Goal: Task Accomplishment & Management: Use online tool/utility

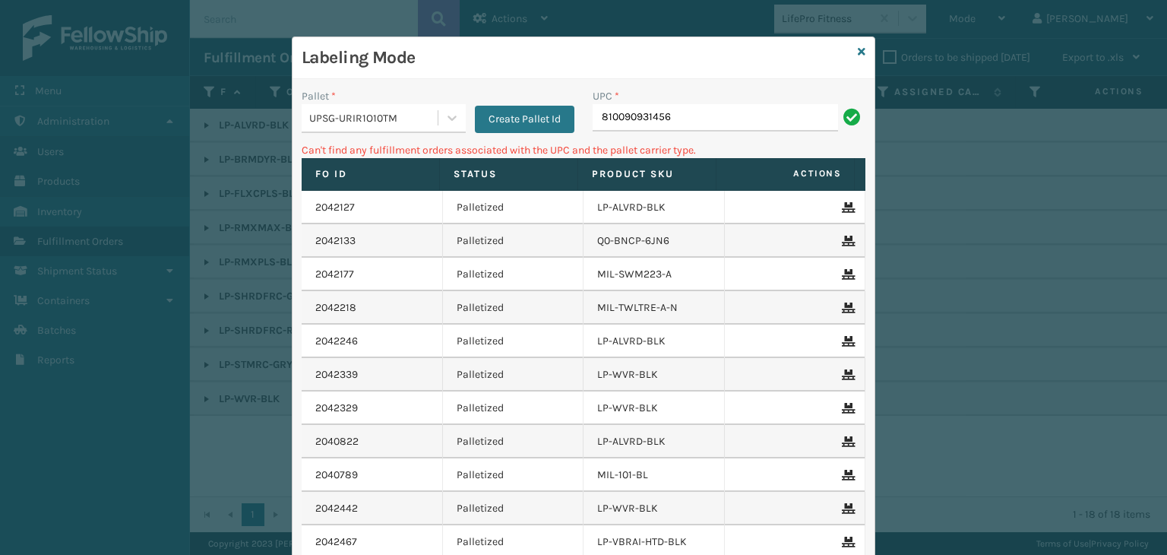
click at [671, 121] on input "810090931456" at bounding box center [715, 117] width 245 height 27
click at [666, 119] on input "1ZH0R7060319174404" at bounding box center [715, 117] width 245 height 27
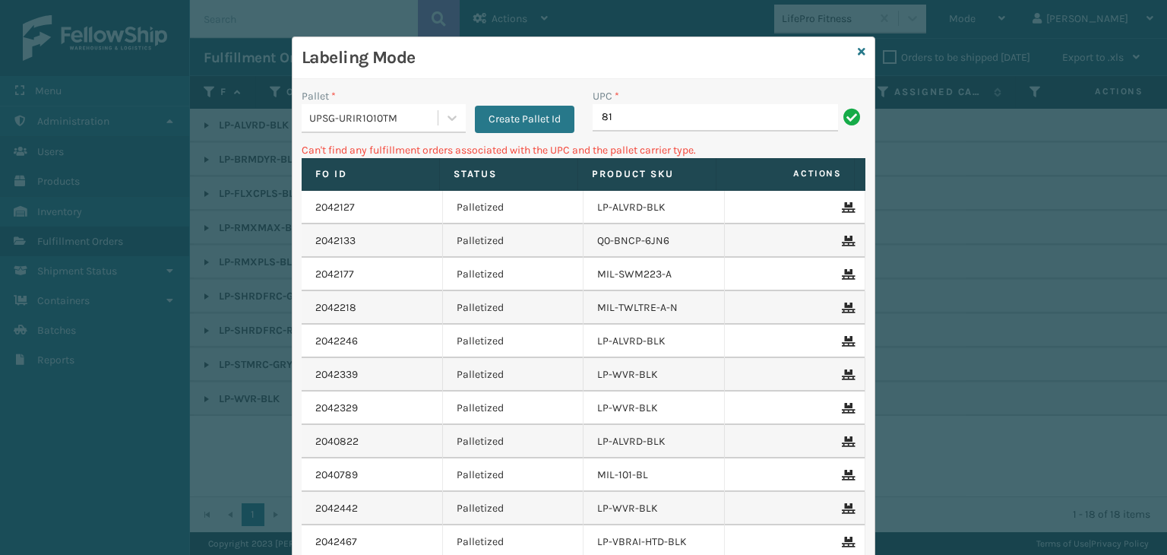
type input "8"
type input "L"
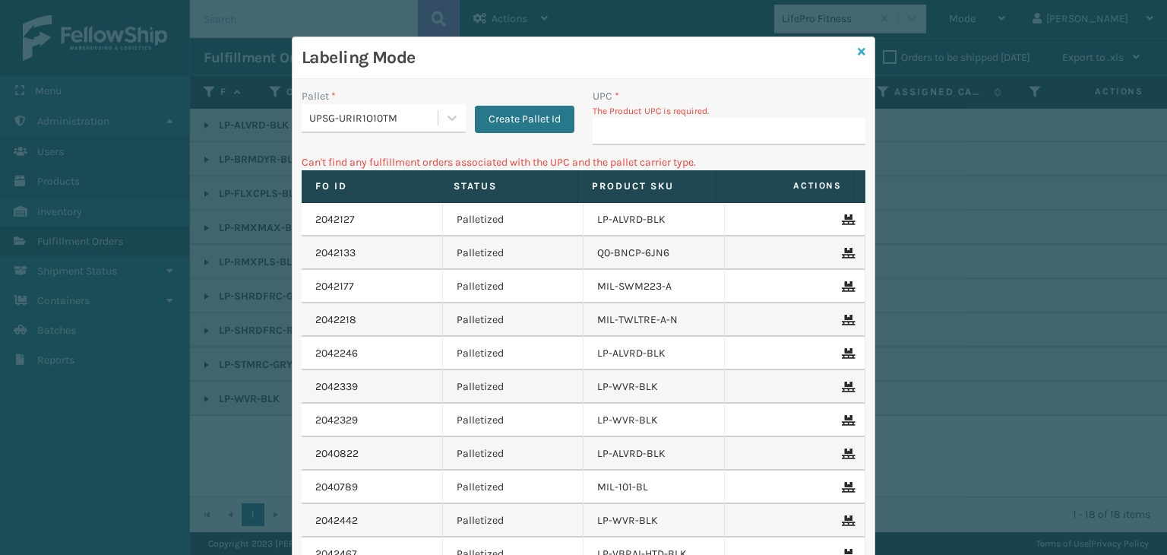
click at [859, 45] on link at bounding box center [862, 52] width 8 height 16
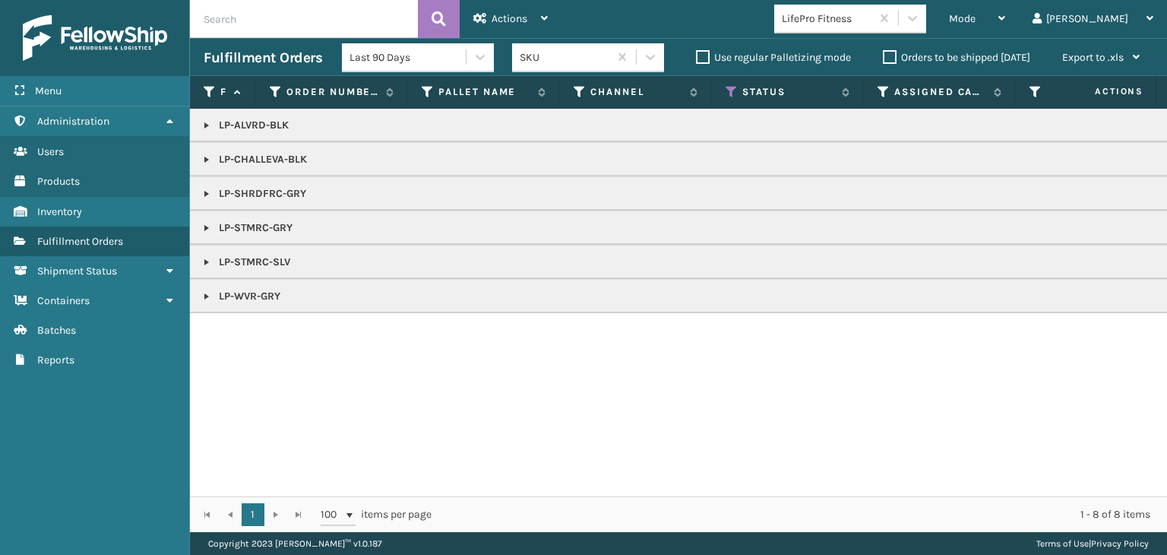
click at [207, 233] on link at bounding box center [207, 228] width 12 height 12
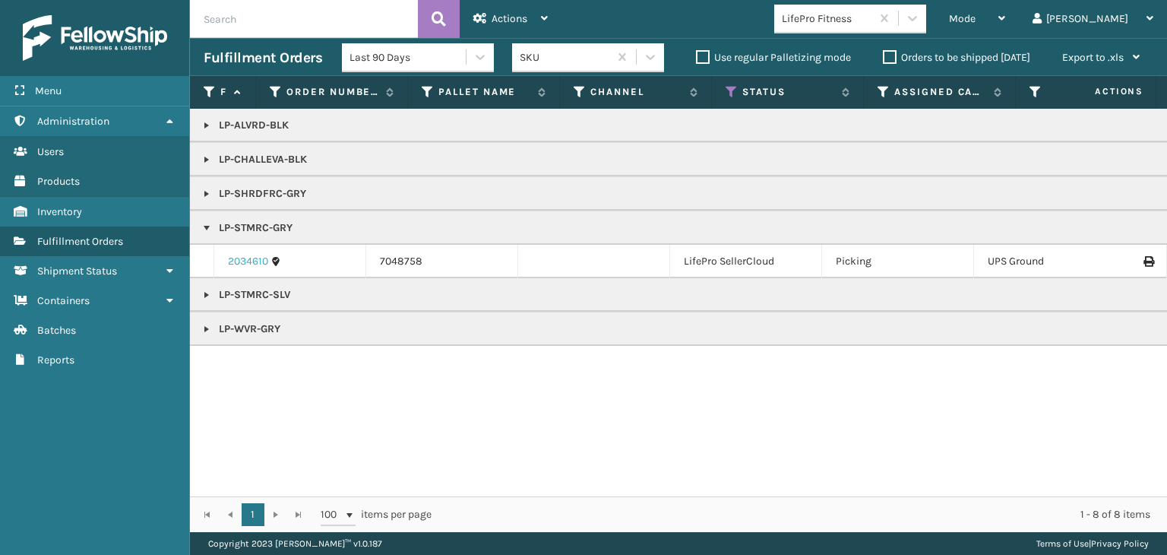
click at [238, 256] on link "2034610" at bounding box center [248, 261] width 40 height 15
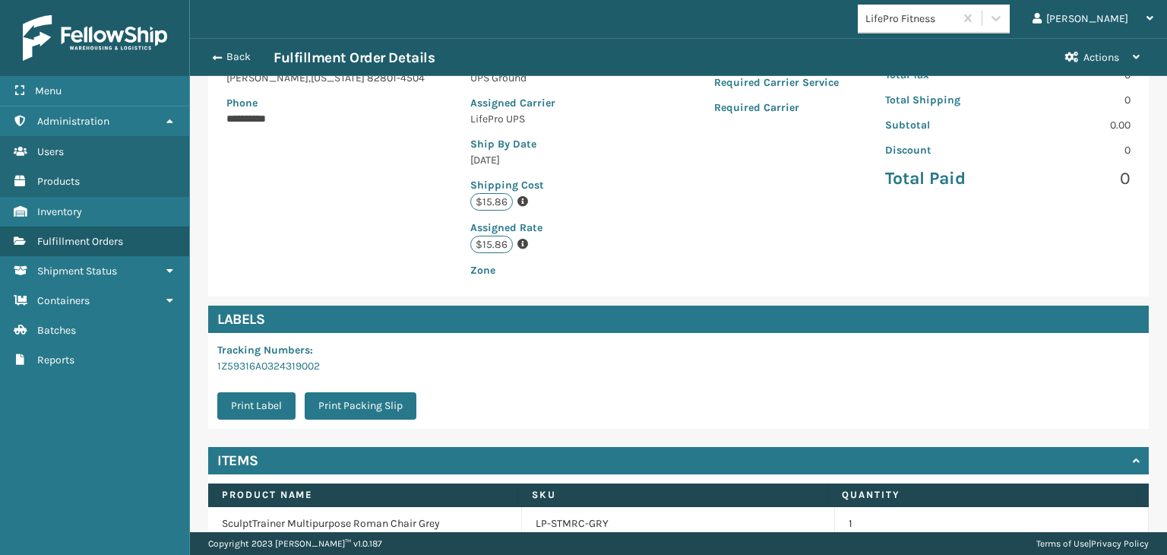
scroll to position [342, 0]
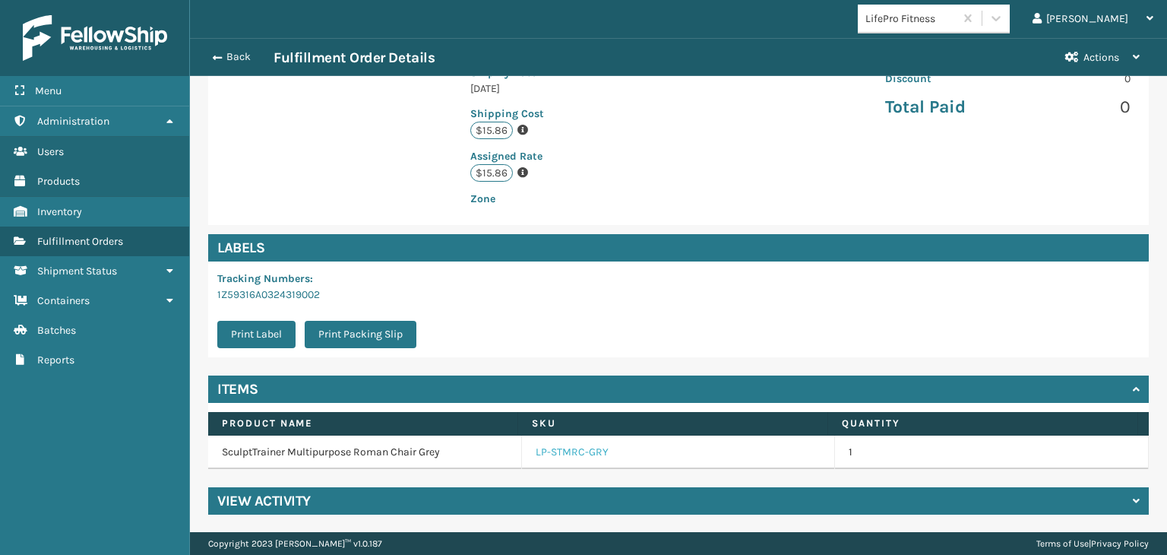
click at [562, 458] on link "LP-STMRC-GRY" at bounding box center [572, 452] width 73 height 15
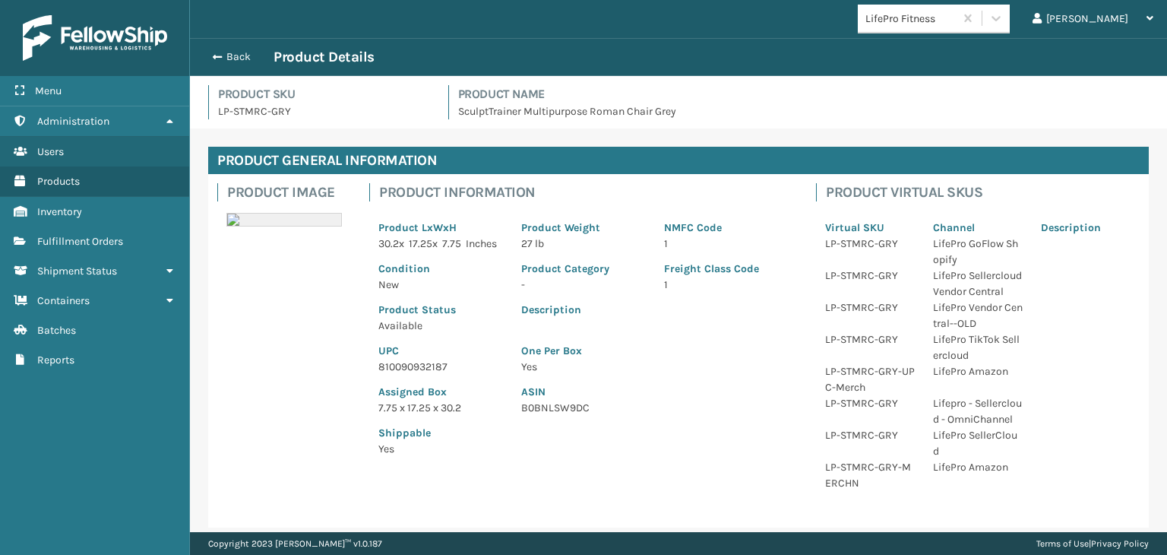
click at [400, 375] on p "810090932187" at bounding box center [440, 367] width 125 height 16
click at [402, 375] on p "810090932187" at bounding box center [440, 367] width 125 height 16
click at [403, 375] on p "810090932187" at bounding box center [440, 367] width 125 height 16
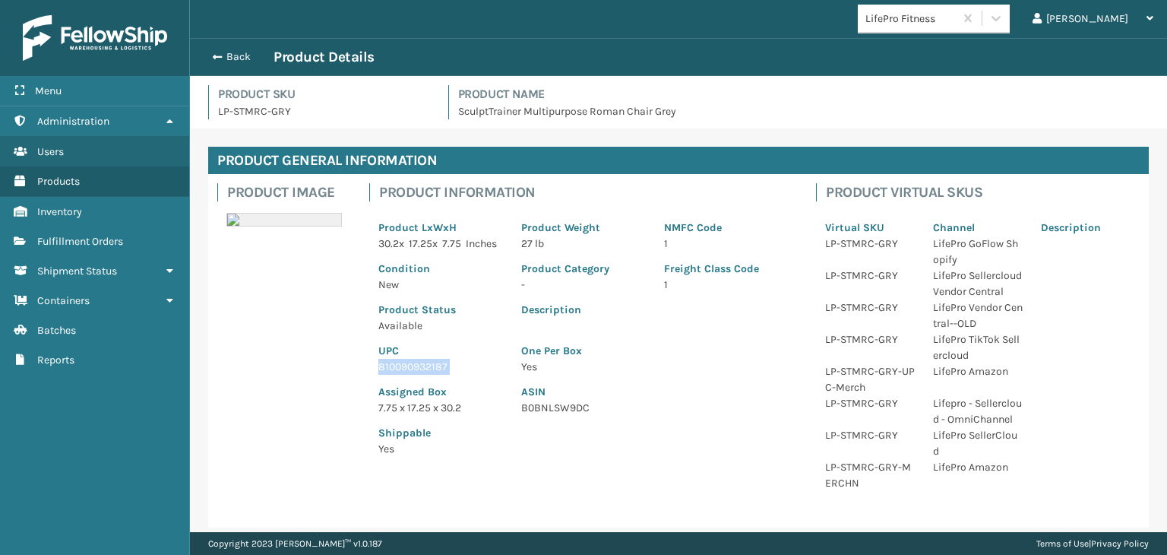
click at [404, 375] on p "810090932187" at bounding box center [440, 367] width 125 height 16
click at [242, 58] on button "Back" at bounding box center [239, 57] width 70 height 14
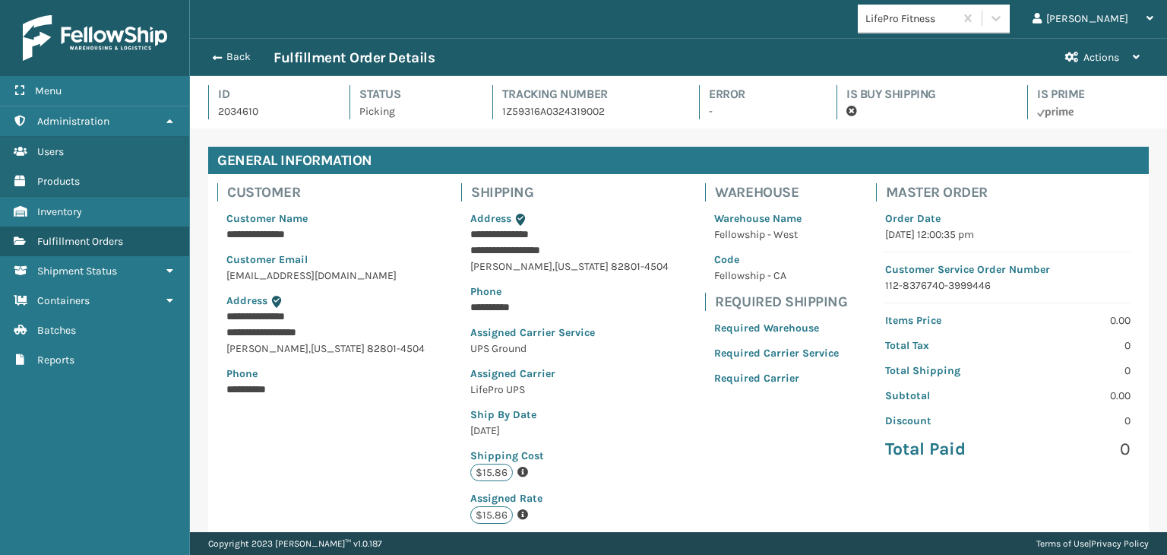
scroll to position [36, 977]
click at [243, 57] on button "Back" at bounding box center [239, 57] width 70 height 14
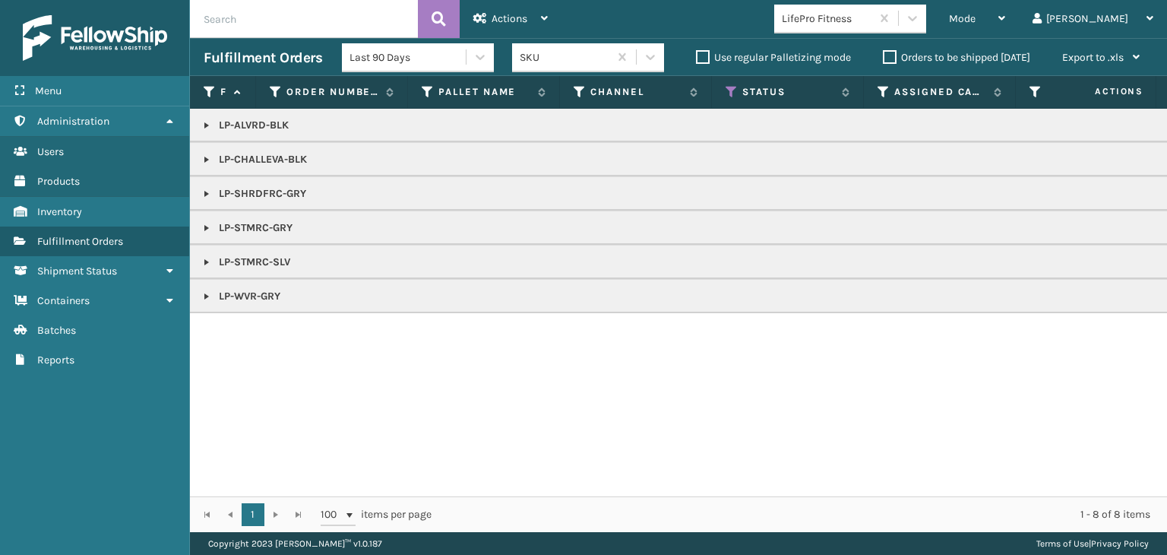
drag, startPoint x: 201, startPoint y: 194, endPoint x: 216, endPoint y: 186, distance: 17.0
click at [201, 194] on link at bounding box center [207, 194] width 12 height 12
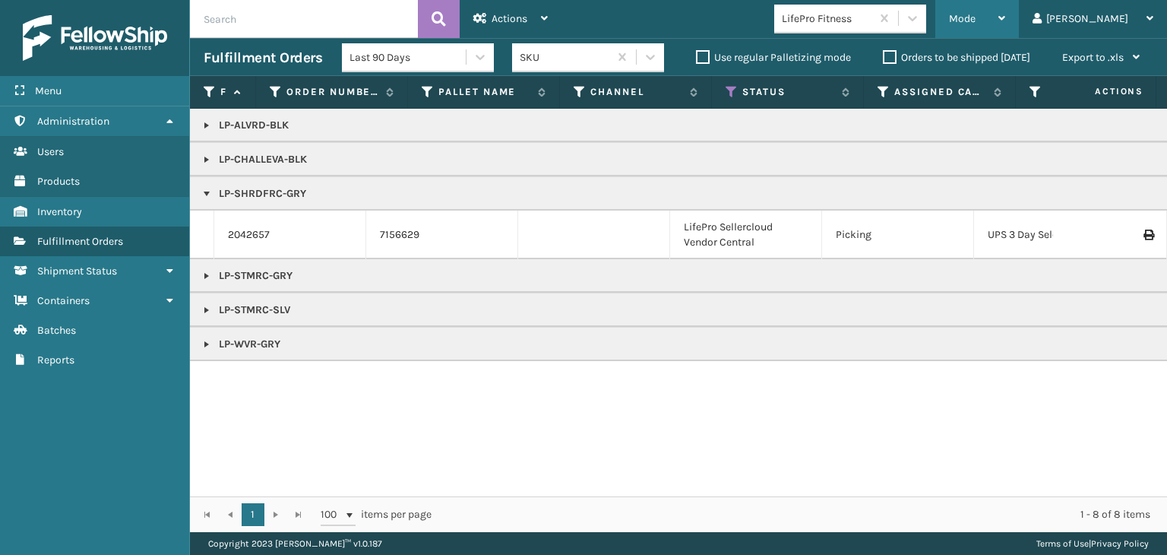
click at [976, 17] on span "Mode" at bounding box center [962, 18] width 27 height 13
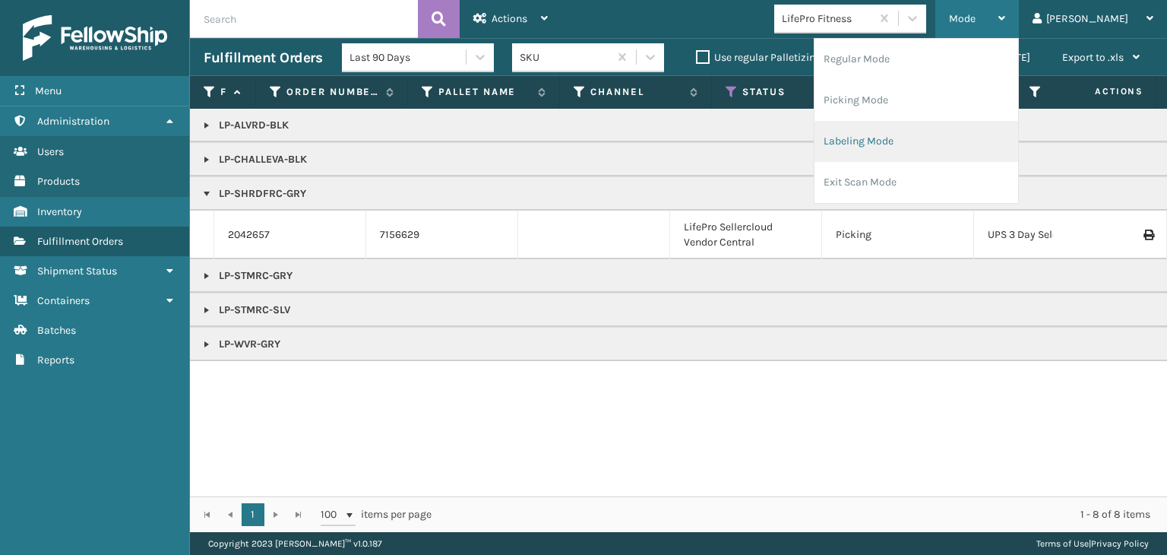
click at [952, 135] on li "Labeling Mode" at bounding box center [917, 141] width 204 height 41
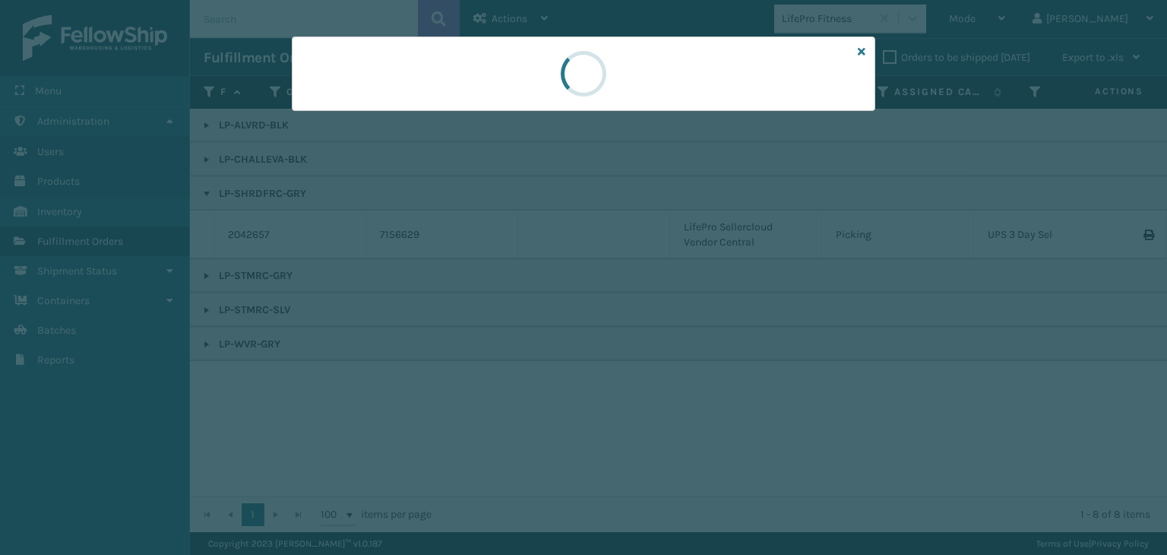
click at [359, 113] on div at bounding box center [583, 277] width 1167 height 555
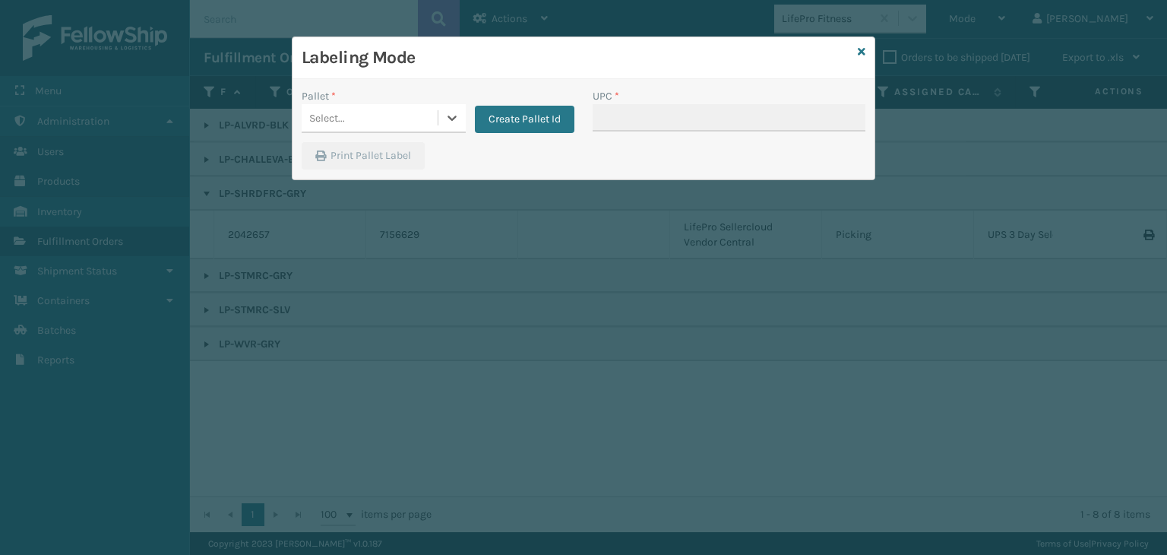
click at [359, 106] on div "Labeling Mode Pallet * 0 results available. Select is focused ,type to refine l…" at bounding box center [584, 108] width 584 height 144
click at [356, 116] on div "Select..." at bounding box center [370, 118] width 136 height 25
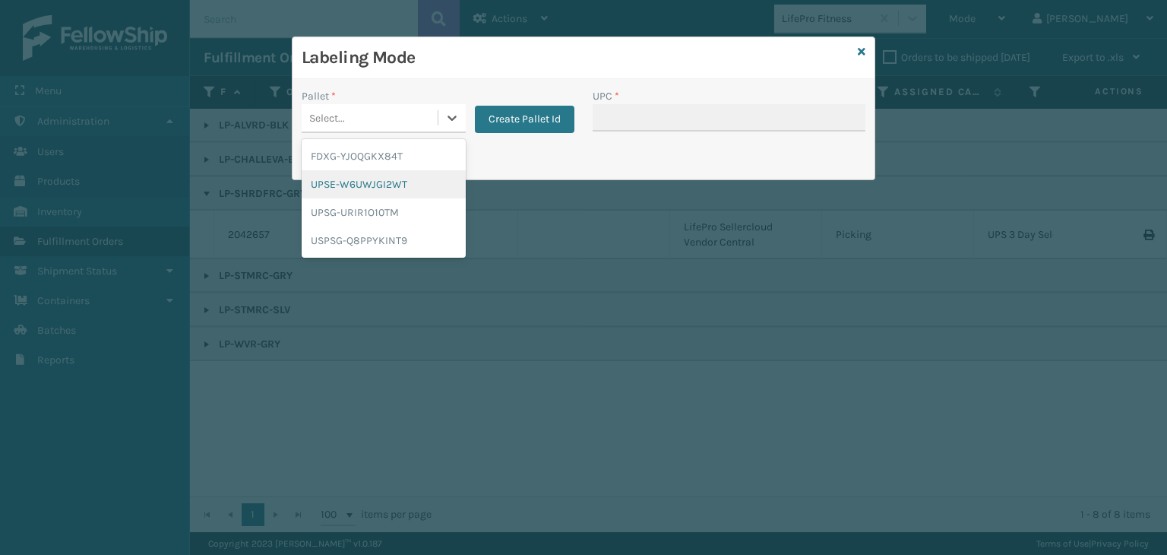
drag, startPoint x: 344, startPoint y: 185, endPoint x: 702, endPoint y: 111, distance: 366.4
click at [345, 182] on div "UPSE-W6UWJGI2WT" at bounding box center [384, 184] width 164 height 28
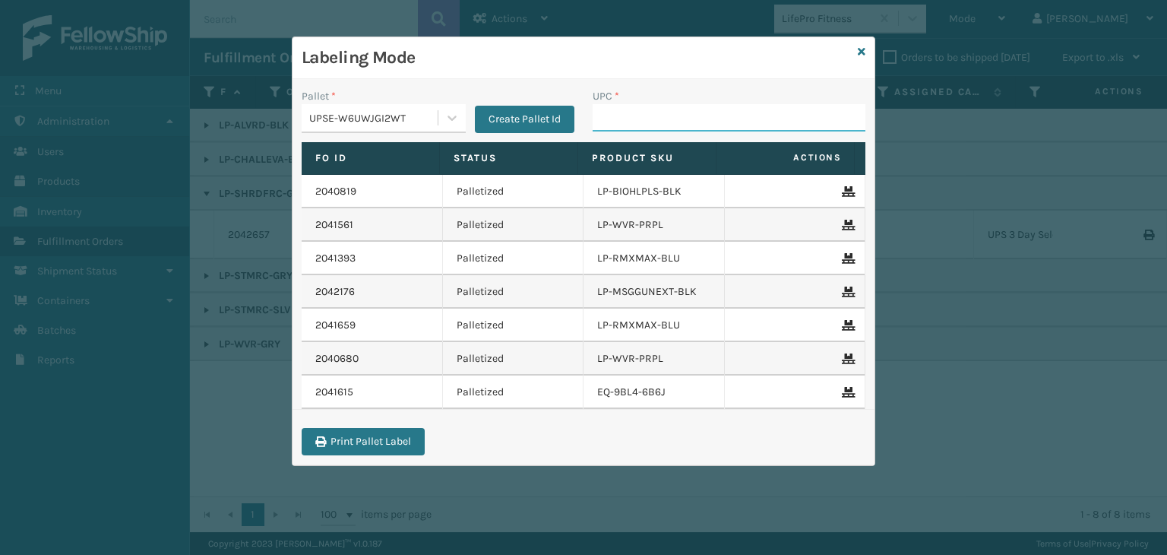
click at [706, 117] on input "UPC *" at bounding box center [729, 117] width 273 height 27
paste input "810090932187"
type input "810090932187"
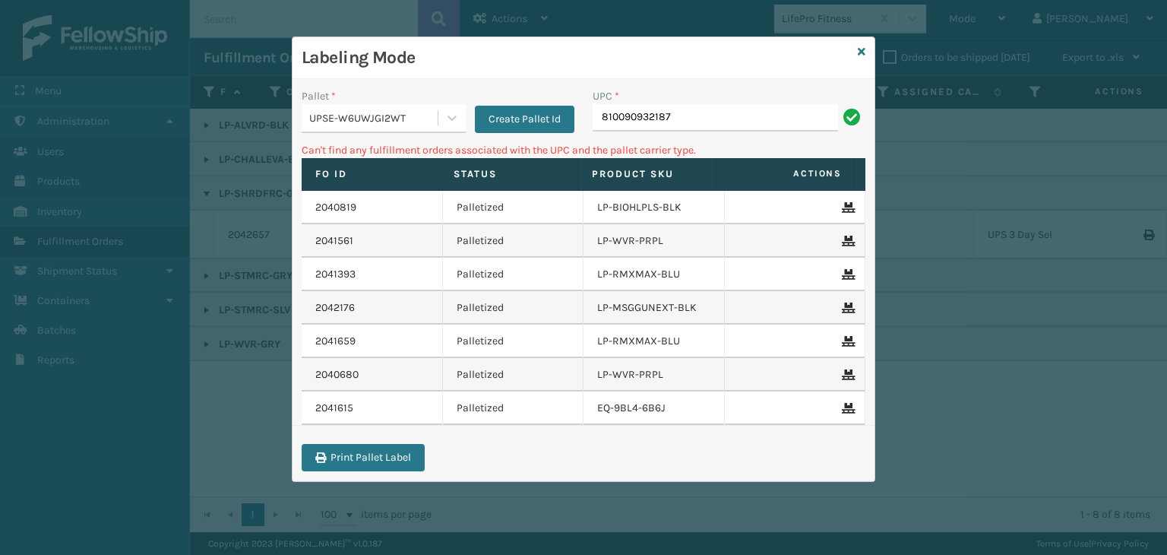
click at [678, 119] on input "810090932187" at bounding box center [715, 117] width 245 height 27
click at [420, 114] on div "UPSE-W6UWJGI2WT" at bounding box center [374, 118] width 130 height 16
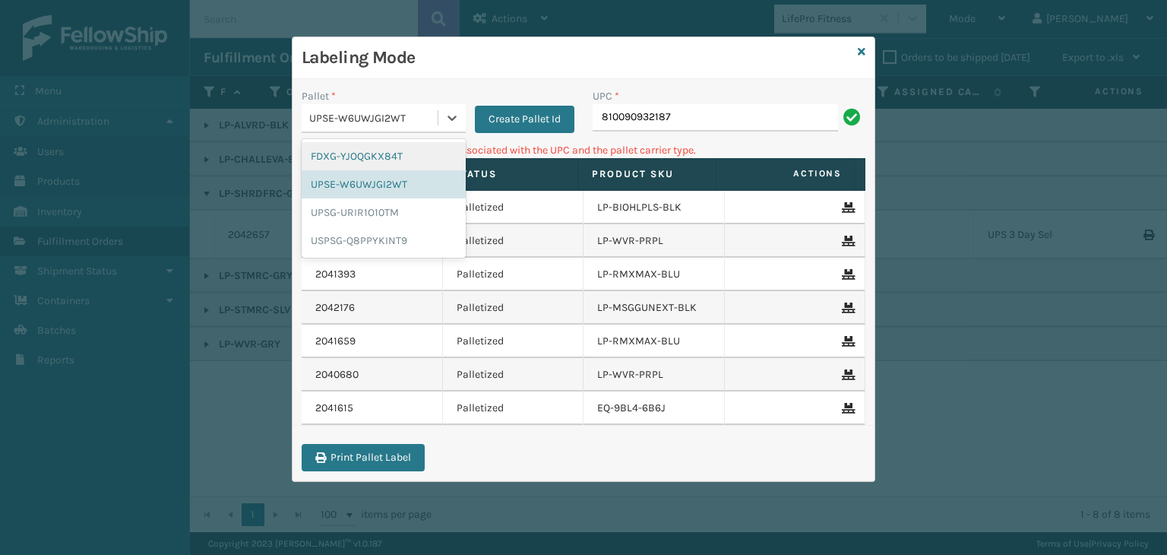
click at [380, 155] on div "FDXG-YJOQGKX84T" at bounding box center [384, 156] width 164 height 28
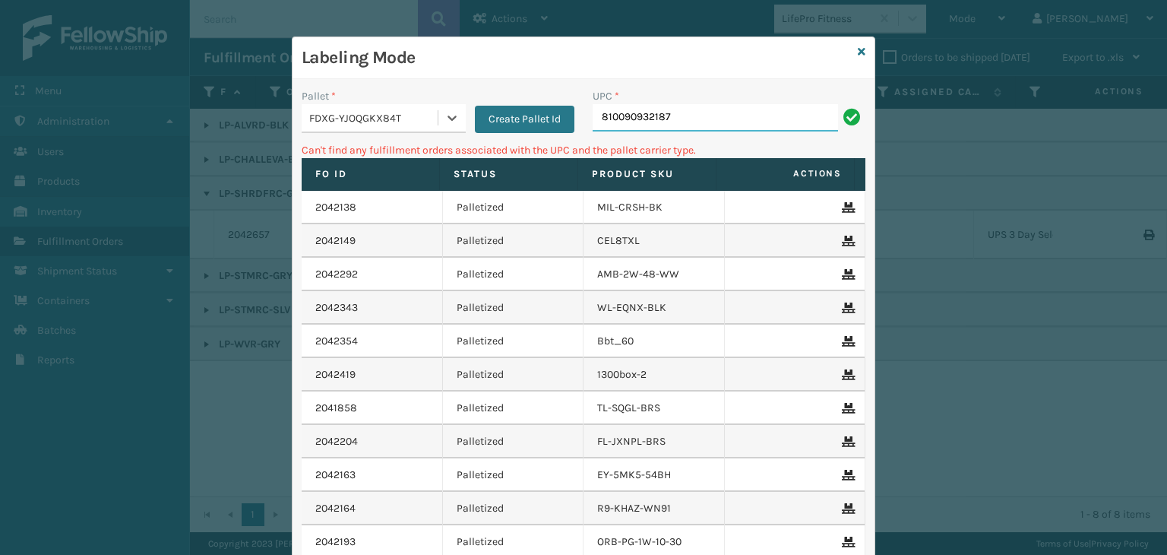
click at [656, 123] on input "810090932187" at bounding box center [715, 117] width 245 height 27
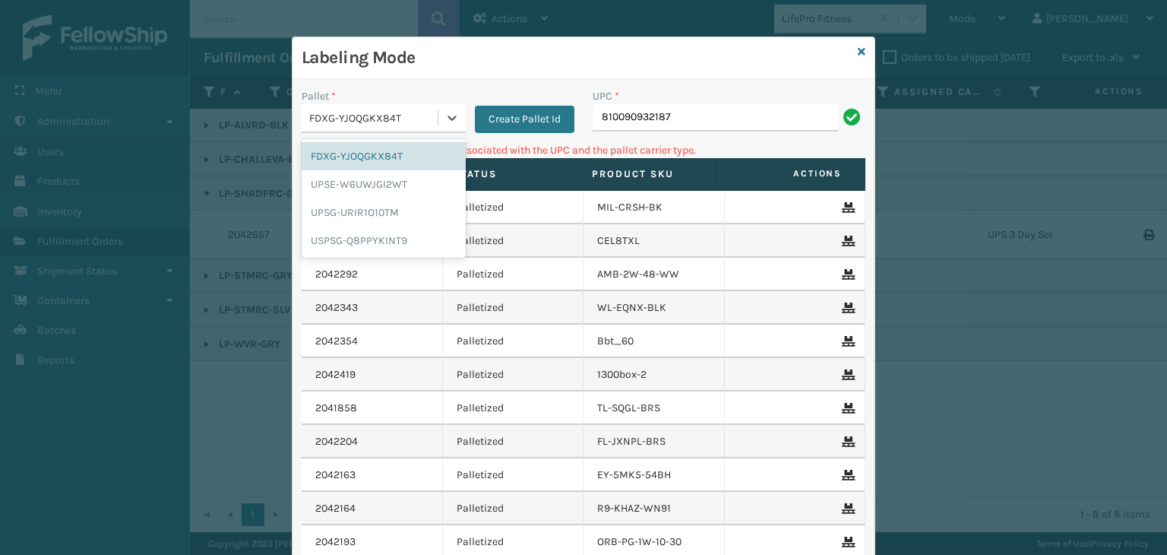
drag, startPoint x: 420, startPoint y: 117, endPoint x: 412, endPoint y: 169, distance: 52.2
click at [420, 118] on div "FDXG-YJOQGKX84T" at bounding box center [374, 118] width 130 height 16
drag, startPoint x: 389, startPoint y: 216, endPoint x: 703, endPoint y: 131, distance: 325.0
click at [389, 214] on div "UPSG-URIR1O10TM" at bounding box center [384, 212] width 164 height 28
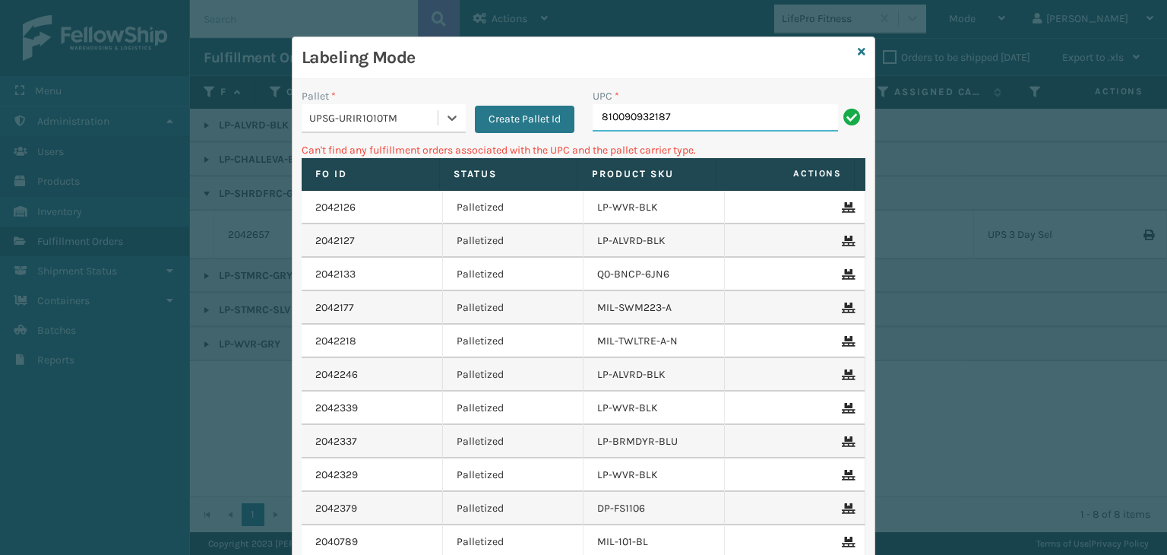
click at [765, 113] on input "810090932187" at bounding box center [715, 117] width 245 height 27
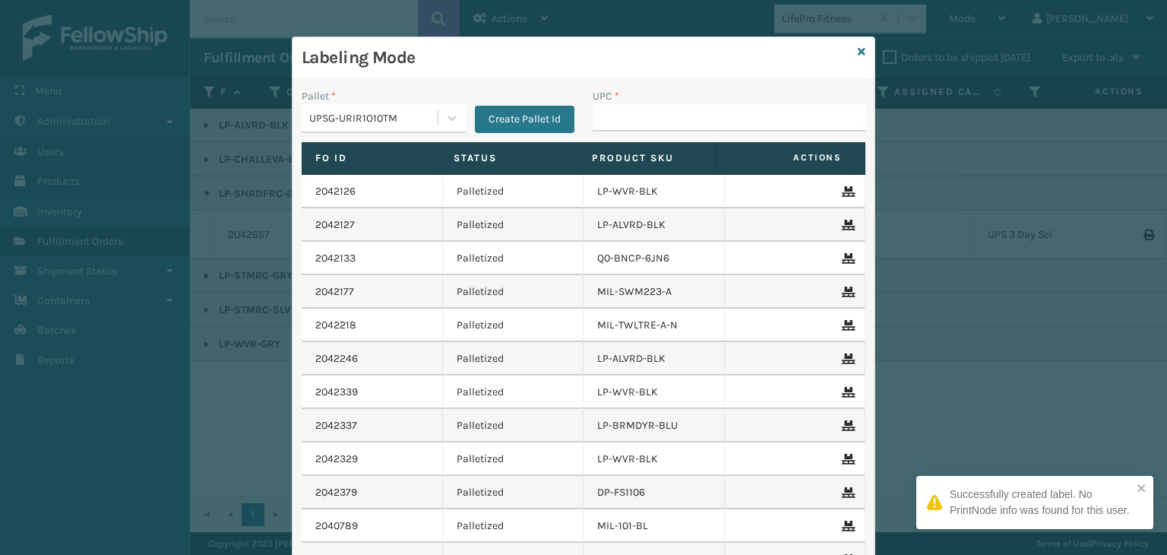
click at [860, 49] on div "Labeling Mode Pallet * UPSG-URIR1O10TM Create Pallet Id UPC * Fo Id Status Prod…" at bounding box center [584, 345] width 584 height 619
click at [858, 49] on icon at bounding box center [862, 51] width 8 height 11
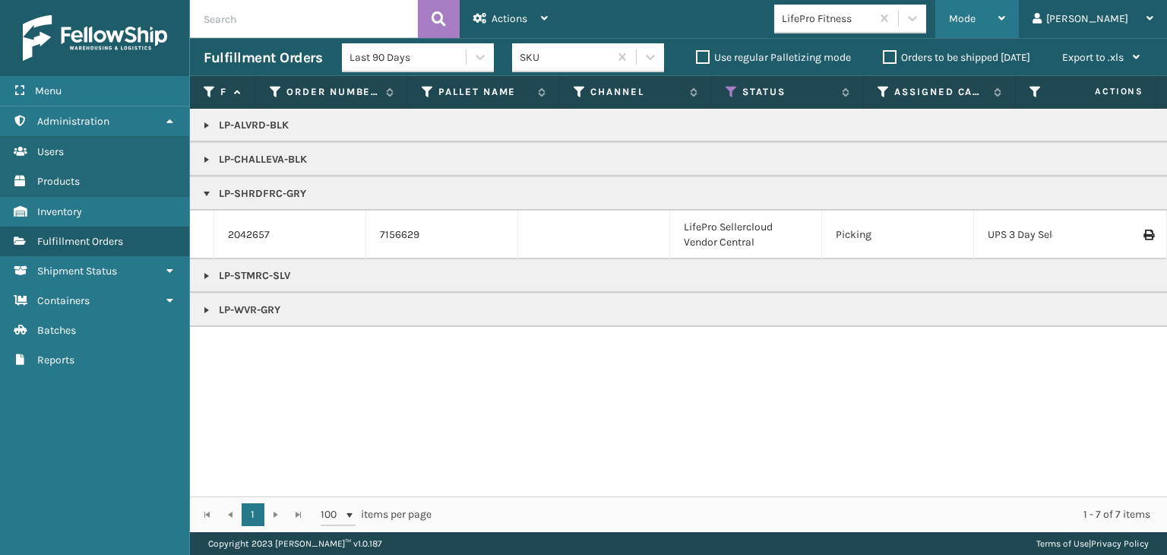
click at [1005, 27] on div "Mode" at bounding box center [977, 19] width 56 height 38
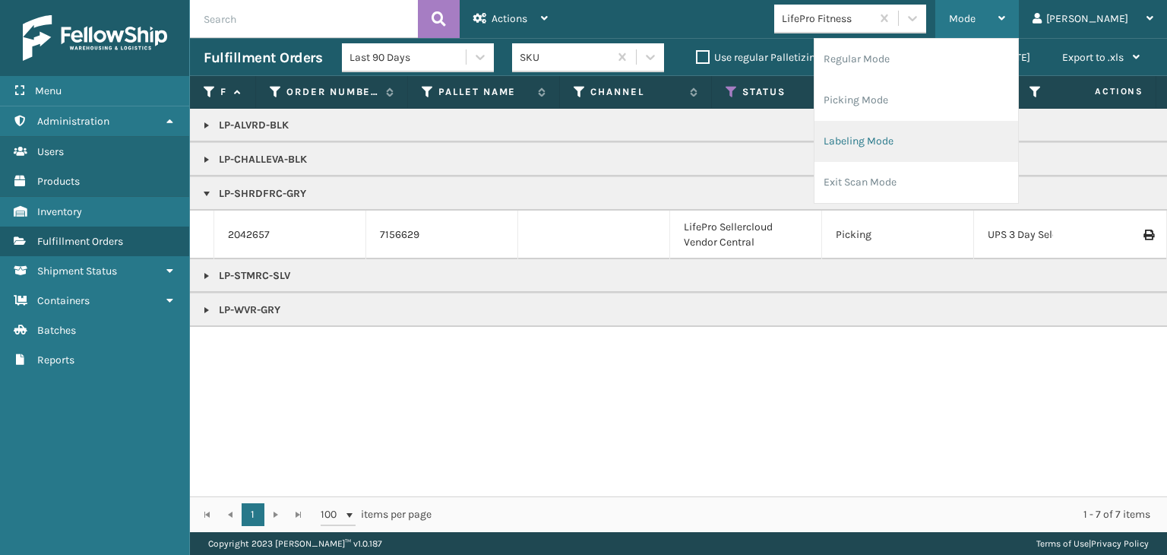
click at [911, 152] on li "Labeling Mode" at bounding box center [917, 141] width 204 height 41
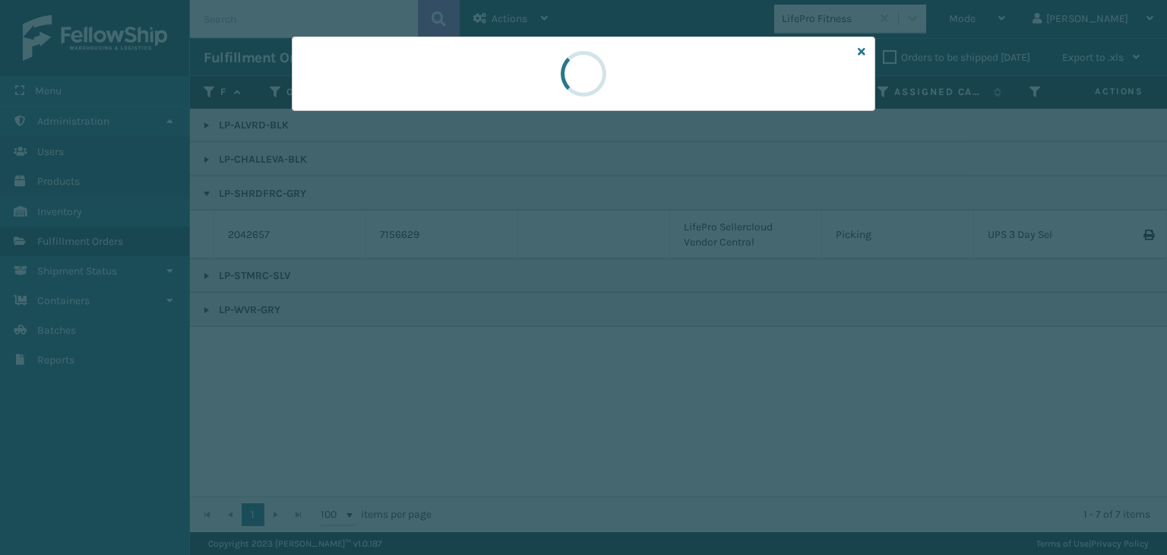
click at [332, 97] on div at bounding box center [584, 73] width 584 height 74
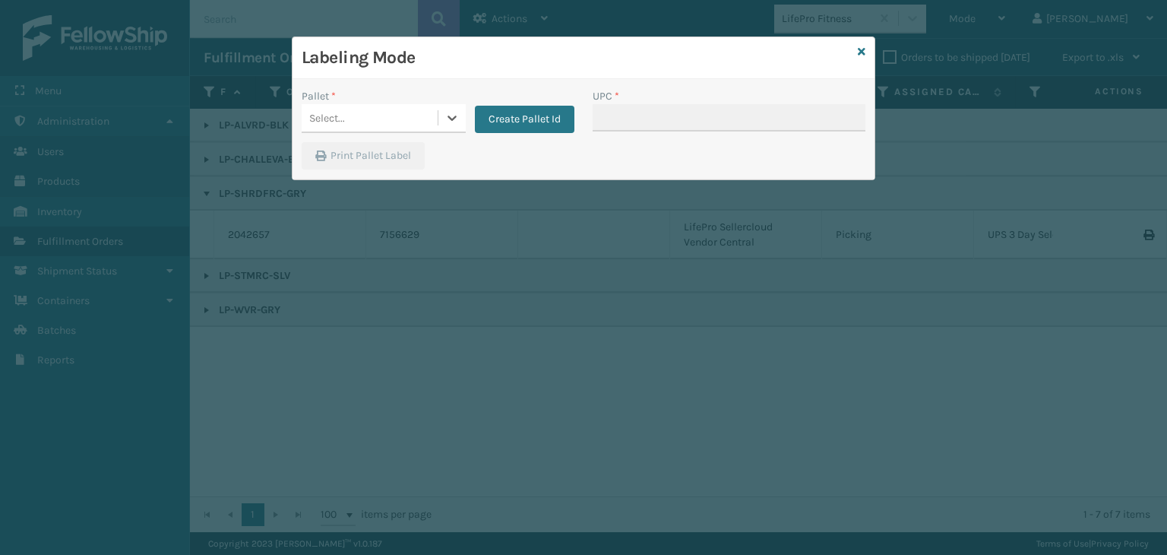
click at [355, 119] on div "Select..." at bounding box center [370, 118] width 136 height 25
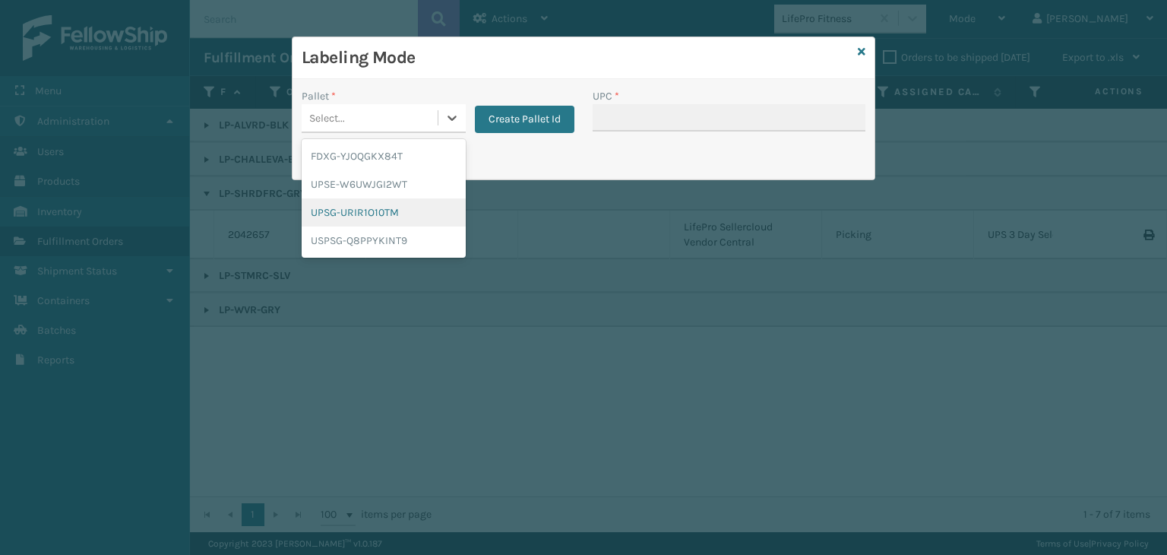
click at [342, 215] on div "UPSG-URIR1O10TM" at bounding box center [384, 212] width 164 height 28
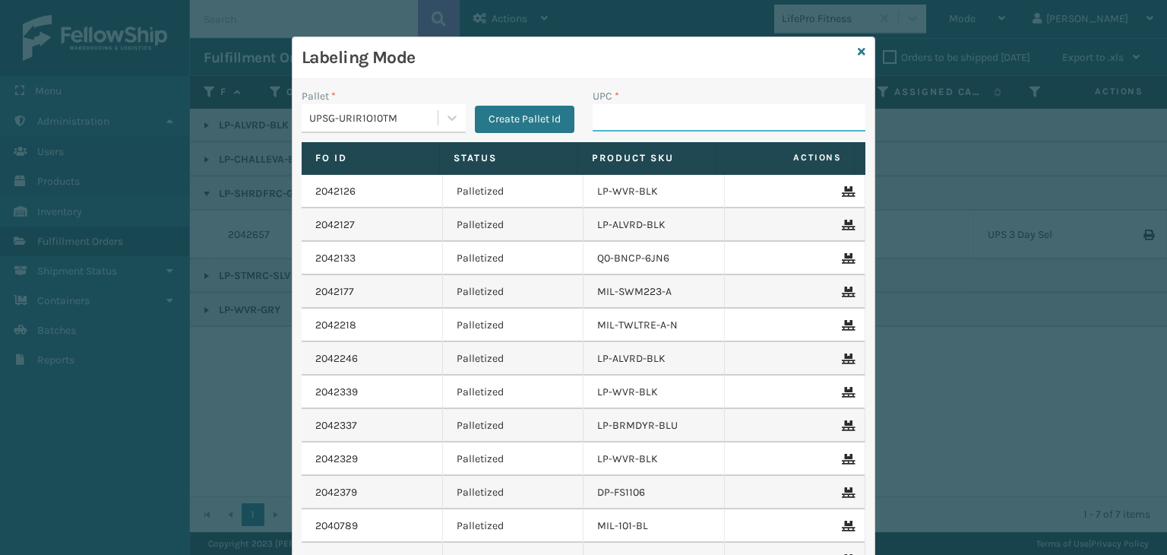
click at [667, 118] on input "UPC *" at bounding box center [729, 117] width 273 height 27
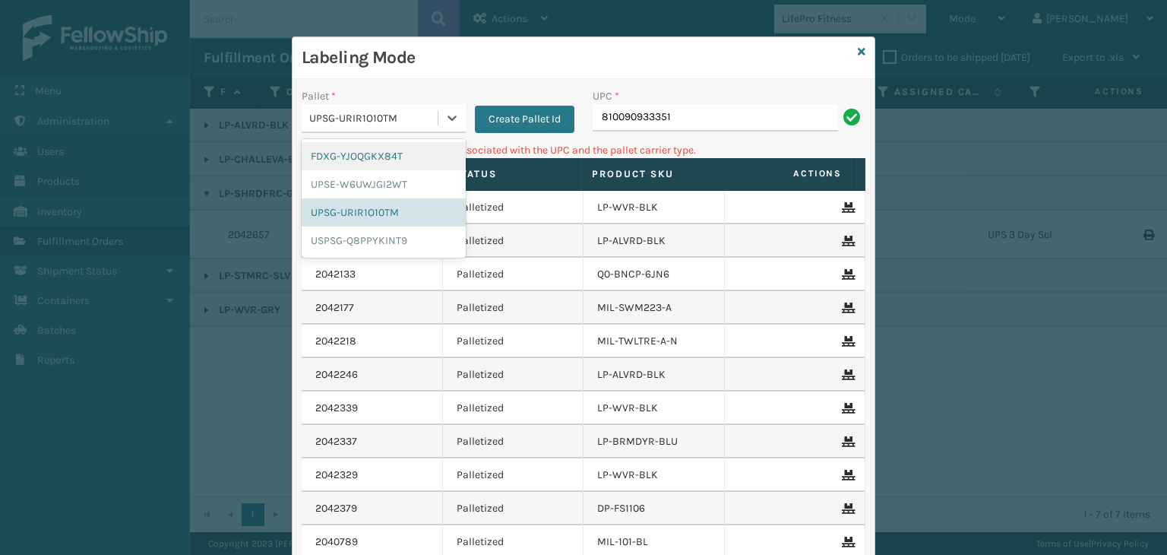
click at [326, 122] on div "UPSG-URIR1O10TM" at bounding box center [374, 118] width 130 height 16
click at [334, 186] on div "UPSE-W6UWJGI2WT" at bounding box center [384, 184] width 164 height 28
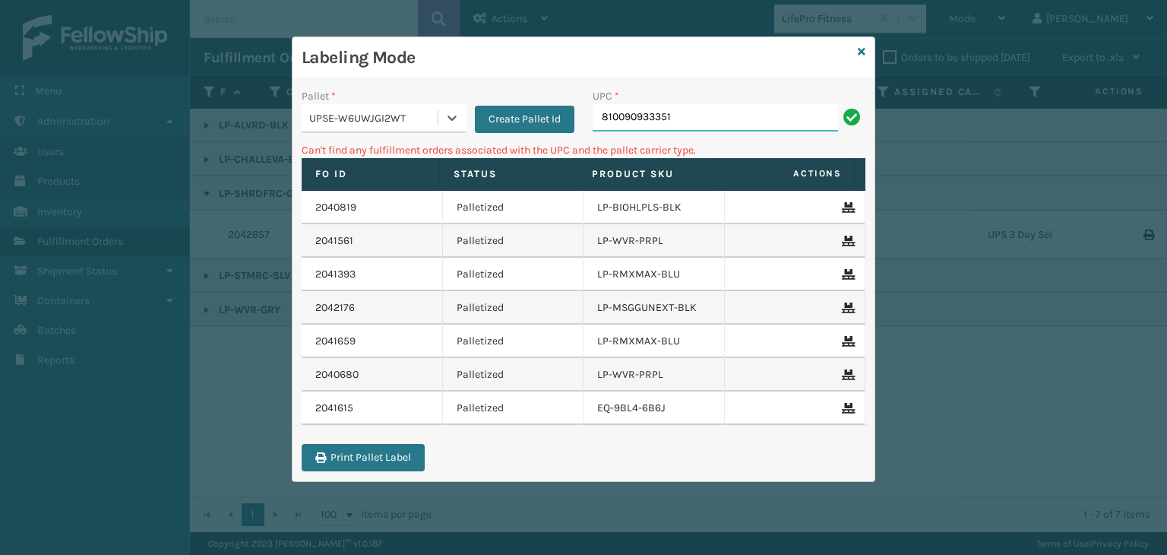
click at [711, 125] on input "810090933351" at bounding box center [715, 117] width 245 height 27
click at [350, 141] on div "Pallet * UPSE-W6UWJGI2WT Create Pallet Id" at bounding box center [438, 115] width 291 height 54
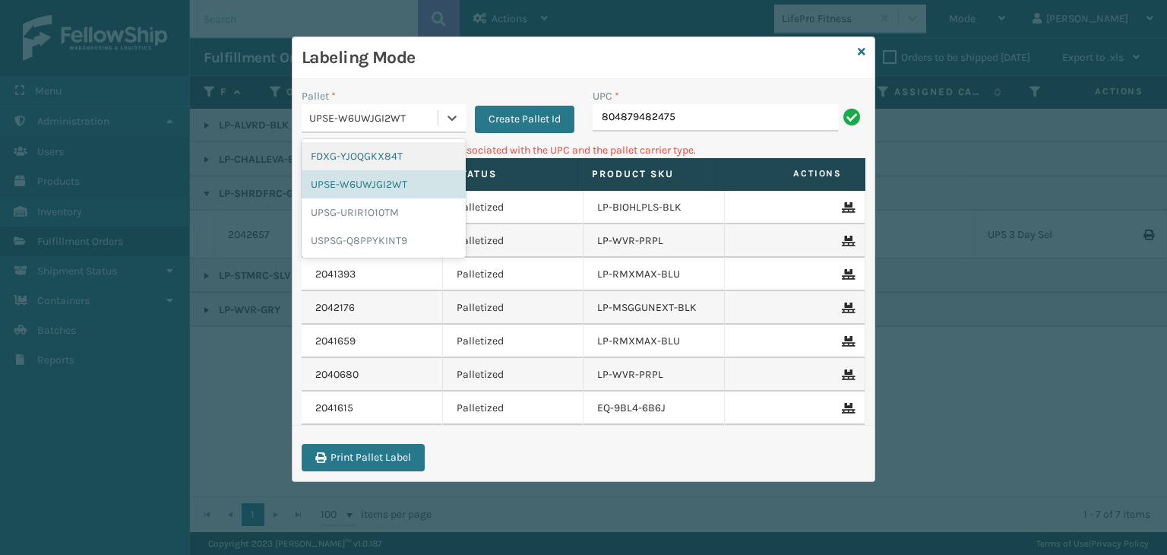
click at [344, 122] on div "UPSE-W6UWJGI2WT" at bounding box center [374, 118] width 130 height 16
click at [365, 214] on div "UPSG-URIR1O10TM" at bounding box center [384, 212] width 164 height 28
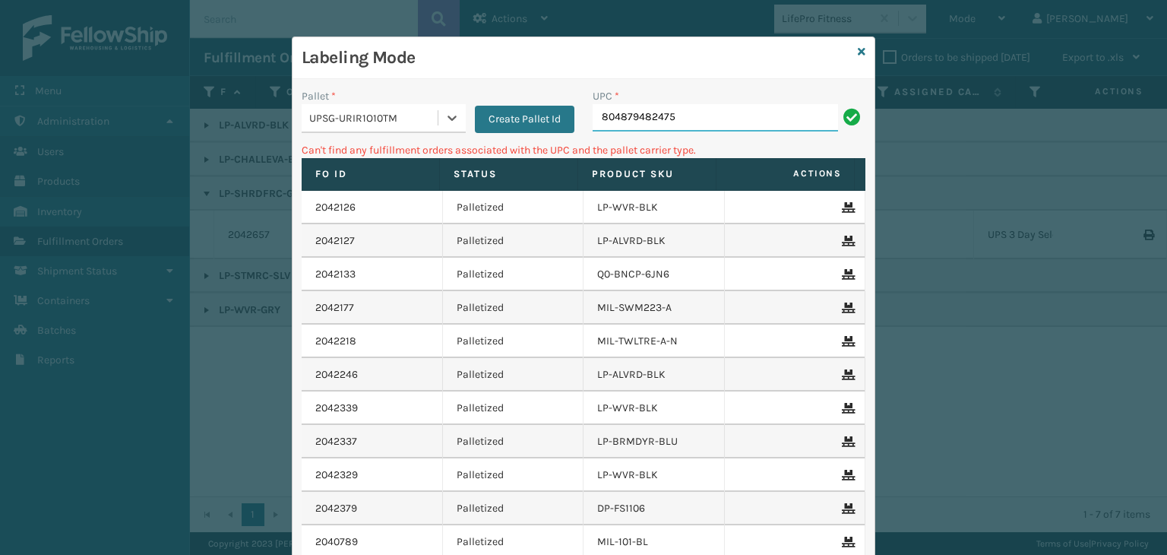
click at [730, 122] on input "804879482475" at bounding box center [715, 117] width 245 height 27
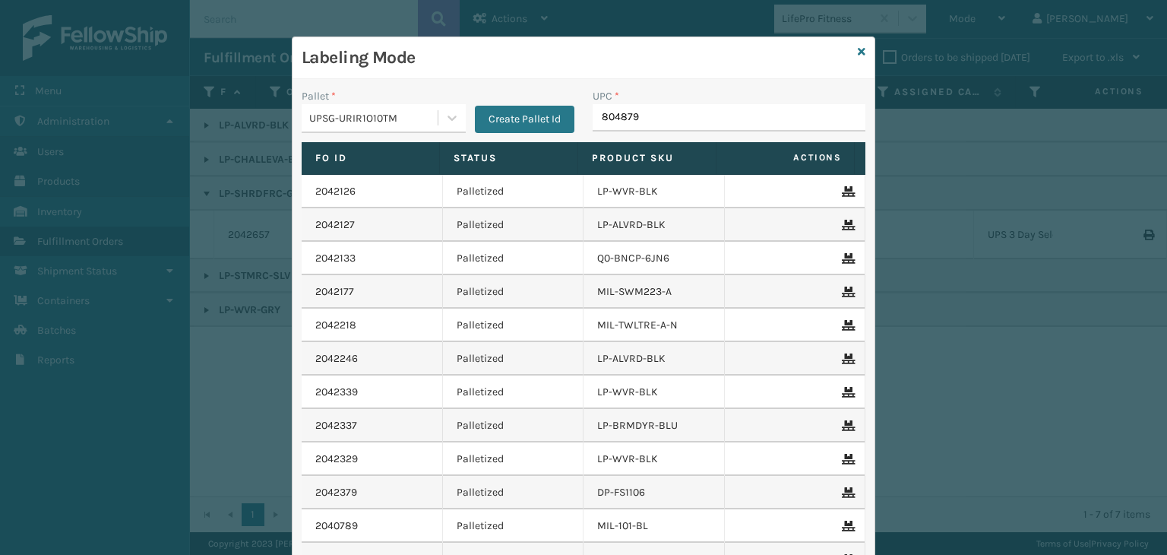
type input "8048794"
type input "849986009"
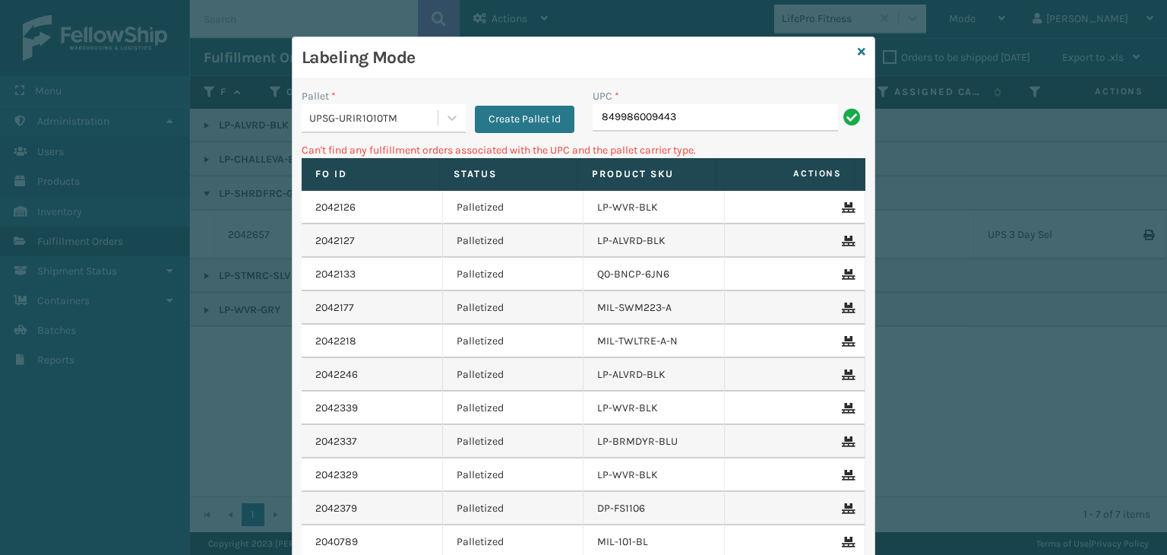
click at [349, 119] on div "UPSG-URIR1O10TM" at bounding box center [374, 118] width 130 height 16
click at [644, 116] on input "849986009443" at bounding box center [715, 117] width 245 height 27
type input "410069-1170"
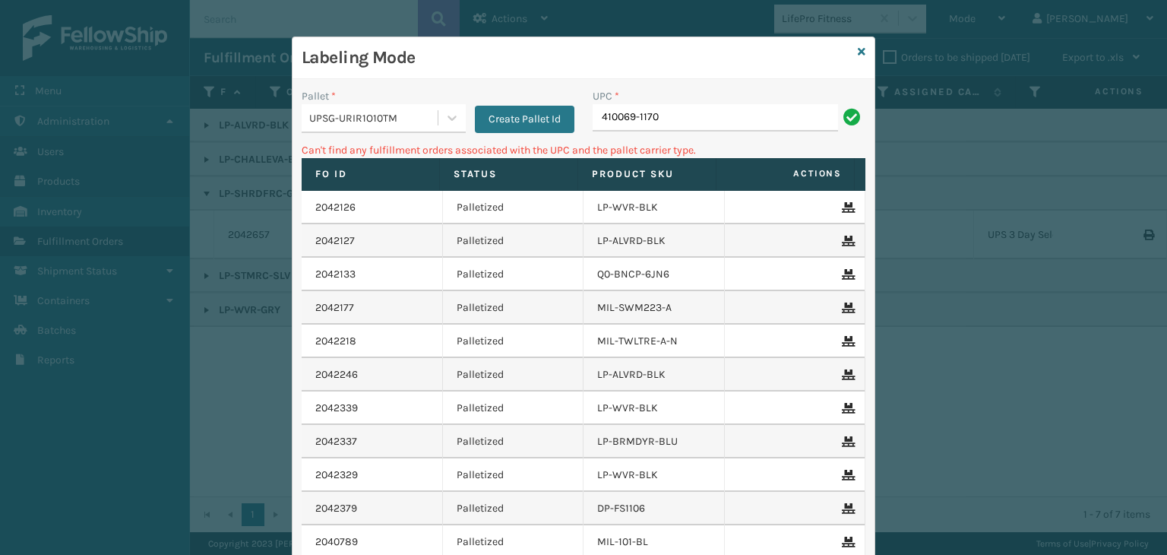
click at [405, 139] on div "Pallet * UPSG-URIR1O10TM Create Pallet Id" at bounding box center [438, 115] width 291 height 54
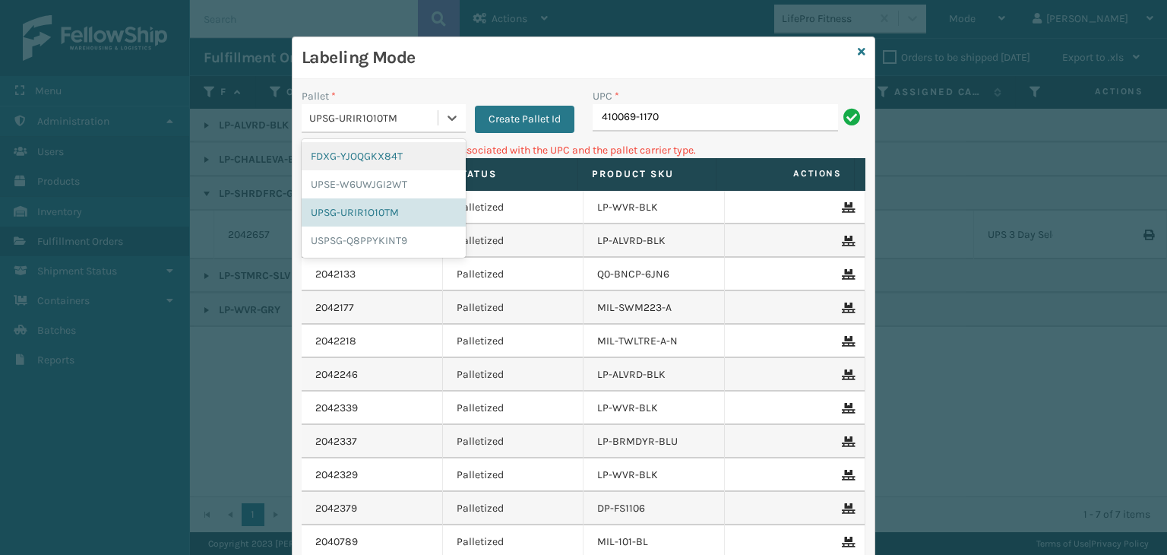
click at [391, 116] on div "UPSG-URIR1O10TM" at bounding box center [374, 118] width 130 height 16
click at [369, 243] on div "USPSG-Q8PPYKINT9" at bounding box center [384, 240] width 164 height 28
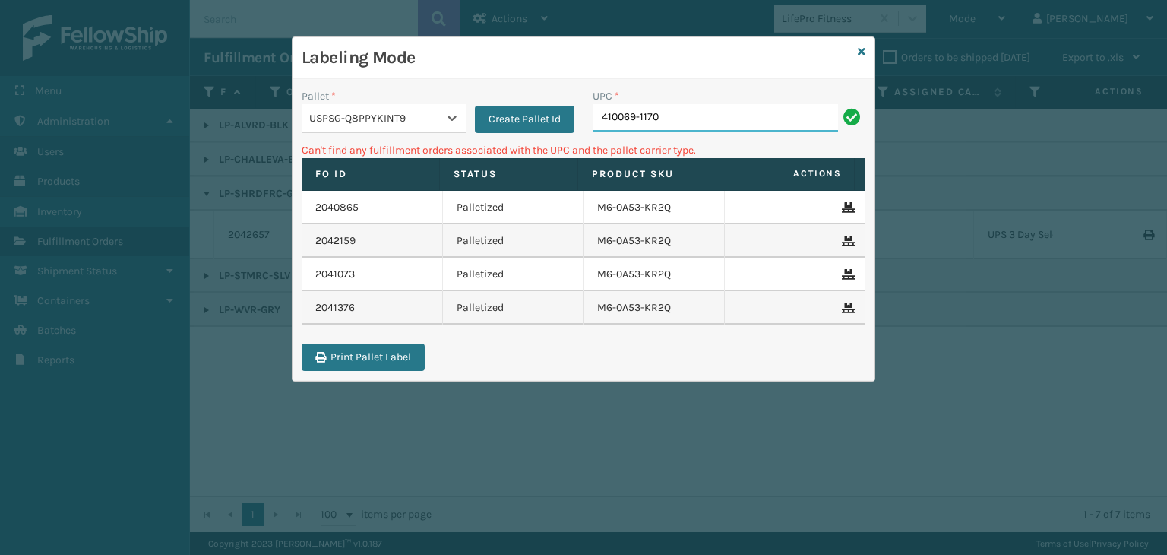
click at [658, 116] on input "410069-1170" at bounding box center [715, 117] width 245 height 27
drag, startPoint x: 447, startPoint y: 97, endPoint x: 401, endPoint y: 129, distance: 56.1
click at [445, 101] on div "Pallet *" at bounding box center [384, 96] width 164 height 16
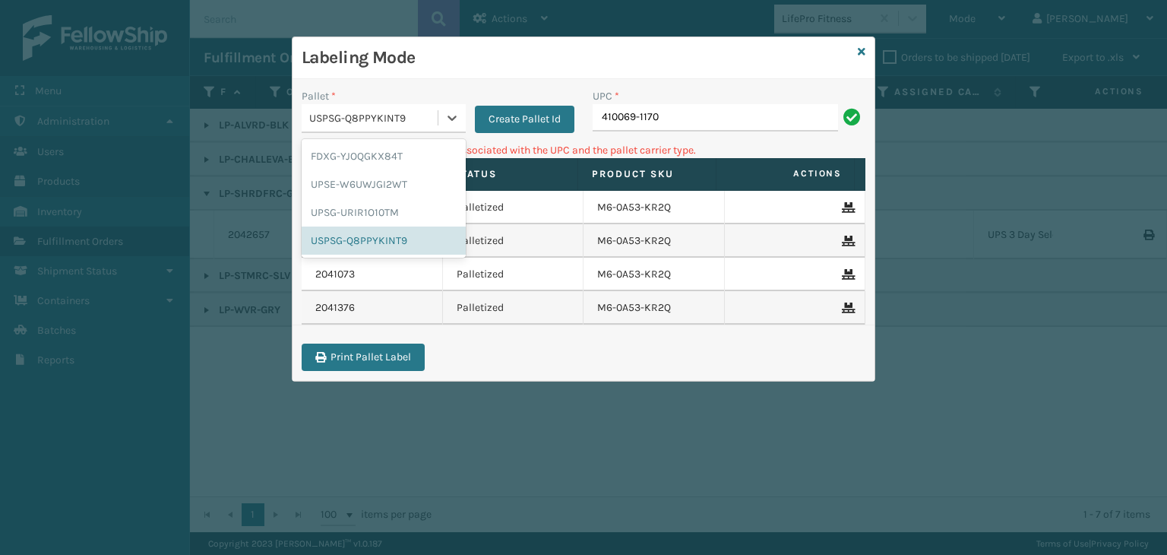
click at [401, 129] on div "USPSG-Q8PPYKINT9" at bounding box center [370, 118] width 136 height 25
click at [362, 158] on div "FDXG-YJOQGKX84T" at bounding box center [384, 156] width 164 height 28
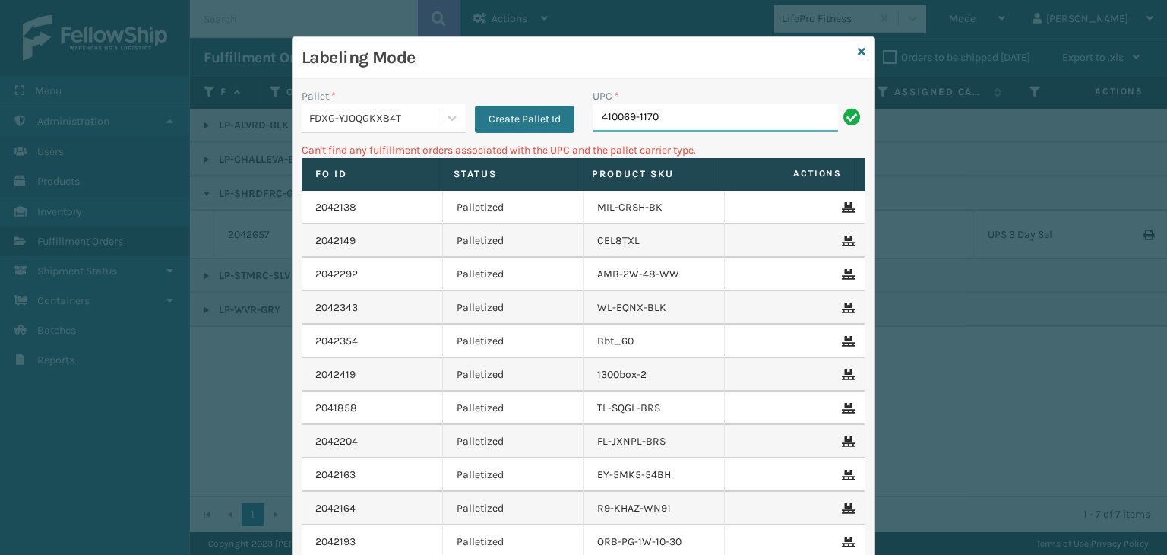
click at [694, 120] on input "410069-1170" at bounding box center [715, 117] width 245 height 27
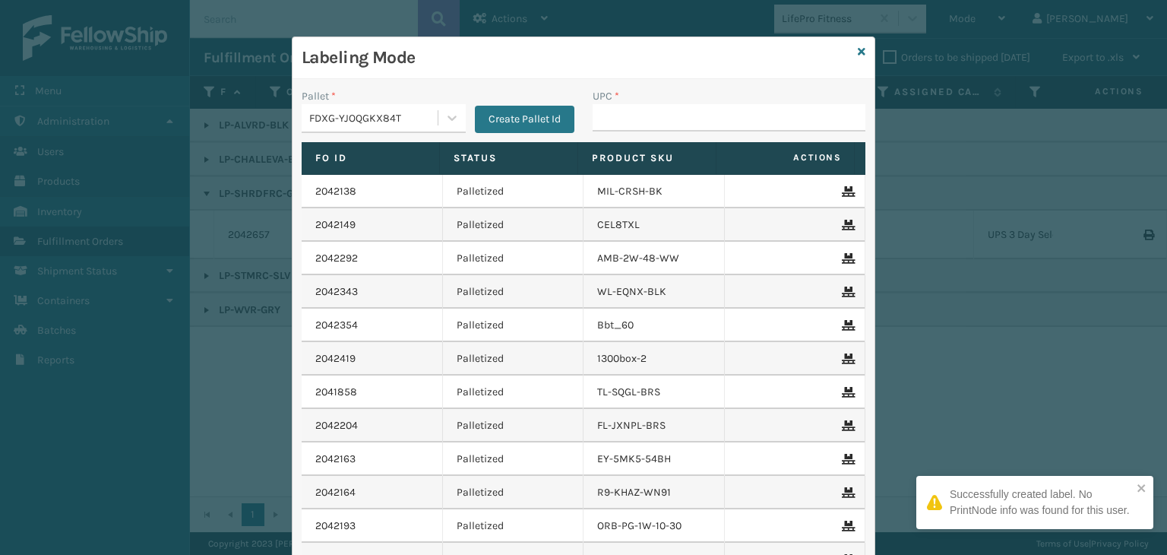
drag, startPoint x: 389, startPoint y: 107, endPoint x: 394, endPoint y: 116, distance: 9.9
click at [390, 115] on div "FDXG-YJOQGKX84T" at bounding box center [370, 118] width 136 height 25
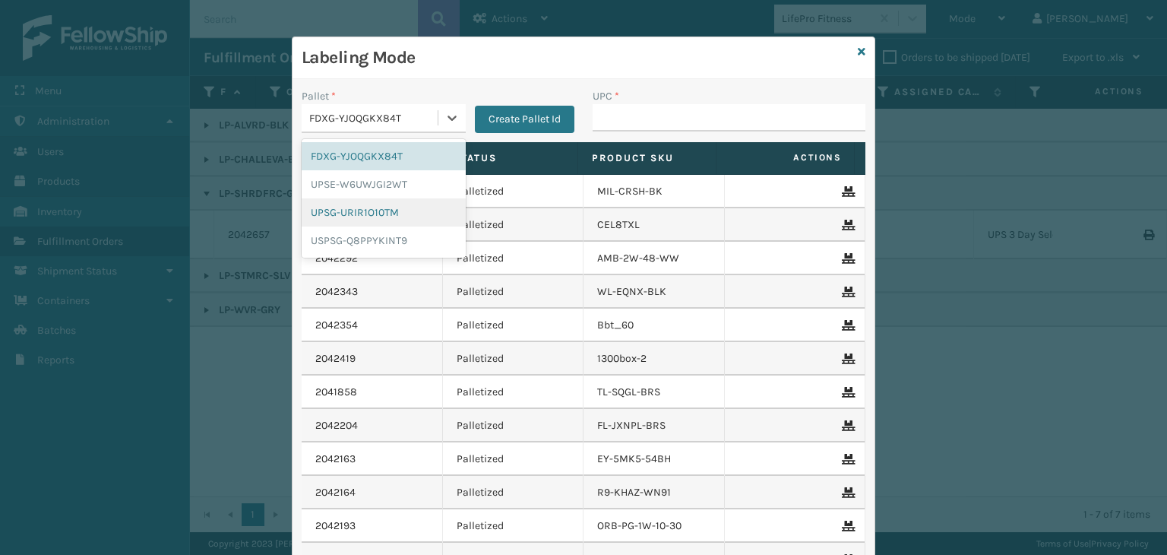
click at [355, 213] on div "UPSG-URIR1O10TM" at bounding box center [384, 212] width 164 height 28
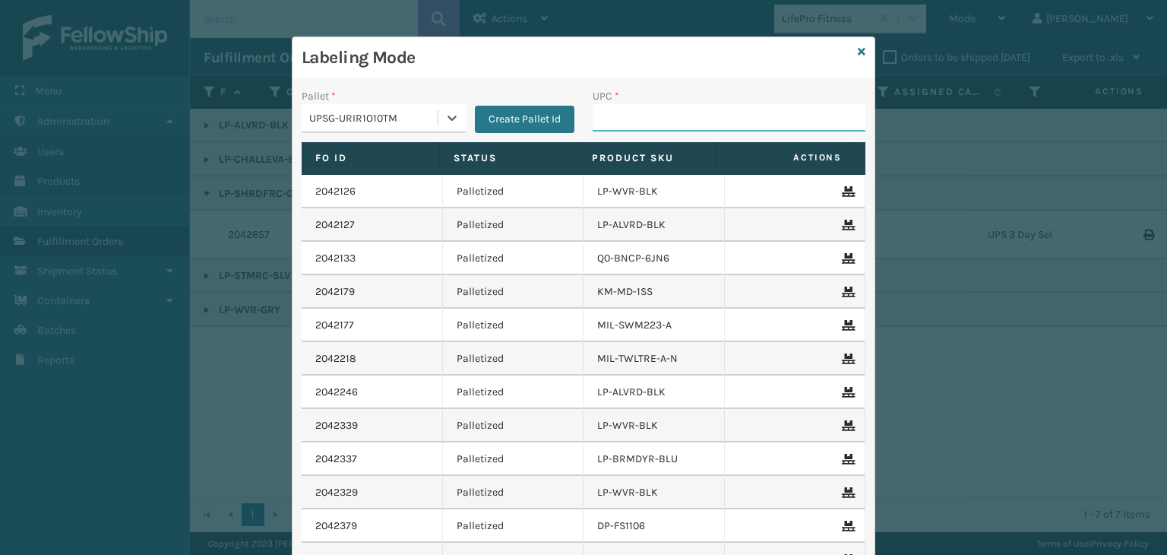
drag, startPoint x: 633, startPoint y: 120, endPoint x: 644, endPoint y: 123, distance: 11.8
click at [633, 120] on input "UPC *" at bounding box center [729, 117] width 273 height 27
type input "810090930916"
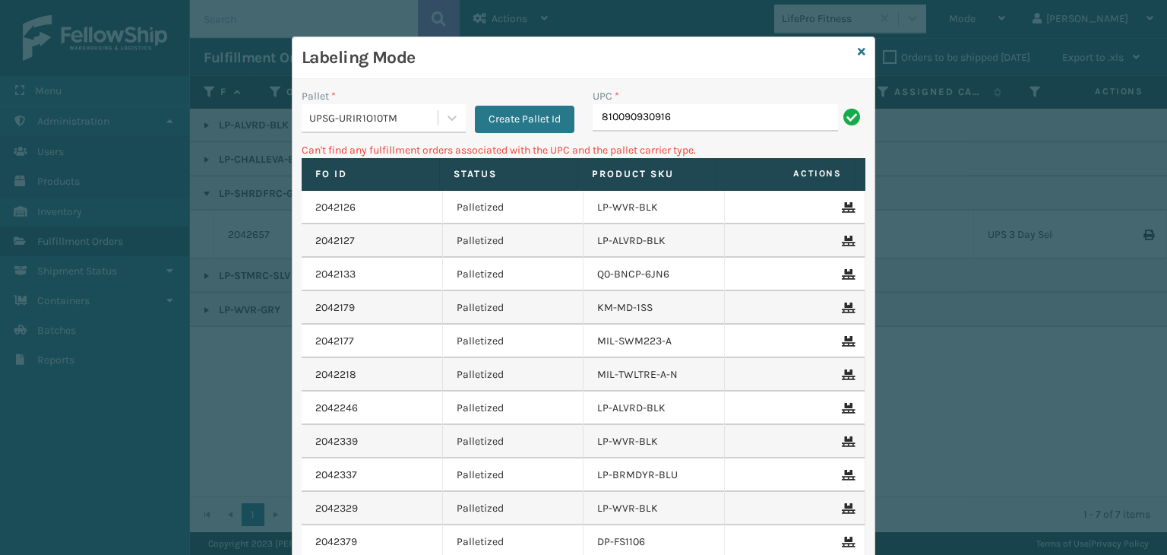
click at [395, 132] on div "Pallet * UPSG-URIR1O10TM Create Pallet Id" at bounding box center [438, 115] width 291 height 54
click at [374, 116] on div "UPSG-URIR1O10TM" at bounding box center [374, 118] width 130 height 16
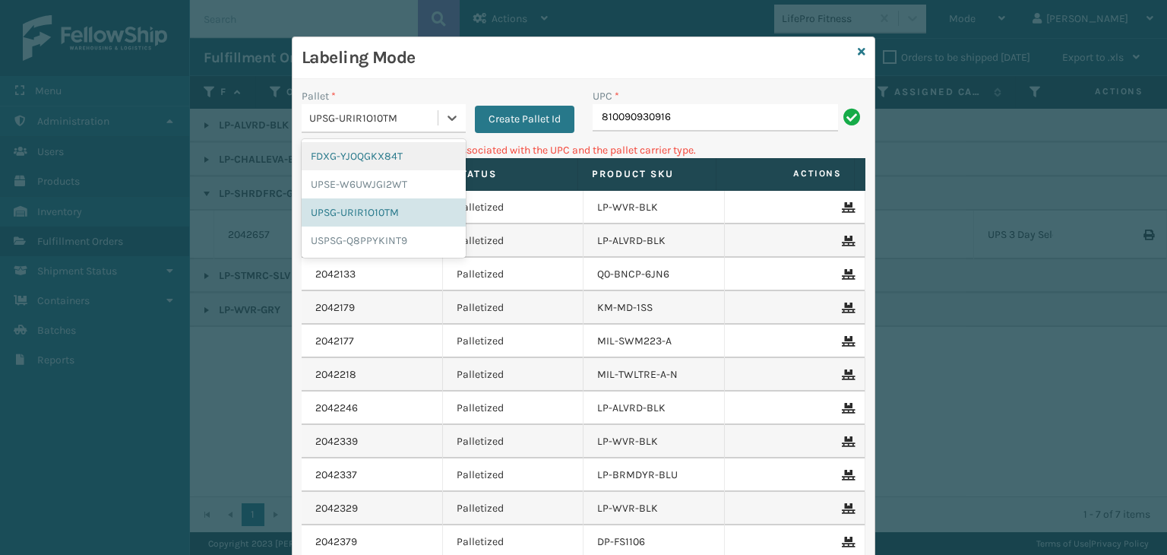
click at [340, 157] on div "FDXG-YJOQGKX84T" at bounding box center [384, 156] width 164 height 28
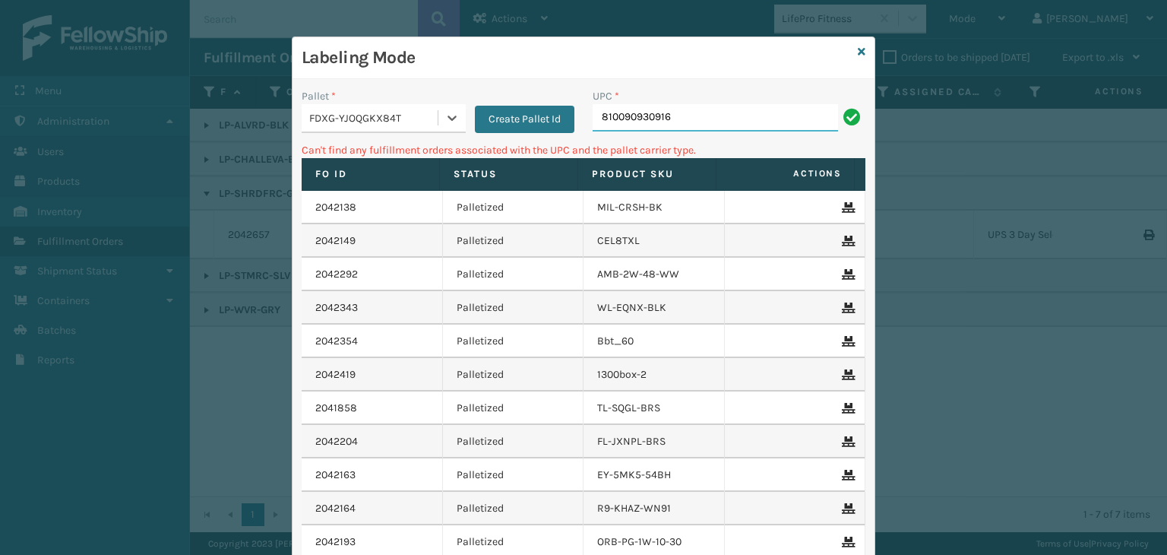
click at [710, 109] on input "810090930916" at bounding box center [715, 117] width 245 height 27
click at [353, 116] on div "FDXG-YJOQGKX84T" at bounding box center [374, 118] width 130 height 16
click at [689, 121] on input "810090930916" at bounding box center [715, 117] width 245 height 27
click at [379, 114] on div "FDXG-YJOQGKX84T" at bounding box center [374, 118] width 130 height 16
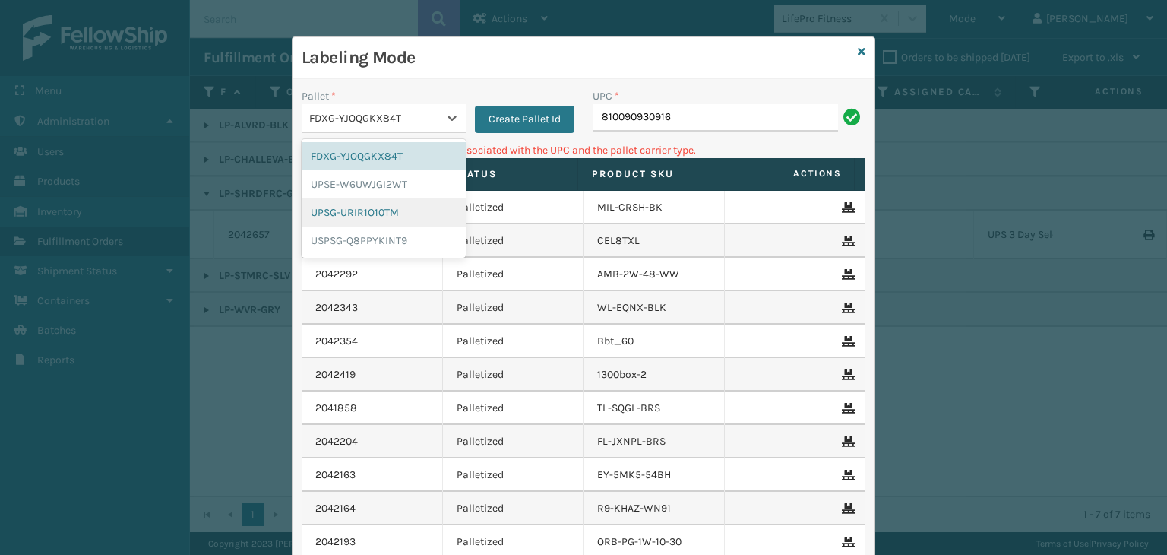
click at [349, 220] on div "UPSG-URIR1O10TM" at bounding box center [384, 212] width 164 height 28
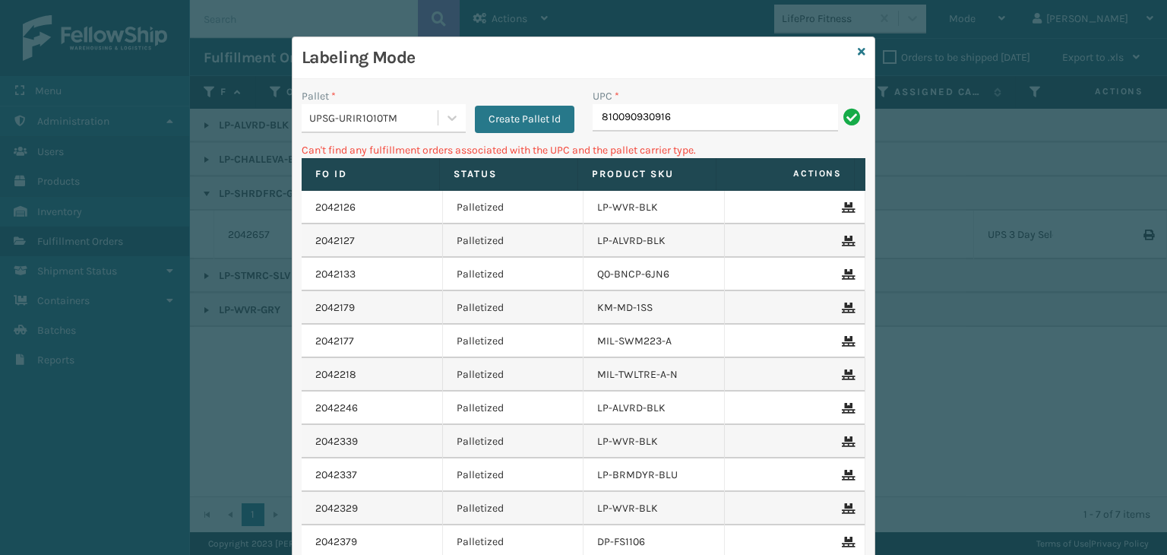
click at [694, 95] on div "UPC *" at bounding box center [729, 96] width 273 height 16
click at [696, 116] on input "810090930916" at bounding box center [715, 117] width 245 height 27
click at [859, 49] on icon at bounding box center [862, 51] width 8 height 11
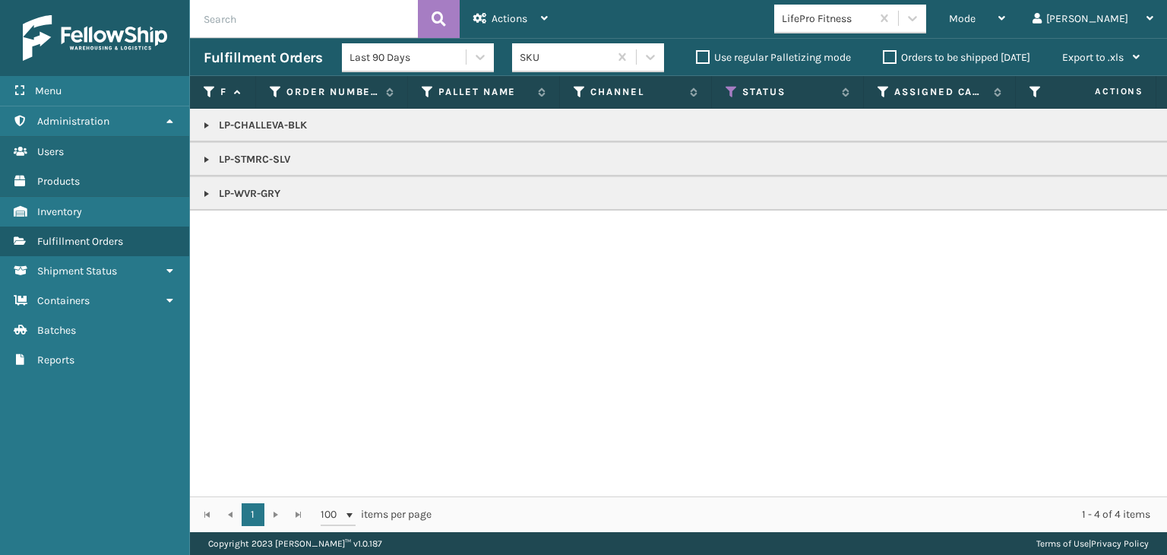
click at [871, 27] on div "LifePro Fitness" at bounding box center [822, 18] width 97 height 25
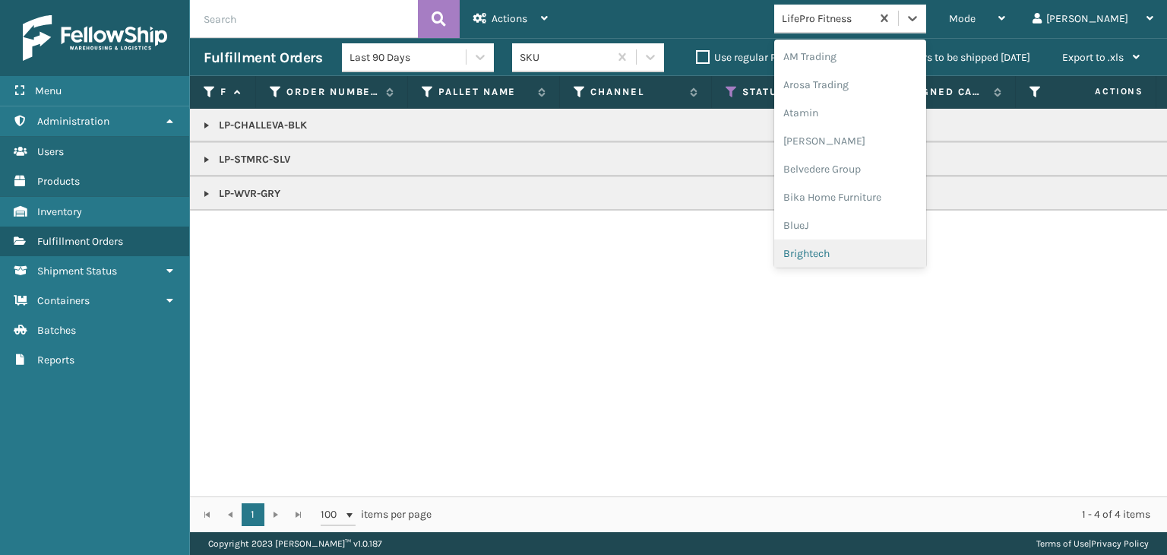
click at [860, 259] on div "Brightech" at bounding box center [850, 253] width 152 height 28
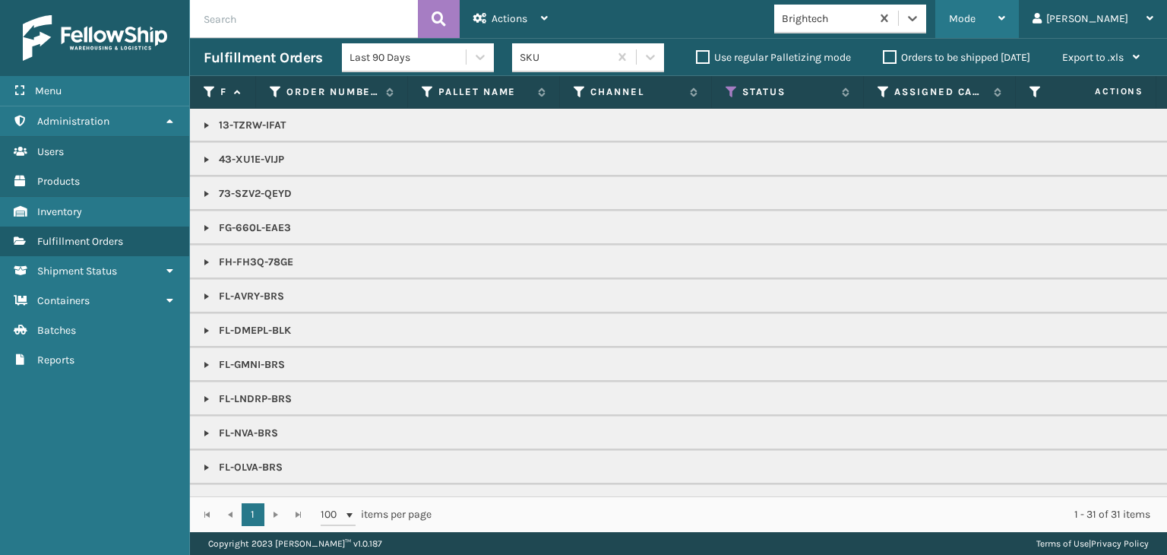
click at [976, 18] on span "Mode" at bounding box center [962, 18] width 27 height 13
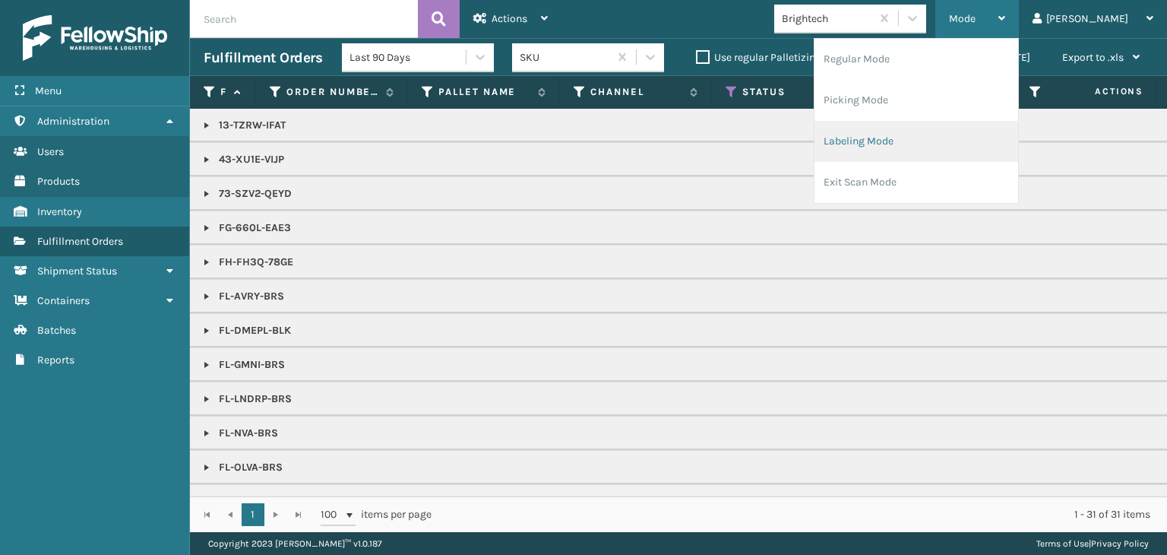
click at [894, 144] on li "Labeling Mode" at bounding box center [917, 141] width 204 height 41
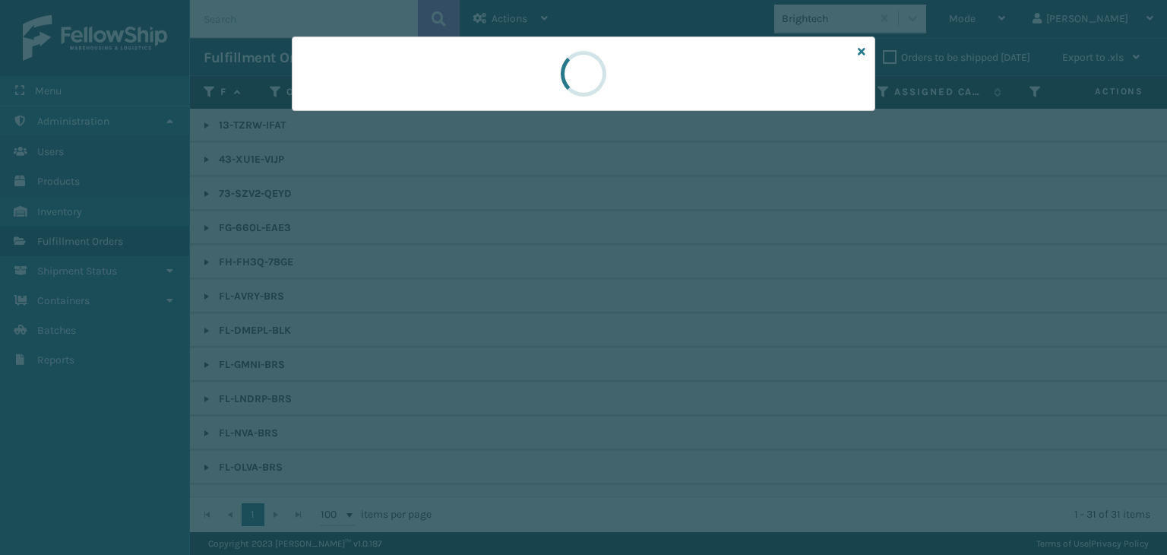
click at [432, 103] on div at bounding box center [584, 73] width 584 height 74
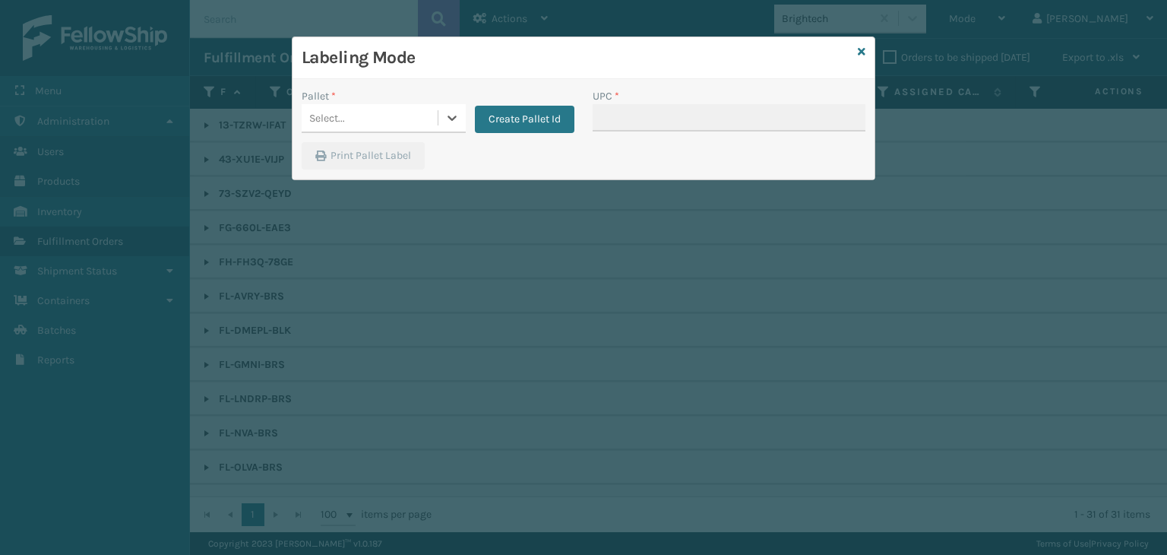
click at [385, 123] on div "Select..." at bounding box center [370, 118] width 136 height 25
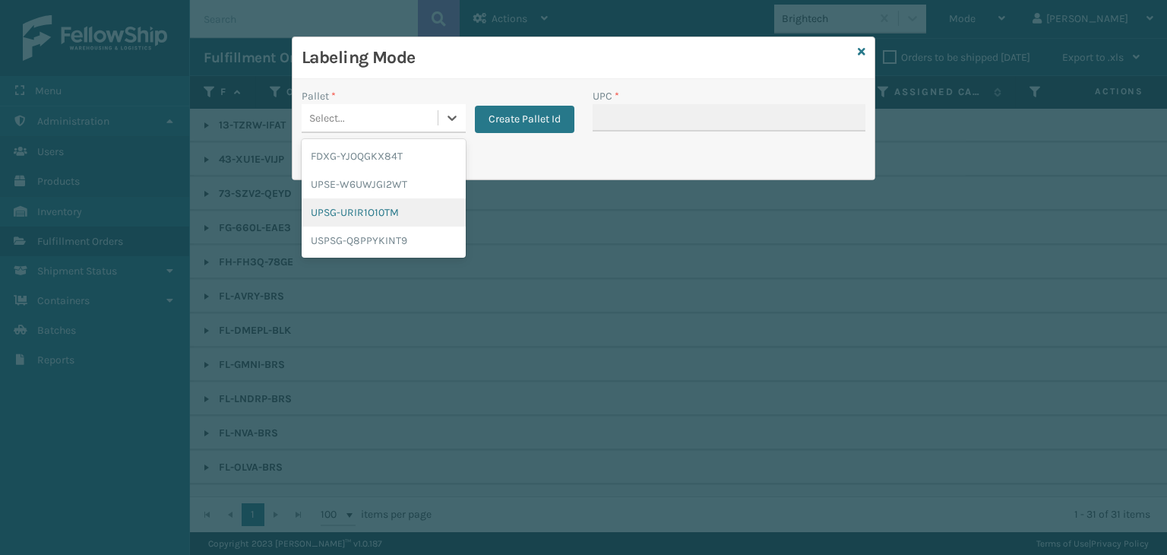
click at [359, 220] on div "UPSG-URIR1O10TM" at bounding box center [384, 212] width 164 height 28
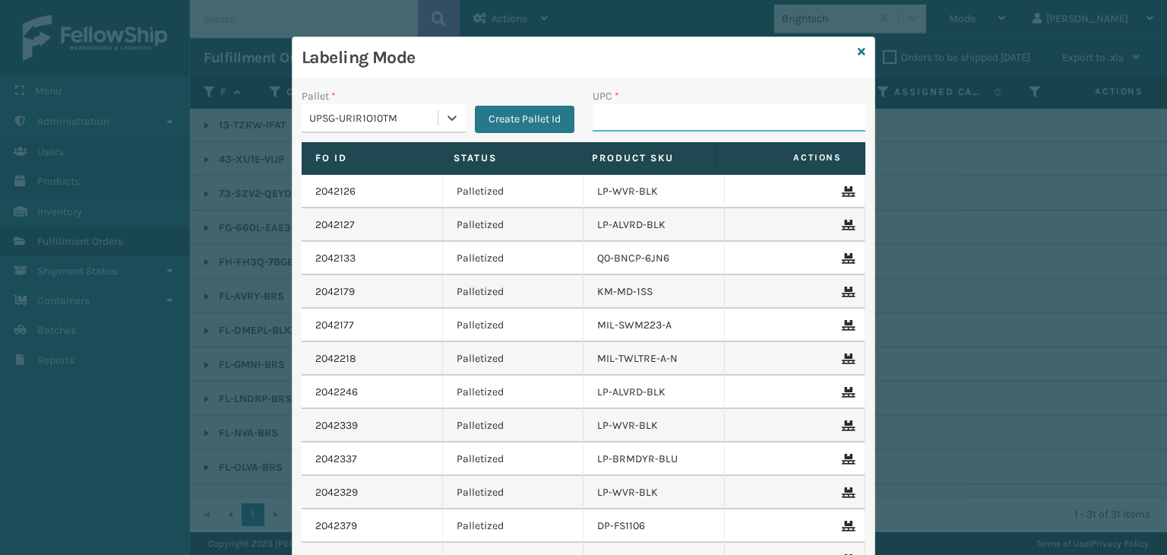
drag, startPoint x: 654, startPoint y: 119, endPoint x: 651, endPoint y: 109, distance: 9.6
click at [654, 119] on input "UPC *" at bounding box center [729, 117] width 273 height 27
type input "85000"
type input "LP-CHALLEVA-BLK"
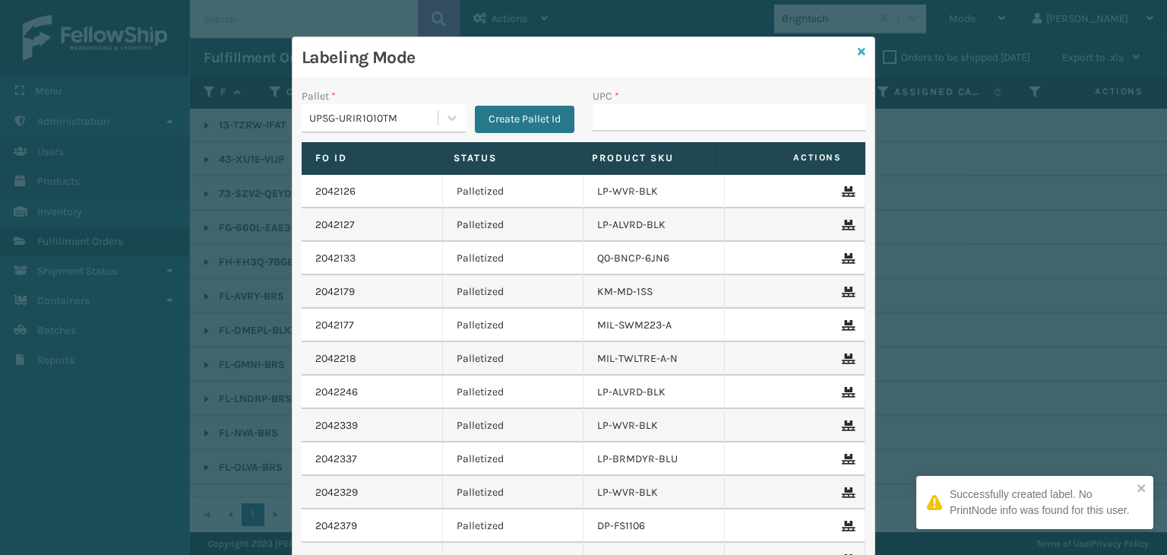
click at [858, 56] on icon at bounding box center [862, 51] width 8 height 11
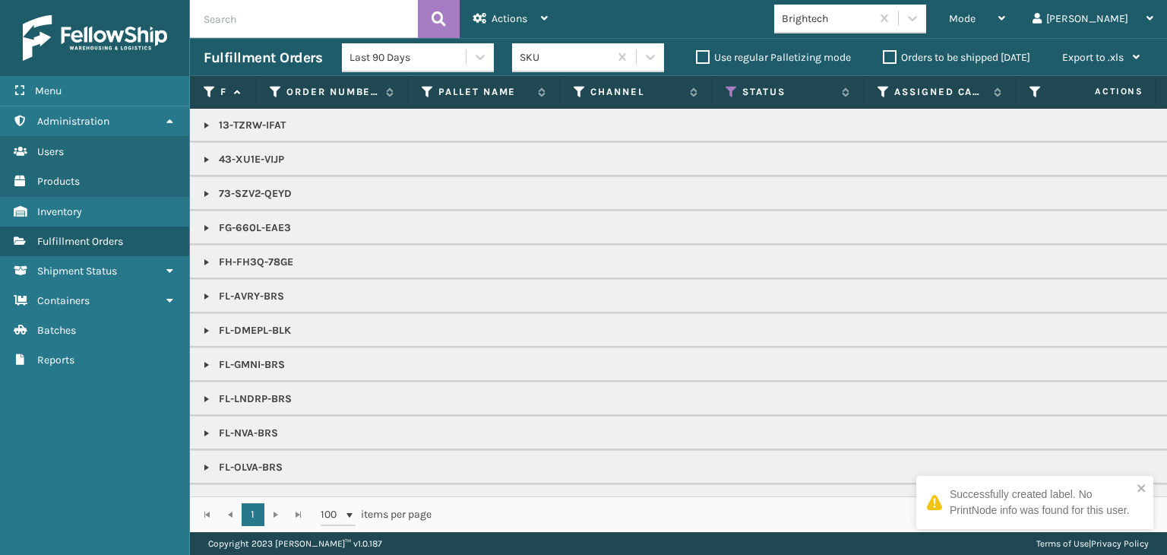
click at [855, 25] on div "Brightech" at bounding box center [827, 19] width 90 height 16
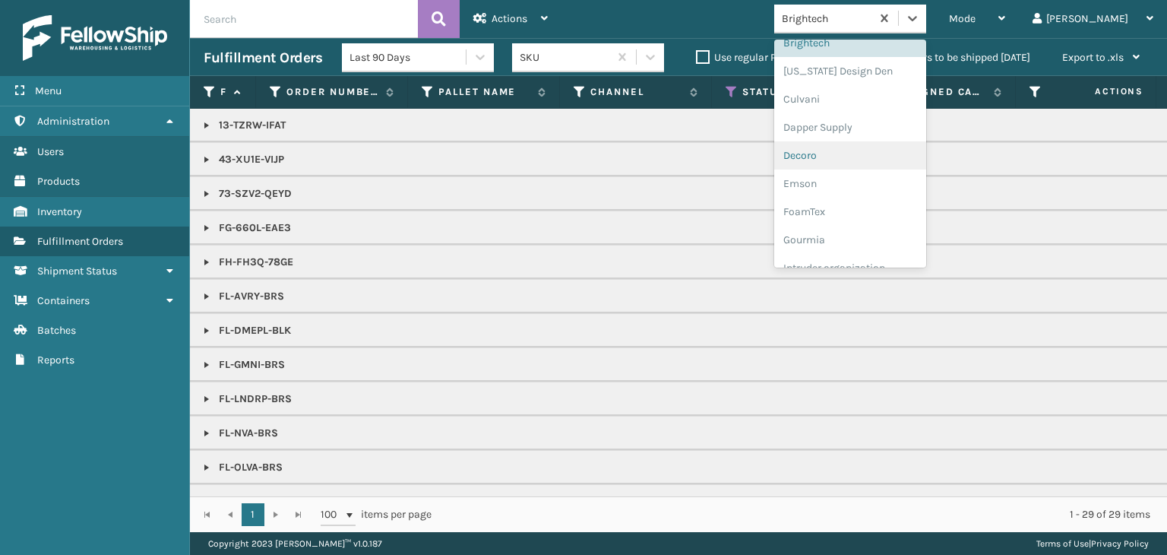
scroll to position [85, 0]
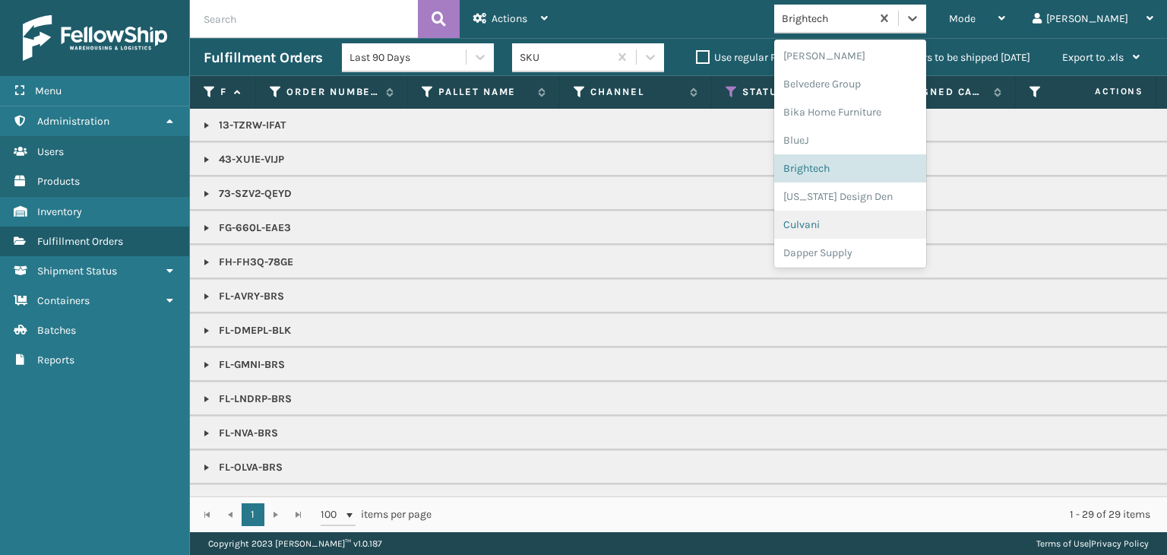
click at [869, 228] on div "Culvani" at bounding box center [850, 225] width 152 height 28
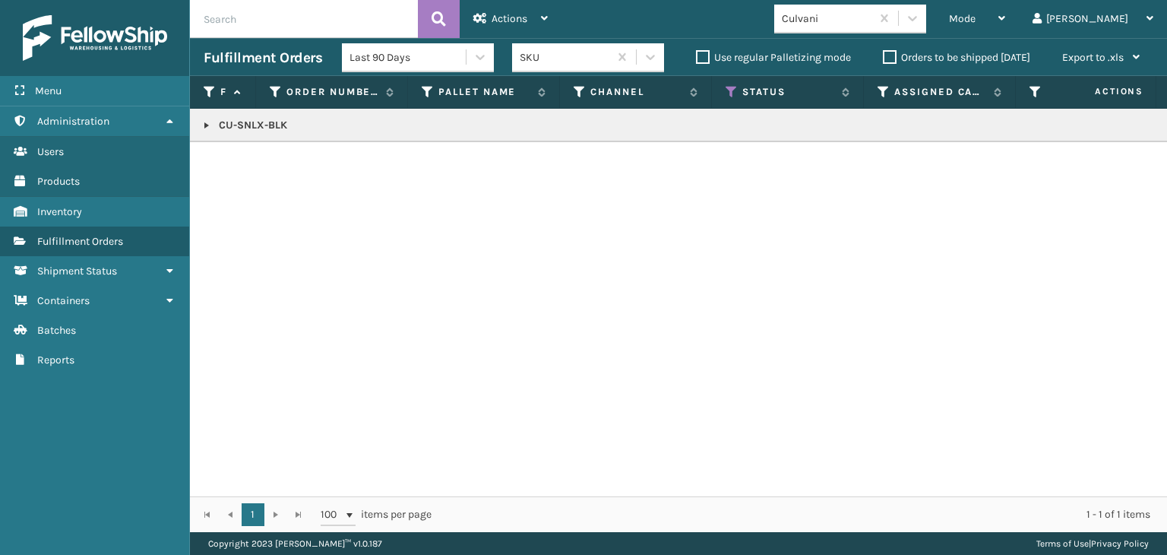
click at [212, 124] on link at bounding box center [207, 125] width 12 height 12
click at [207, 122] on link at bounding box center [207, 125] width 12 height 12
click at [204, 122] on link at bounding box center [207, 125] width 12 height 12
click at [236, 166] on link "2042706" at bounding box center [249, 166] width 42 height 15
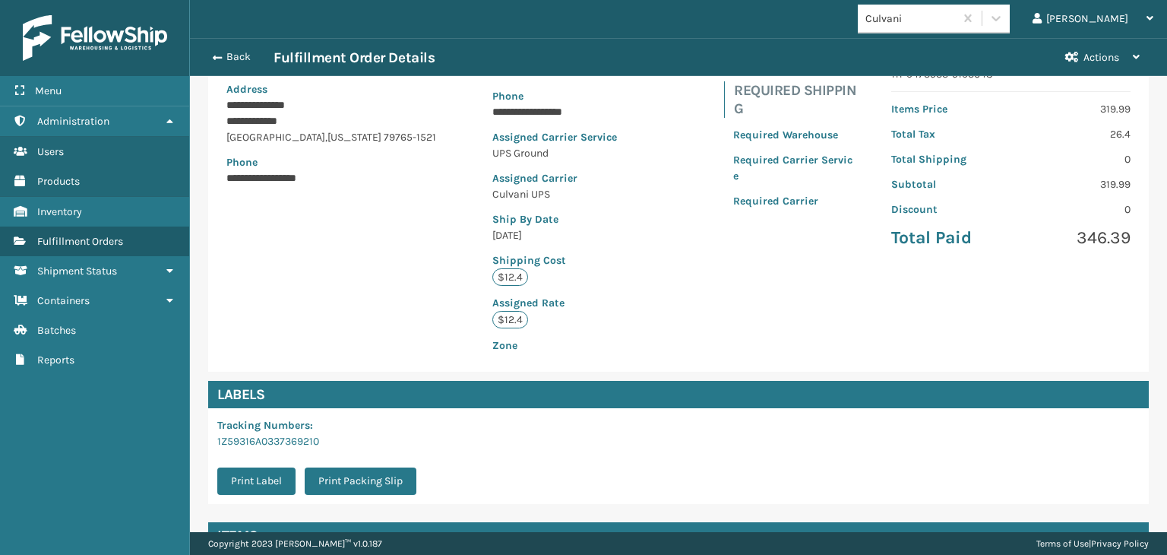
scroll to position [342, 0]
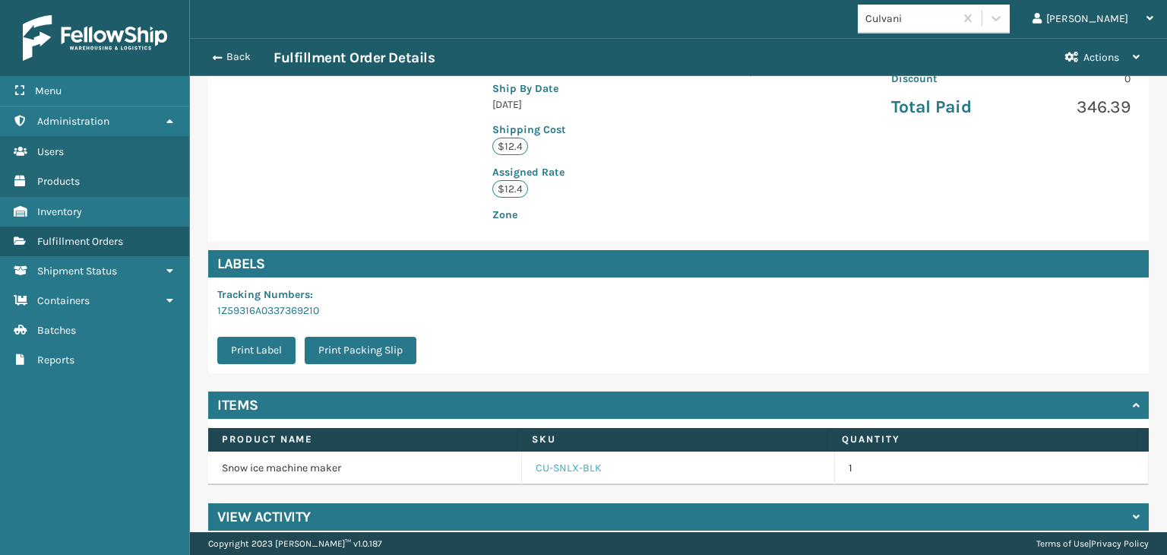
click at [580, 461] on link "CU-SNLX-BLK" at bounding box center [569, 468] width 66 height 15
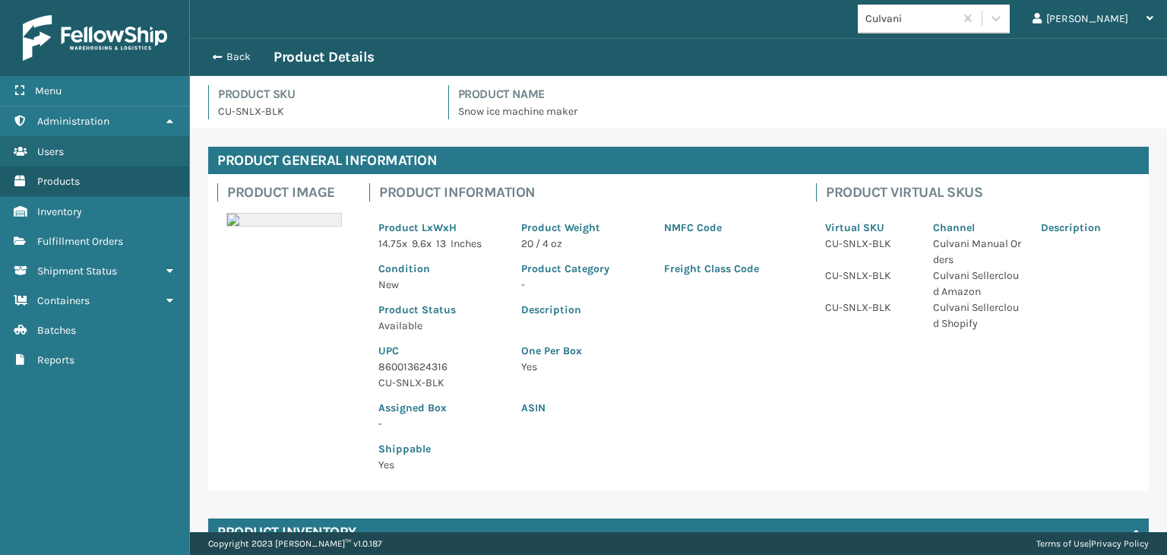
click at [416, 366] on p "860013624316" at bounding box center [440, 367] width 125 height 16
copy p "860013624316"
click at [242, 60] on button "Back" at bounding box center [239, 57] width 70 height 14
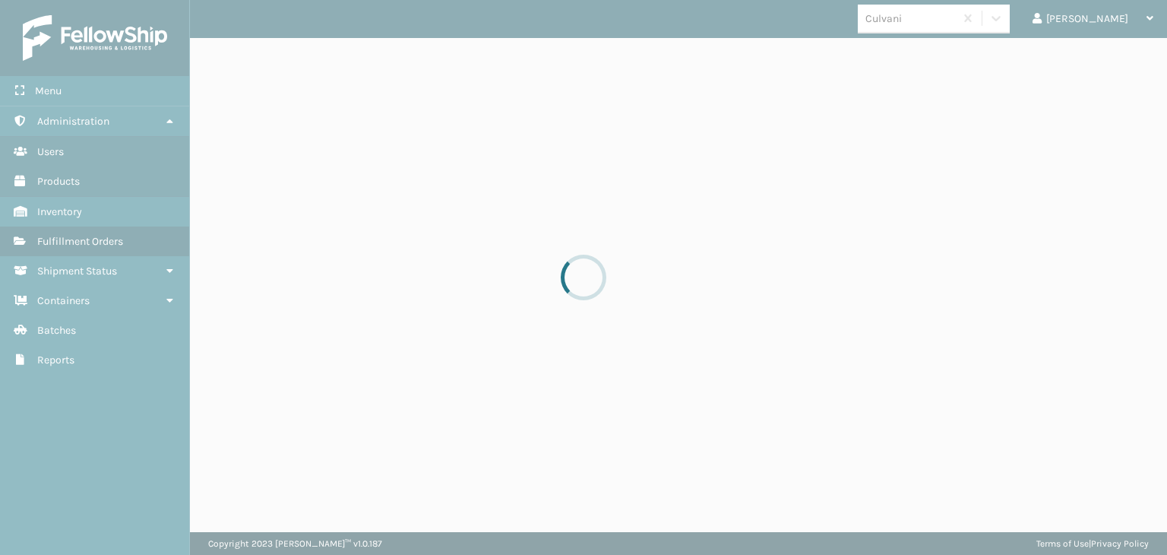
click at [241, 59] on div at bounding box center [583, 277] width 1167 height 555
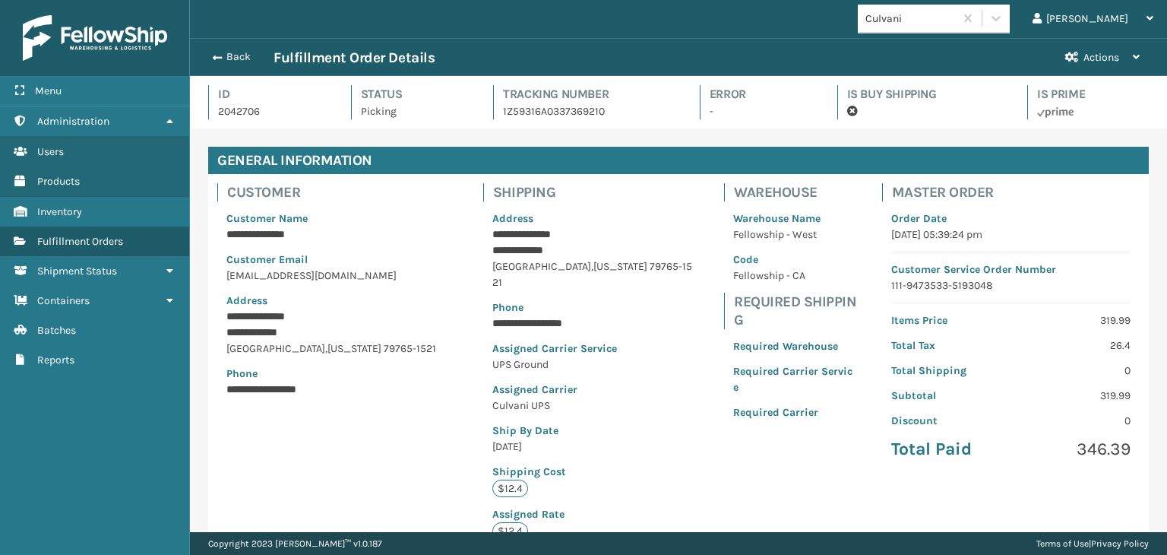
scroll to position [36, 977]
click at [241, 59] on button "Back" at bounding box center [239, 57] width 70 height 14
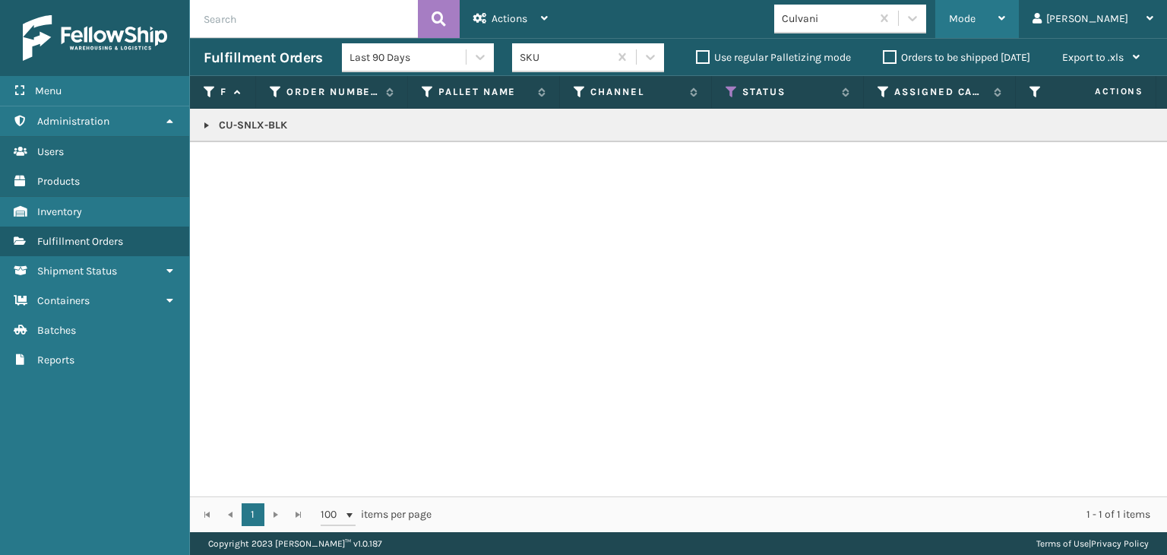
click at [976, 17] on span "Mode" at bounding box center [962, 18] width 27 height 13
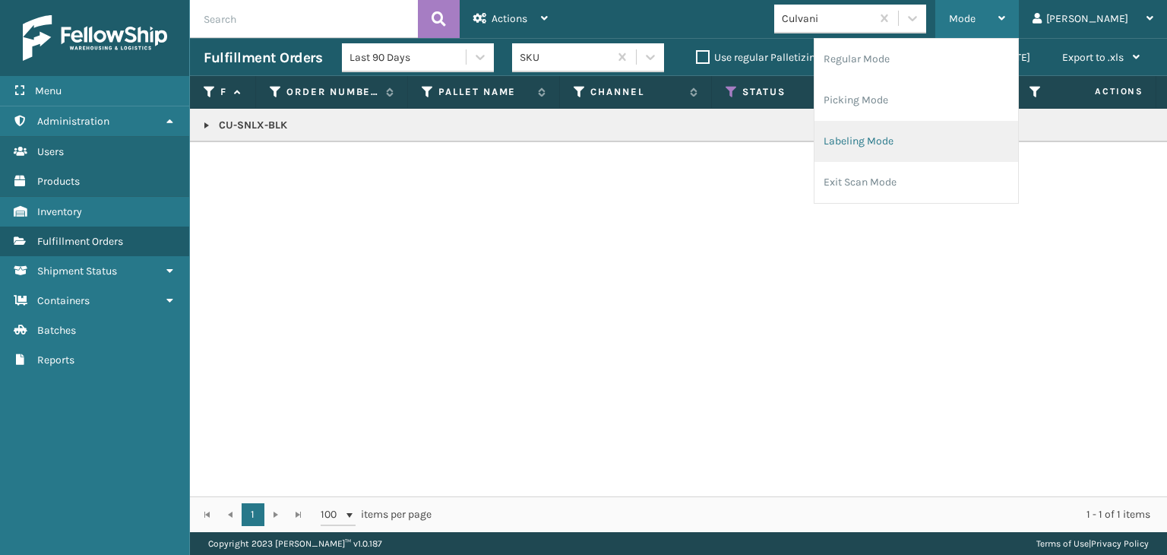
click at [946, 148] on li "Labeling Mode" at bounding box center [917, 141] width 204 height 41
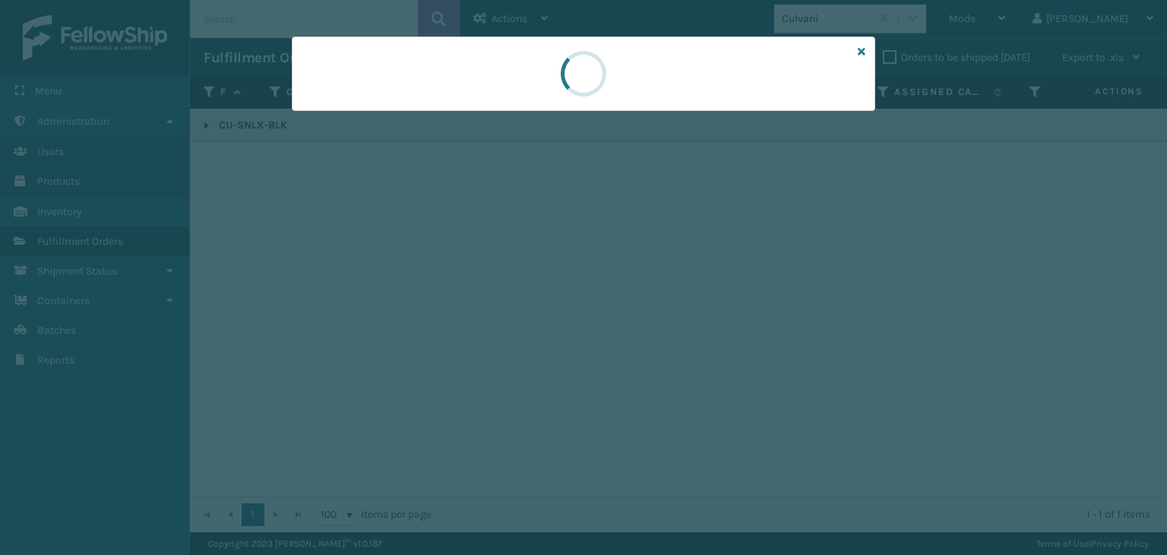
click at [363, 100] on div at bounding box center [584, 73] width 584 height 74
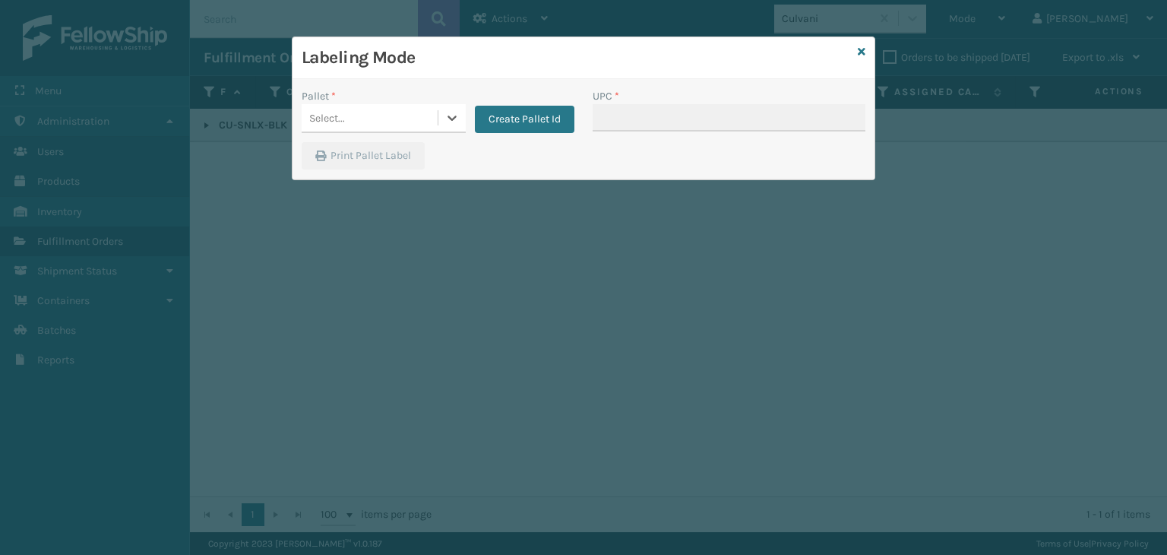
click at [360, 112] on div "Select..." at bounding box center [370, 118] width 136 height 25
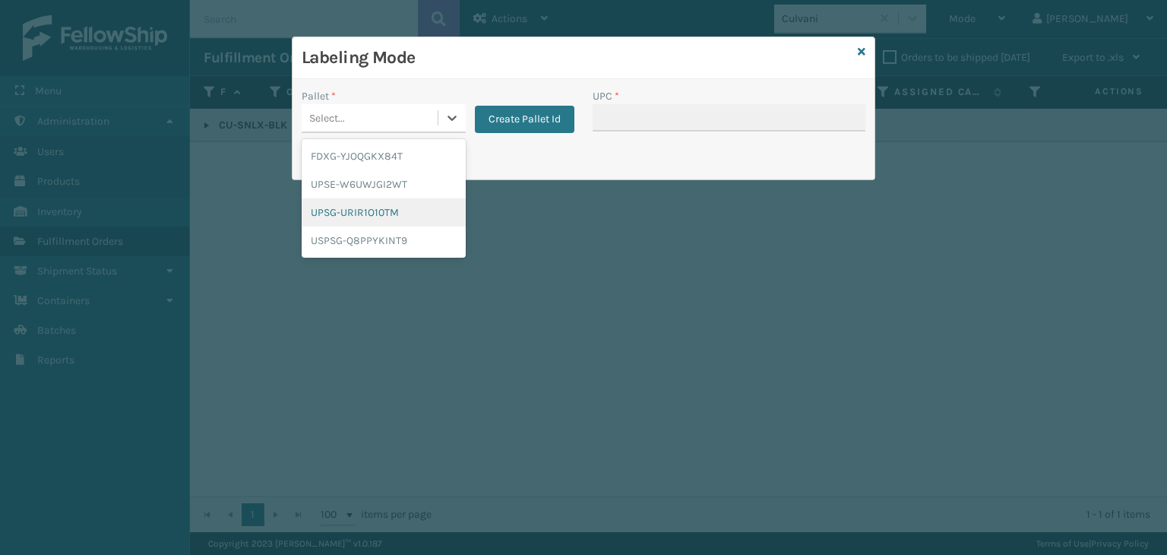
click at [347, 211] on div "UPSG-URIR1O10TM" at bounding box center [384, 212] width 164 height 28
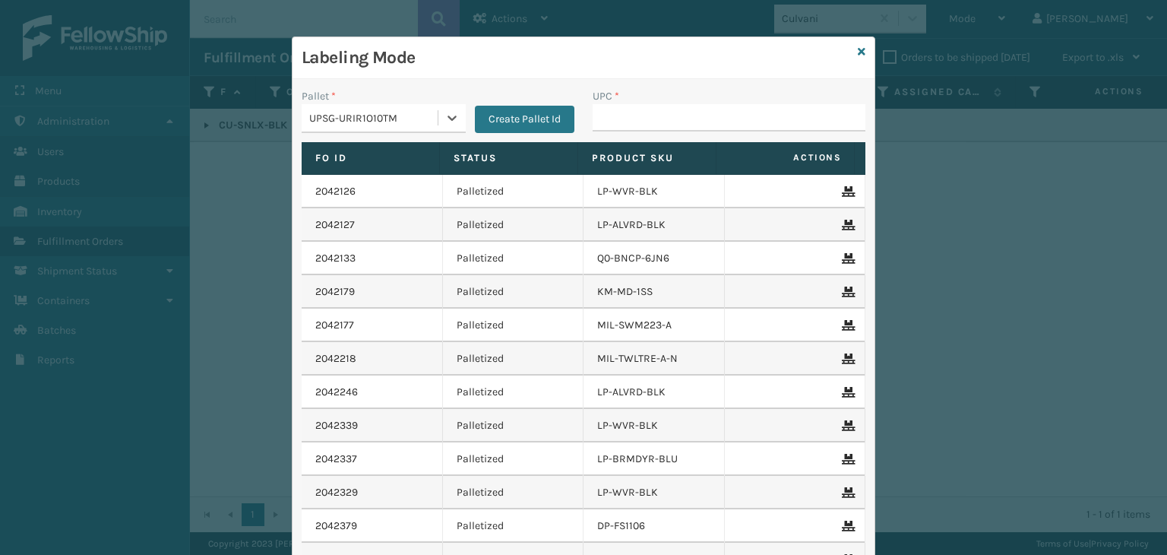
click at [680, 131] on div "UPC *" at bounding box center [729, 115] width 291 height 54
click at [676, 123] on input "UPC *" at bounding box center [729, 117] width 273 height 27
paste input "860013624316"
type input "860013624316"
type input "84098512191"
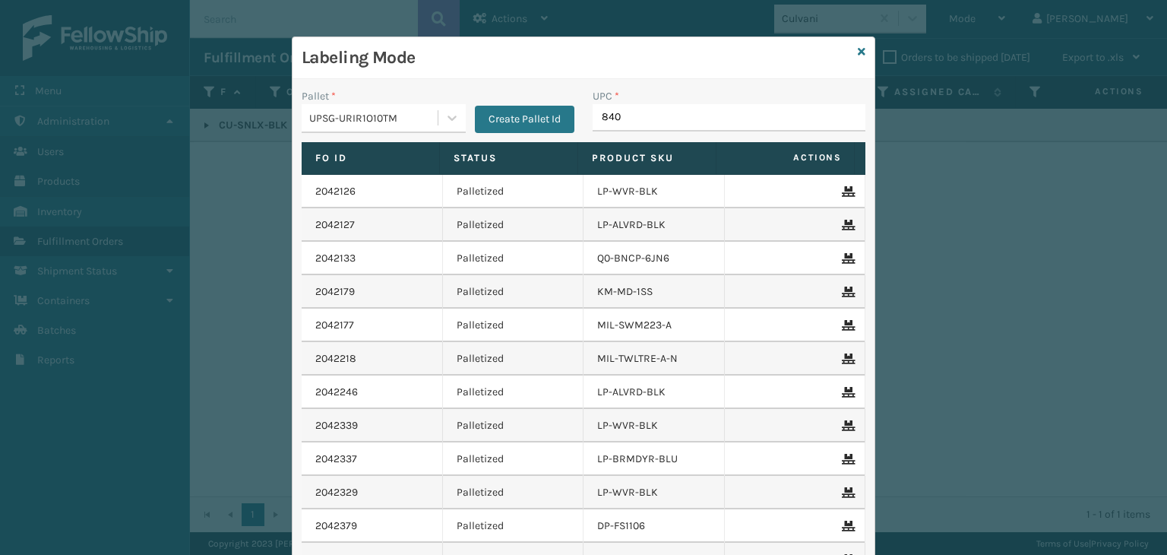
type input "8409"
click at [860, 47] on icon at bounding box center [862, 51] width 8 height 11
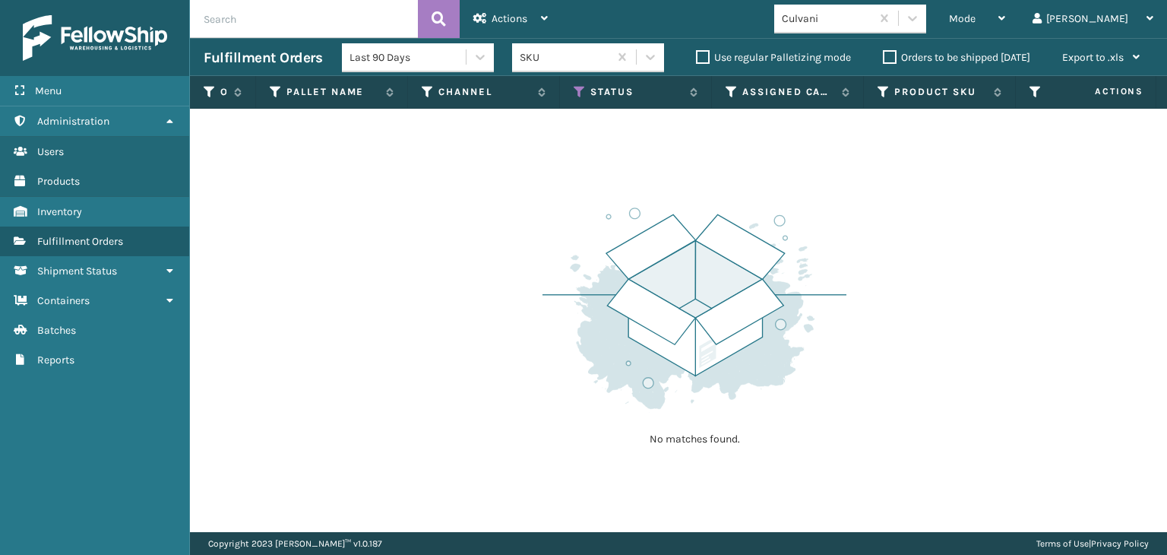
click at [872, 19] on div "Culvani" at bounding box center [827, 19] width 90 height 16
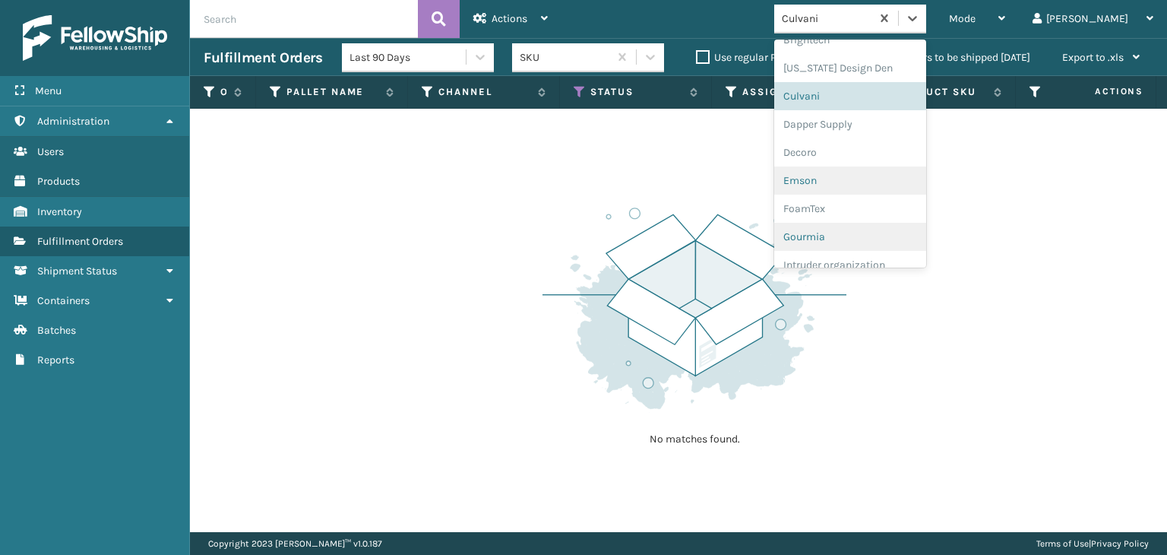
scroll to position [228, 0]
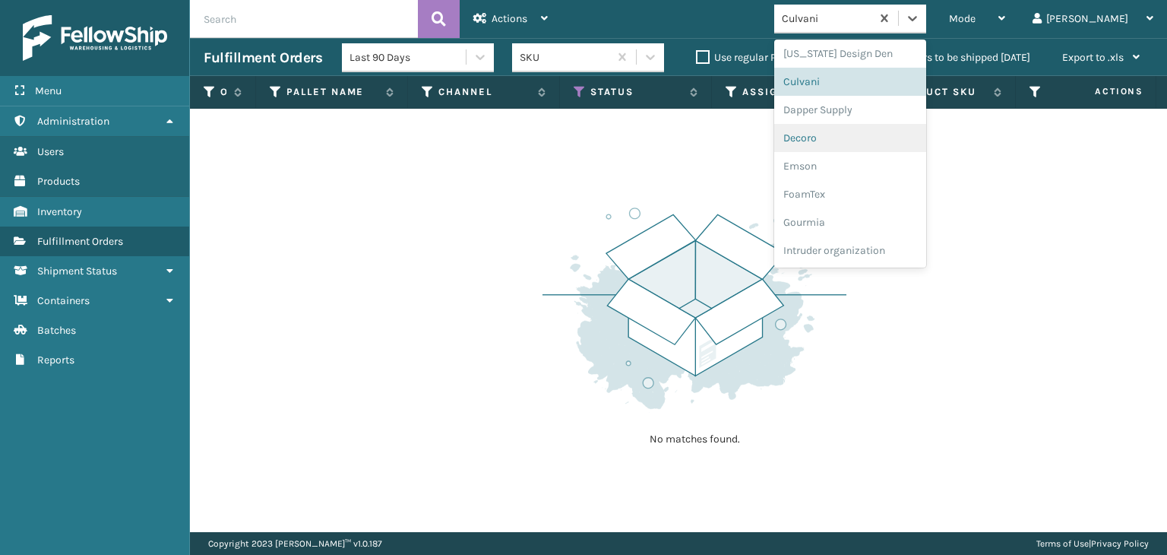
click at [867, 141] on div "Decoro" at bounding box center [850, 138] width 152 height 28
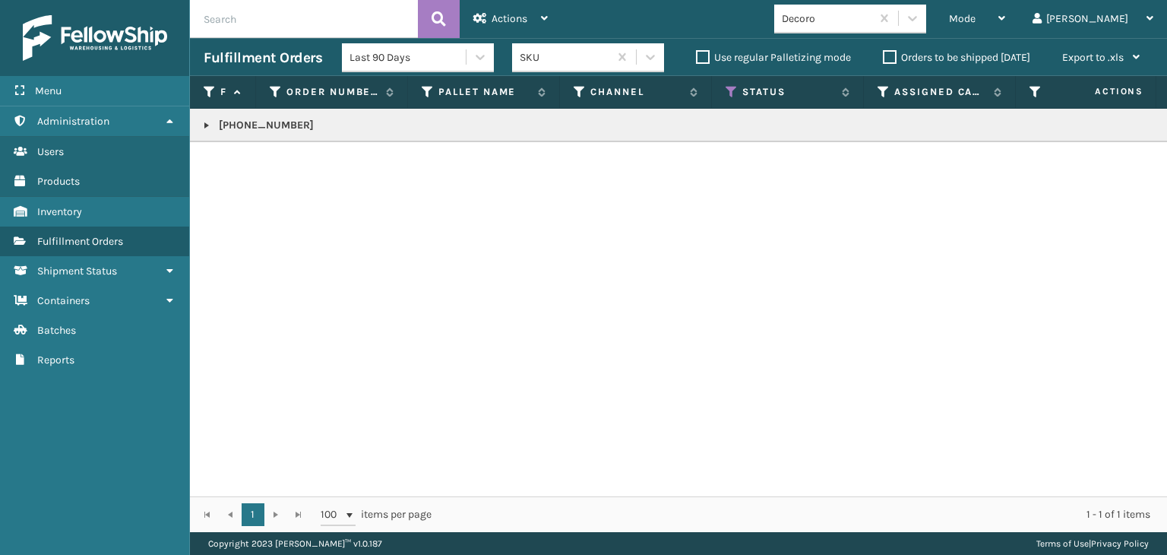
drag, startPoint x: 227, startPoint y: 128, endPoint x: 216, endPoint y: 128, distance: 11.4
click at [216, 128] on p "[PHONE_NUMBER]" at bounding box center [1171, 125] width 1935 height 15
drag, startPoint x: 226, startPoint y: 116, endPoint x: 325, endPoint y: 130, distance: 99.7
click at [325, 130] on td "[PHONE_NUMBER]" at bounding box center [1171, 125] width 1962 height 33
click at [315, 131] on p "[PHONE_NUMBER]" at bounding box center [1171, 125] width 1935 height 15
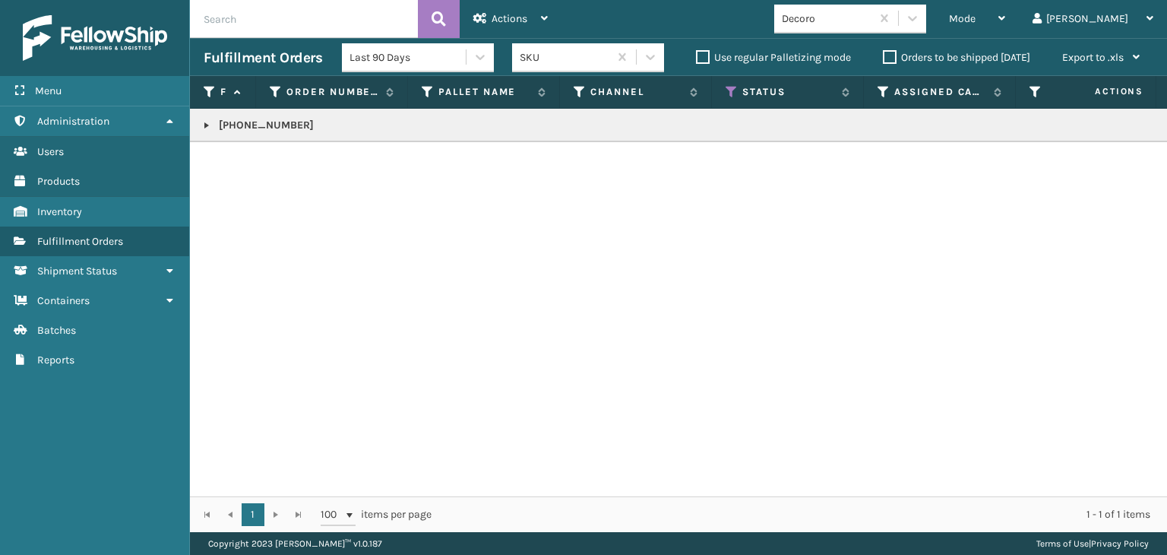
click at [315, 131] on p "[PHONE_NUMBER]" at bounding box center [1171, 125] width 1935 height 15
click at [211, 125] on link at bounding box center [207, 125] width 12 height 12
click at [242, 173] on link "2042744" at bounding box center [249, 173] width 42 height 15
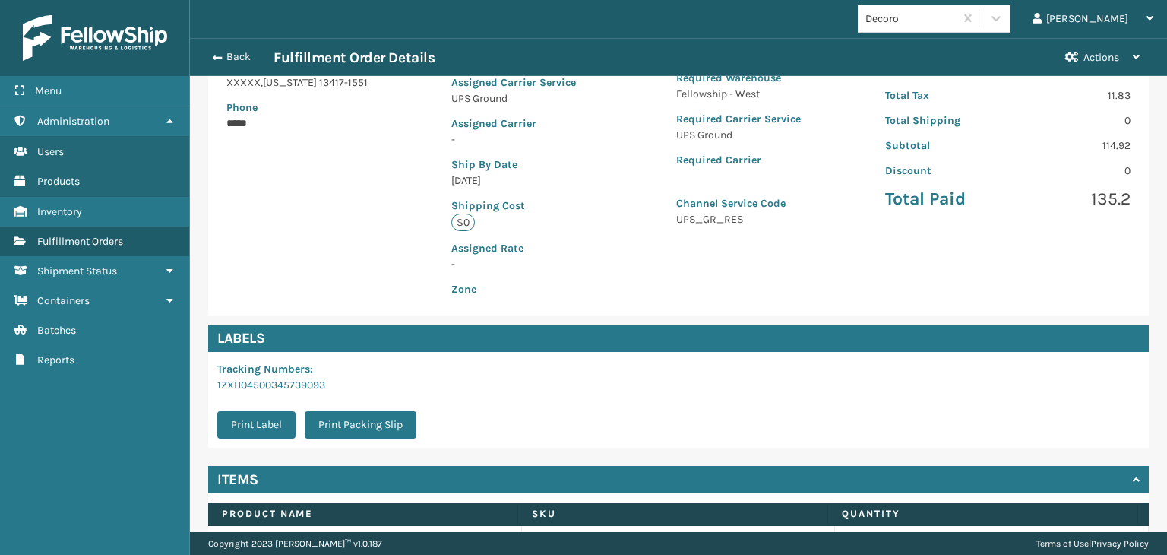
scroll to position [340, 0]
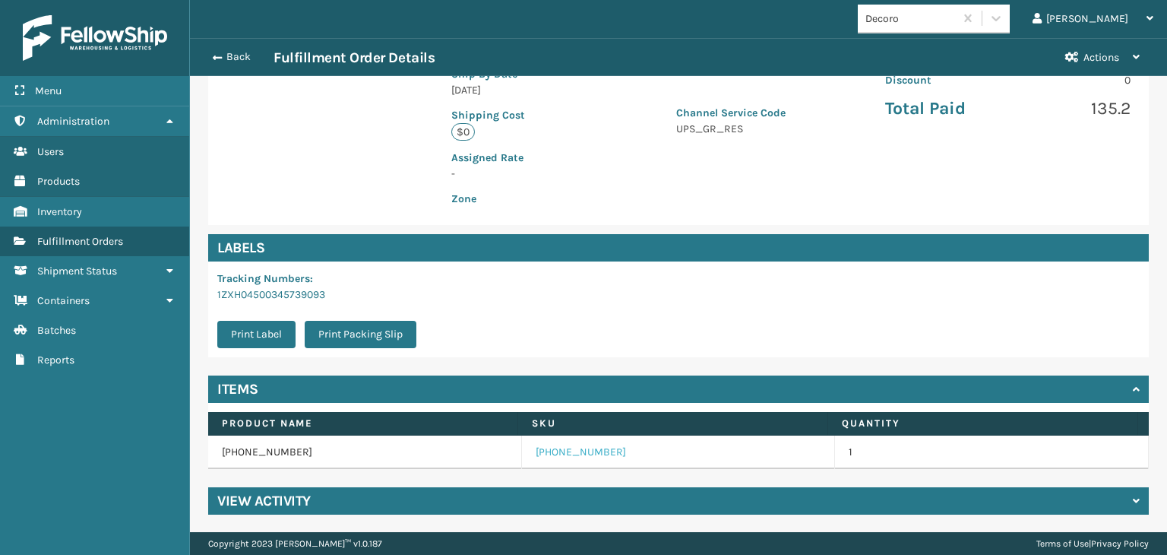
click at [584, 451] on link "[PHONE_NUMBER]" at bounding box center [581, 452] width 90 height 15
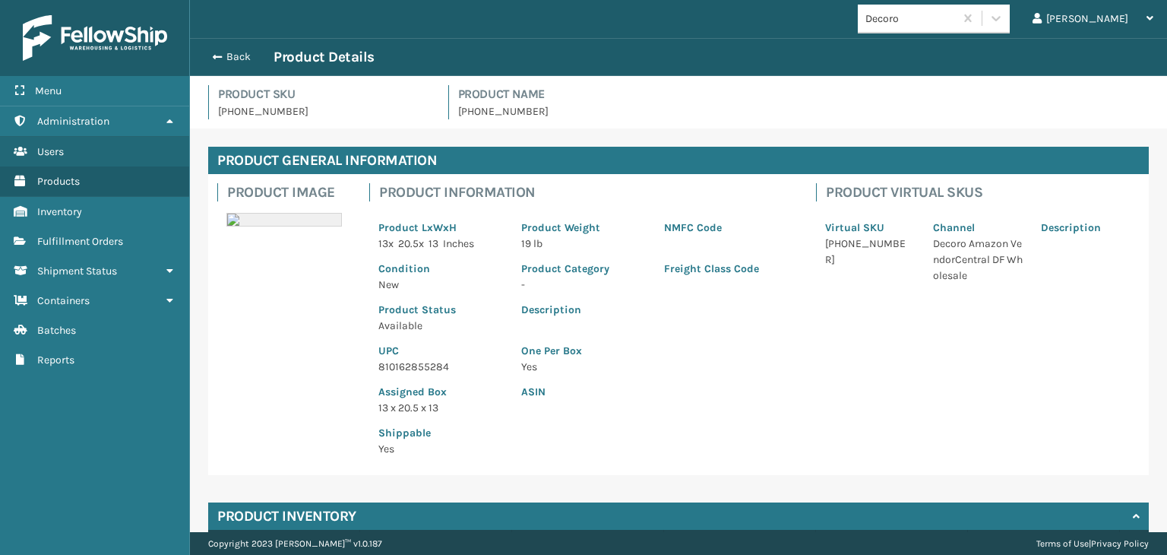
click at [396, 357] on p "UPC" at bounding box center [440, 351] width 125 height 16
click at [398, 359] on div "UPC 810162855284" at bounding box center [440, 354] width 143 height 41
click at [401, 365] on p "810162855284" at bounding box center [440, 367] width 125 height 16
click at [207, 66] on div "Back Product Details" at bounding box center [678, 57] width 977 height 38
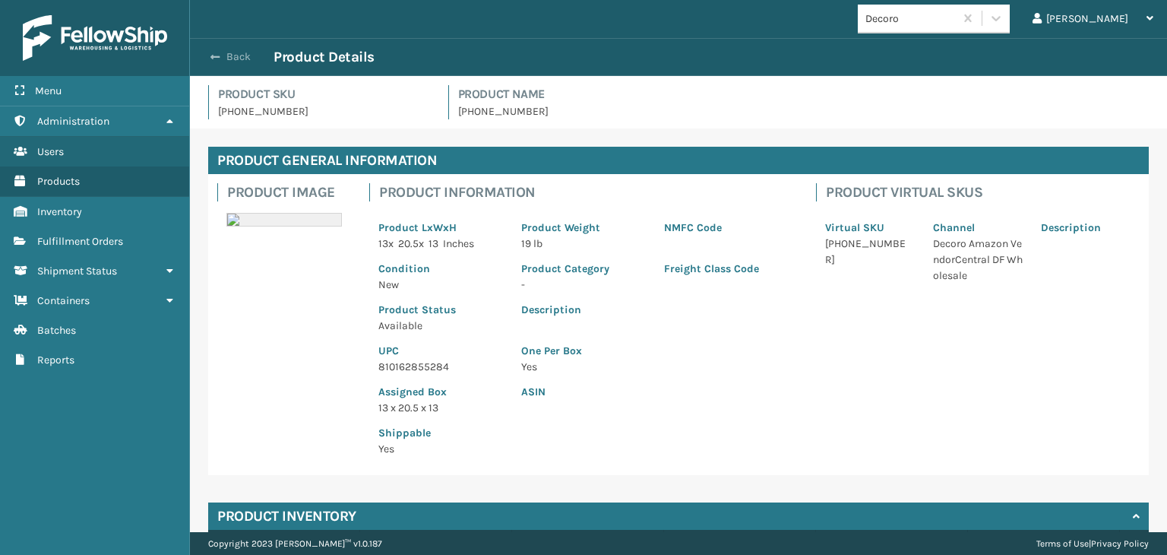
click at [216, 55] on span "button" at bounding box center [215, 57] width 9 height 11
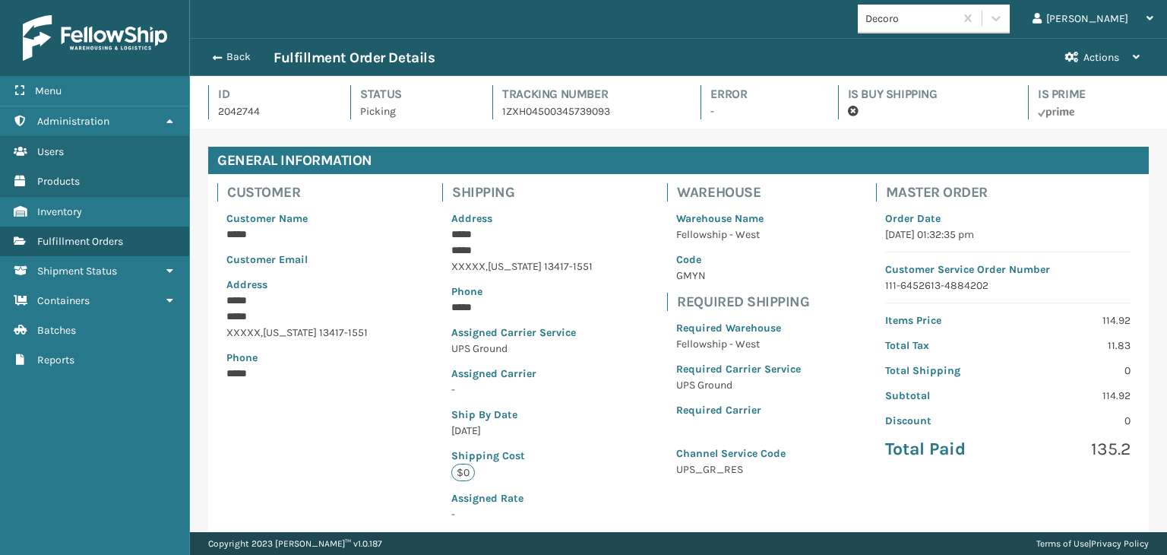
scroll to position [36, 977]
click at [217, 55] on span "button" at bounding box center [217, 57] width 9 height 11
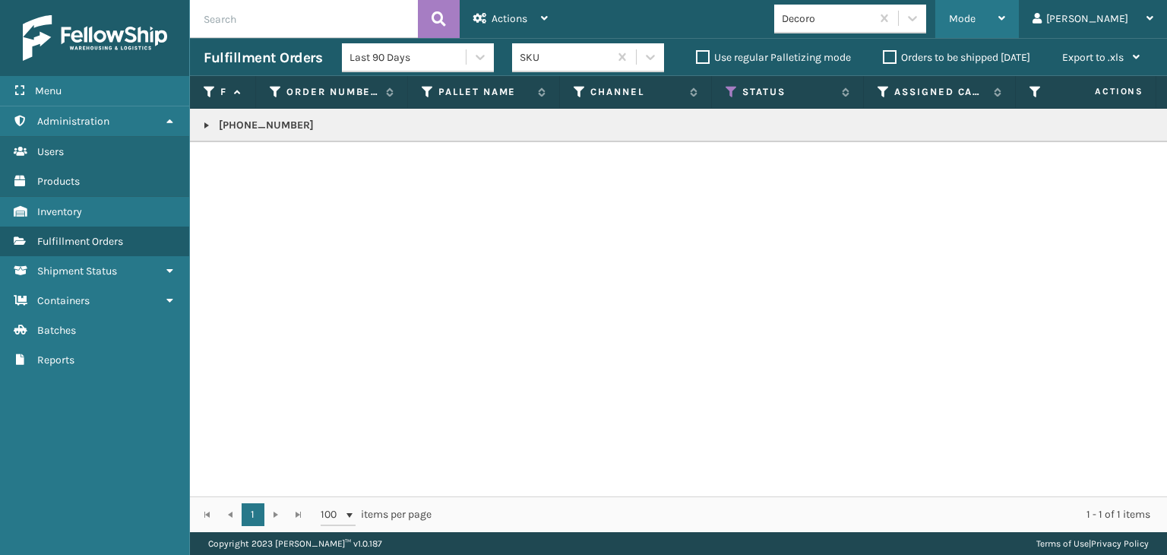
click at [976, 22] on span "Mode" at bounding box center [962, 18] width 27 height 13
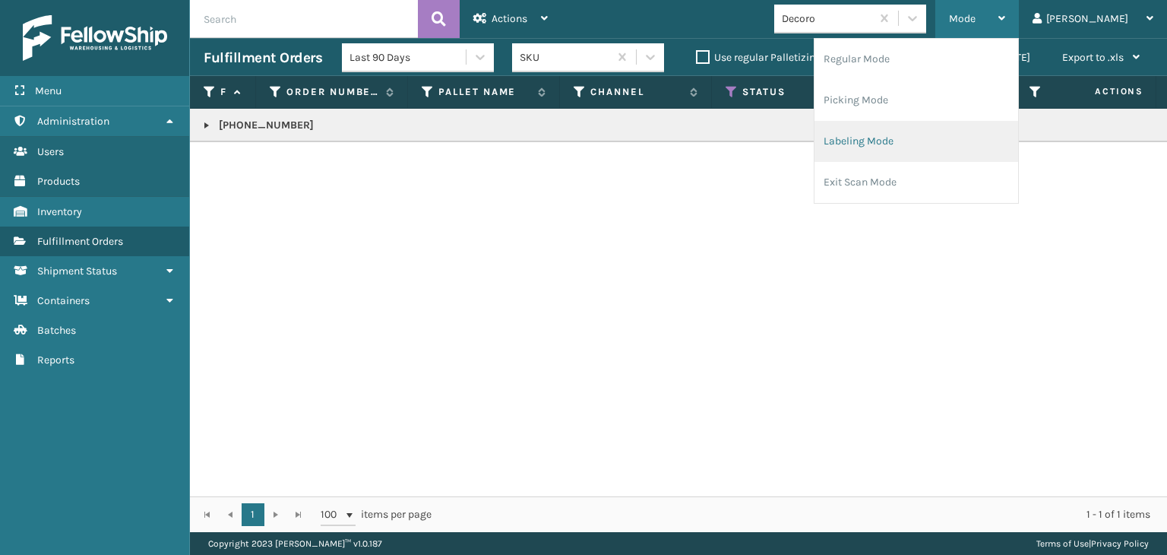
click at [942, 144] on li "Labeling Mode" at bounding box center [917, 141] width 204 height 41
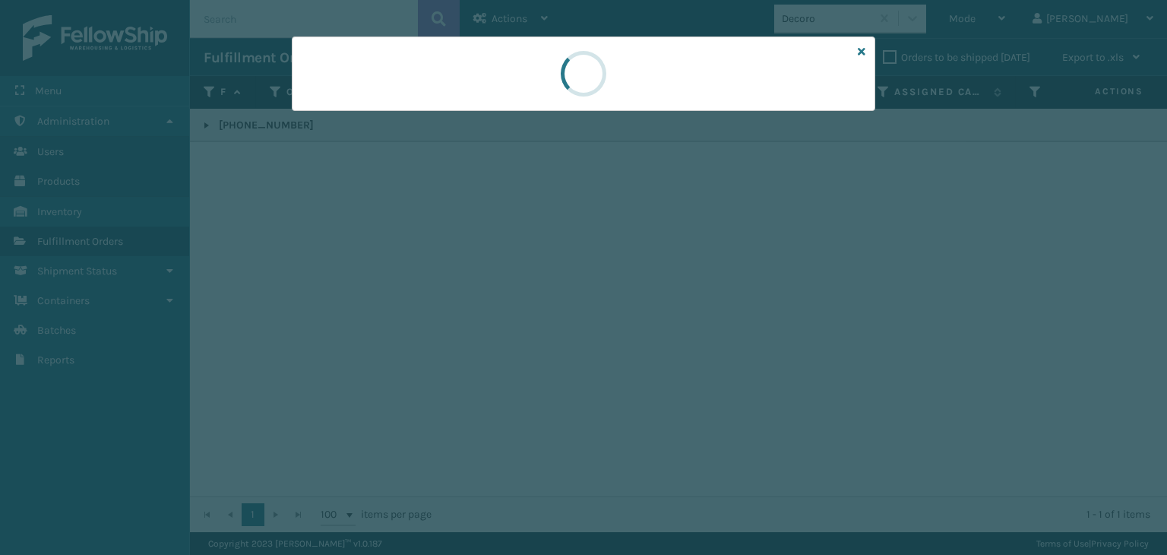
click at [340, 103] on div at bounding box center [584, 73] width 584 height 74
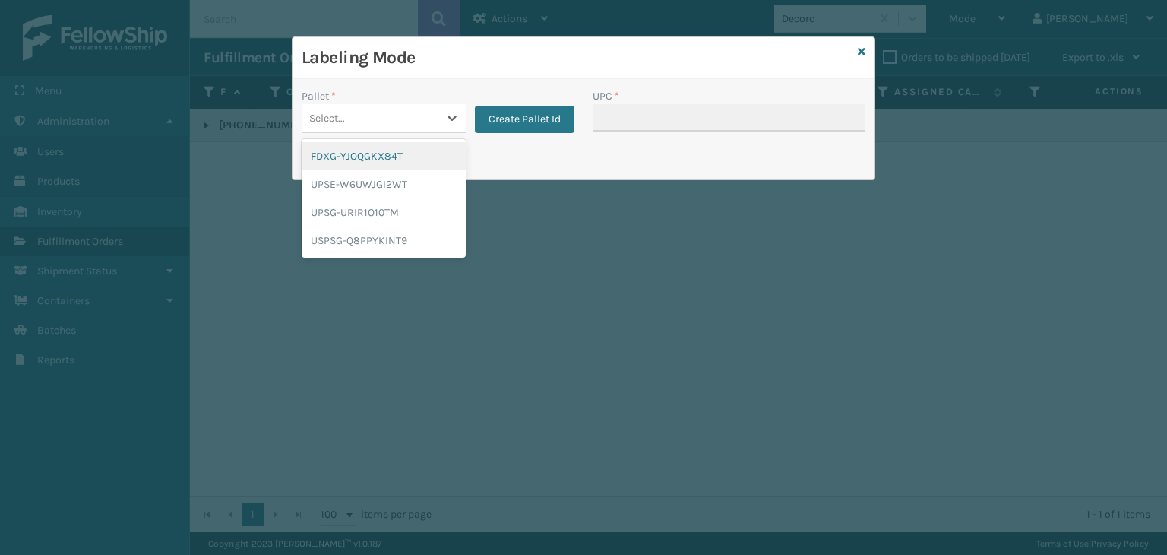
click at [351, 112] on div "Select..." at bounding box center [370, 118] width 136 height 25
click at [350, 218] on div "UPSG-URIR1O10TM" at bounding box center [384, 212] width 164 height 28
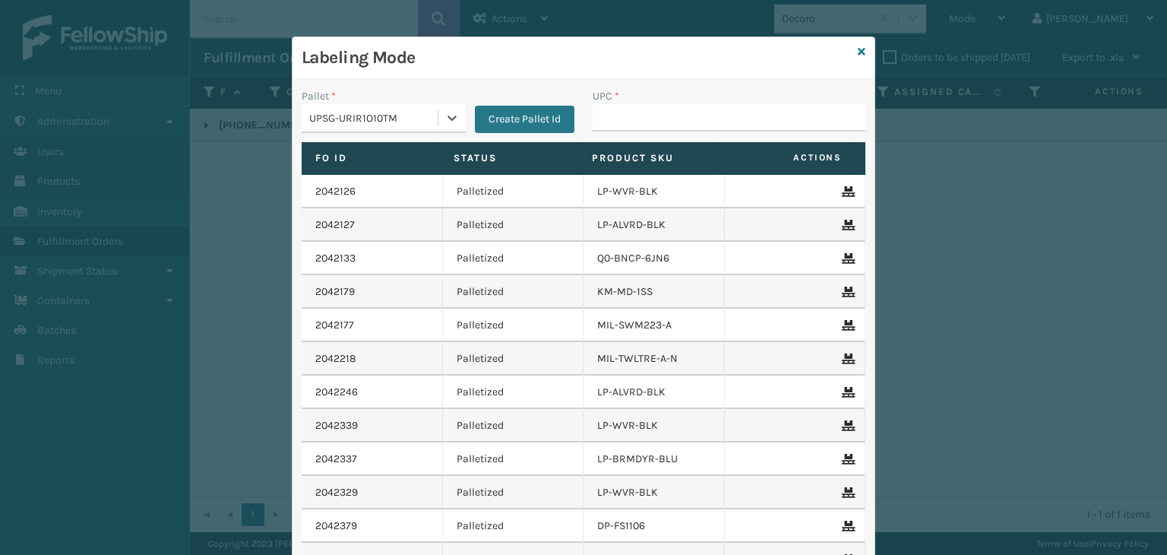
click at [596, 137] on div "UPC *" at bounding box center [729, 115] width 291 height 54
click at [648, 120] on input "UPC *" at bounding box center [729, 117] width 273 height 27
paste input "810162855284"
type input "810162855284"
click at [847, 52] on div "Labeling Mode" at bounding box center [584, 58] width 582 height 42
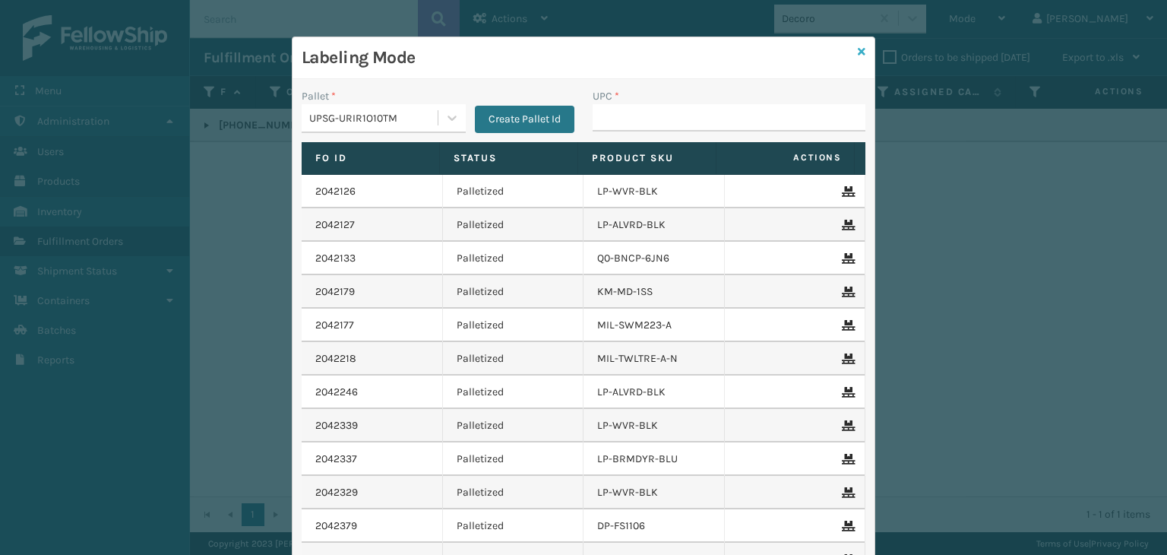
click at [858, 49] on icon at bounding box center [862, 51] width 8 height 11
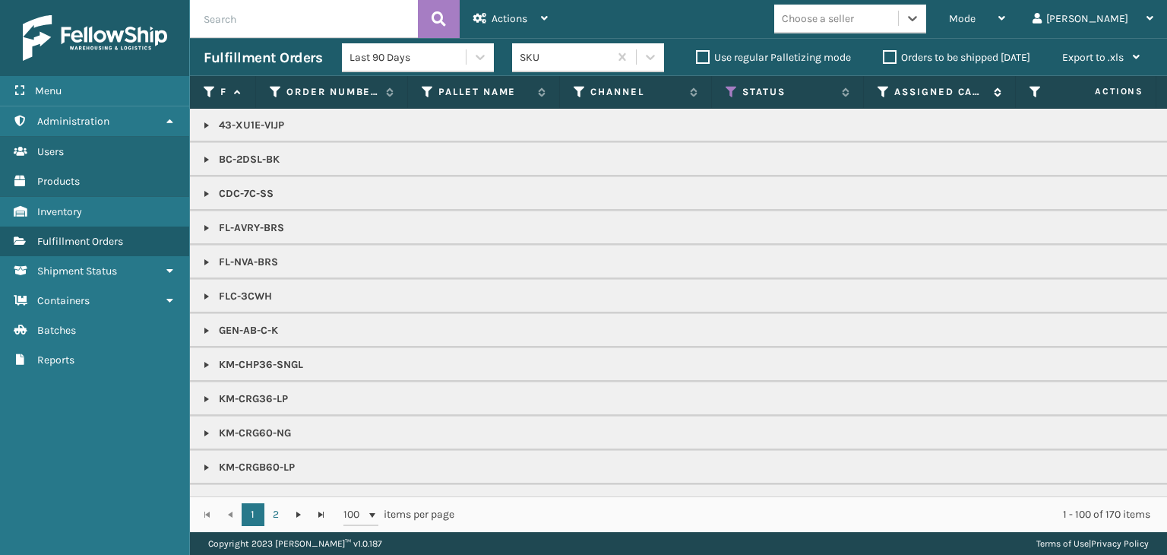
click at [883, 89] on icon at bounding box center [884, 92] width 12 height 14
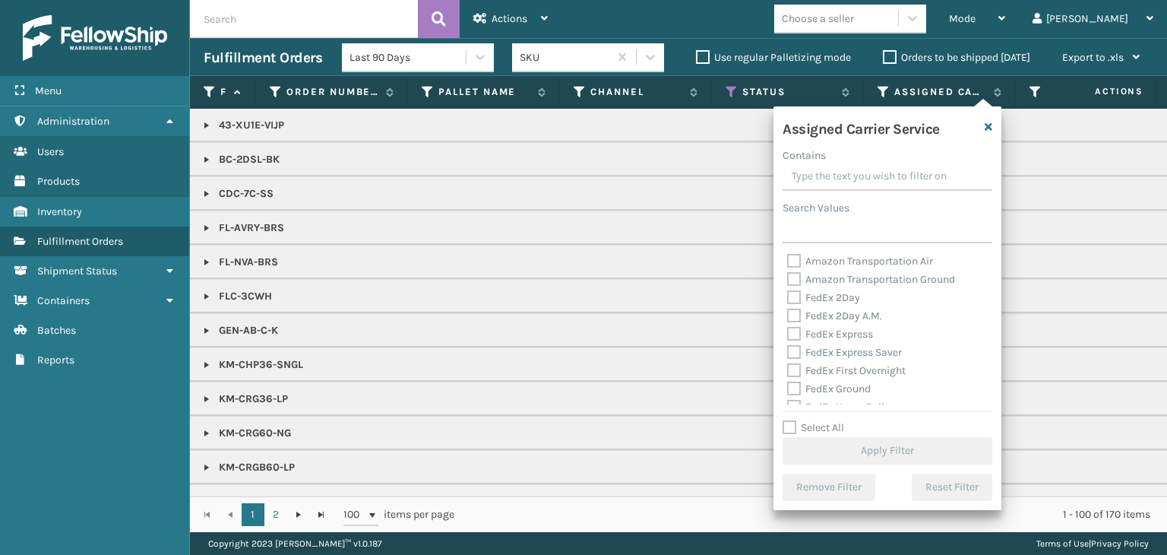
click at [819, 423] on label "Select All" at bounding box center [814, 427] width 62 height 13
click at [819, 420] on input "Select All" at bounding box center [897, 420] width 228 height 2
checkbox input "true"
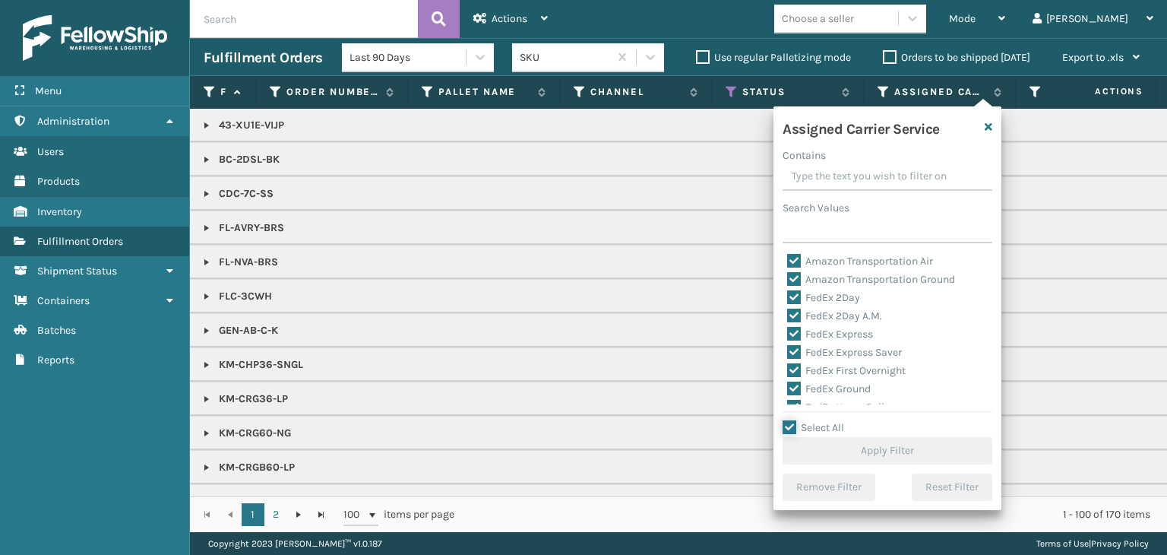
checkbox input "true"
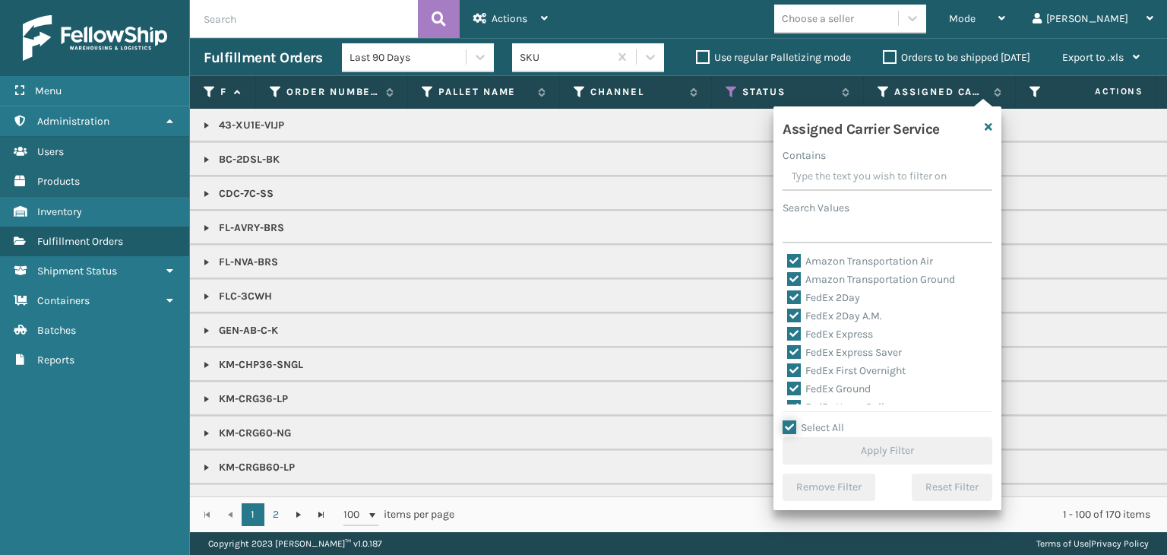
checkbox input "true"
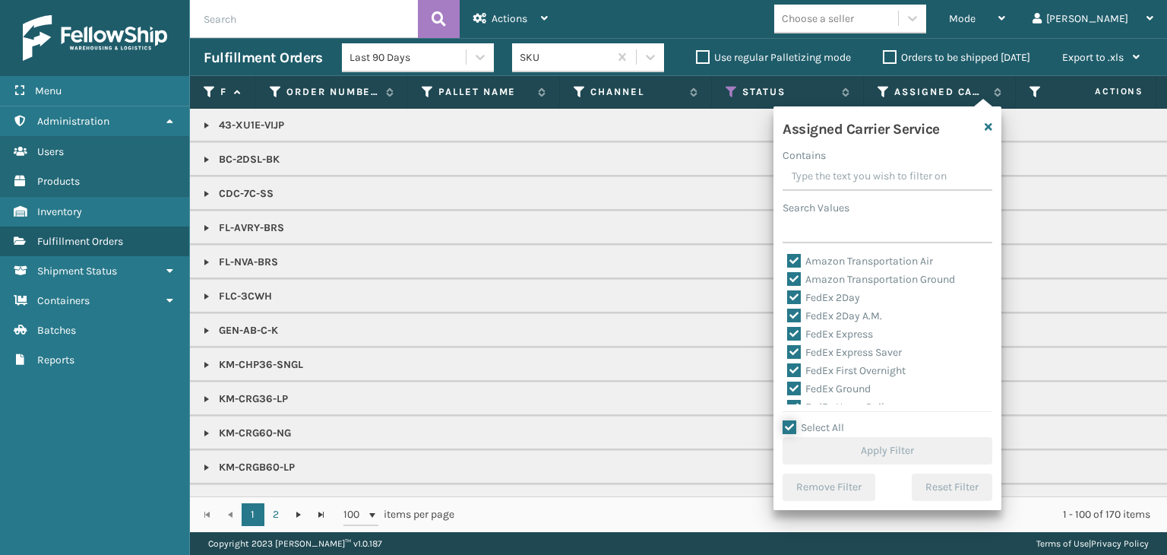
checkbox input "true"
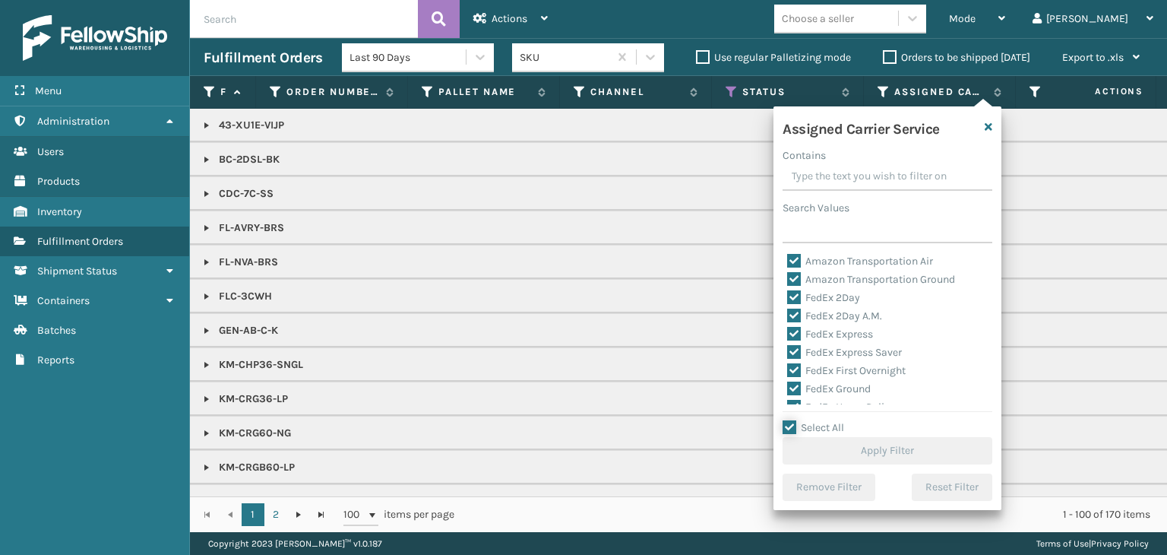
checkbox input "true"
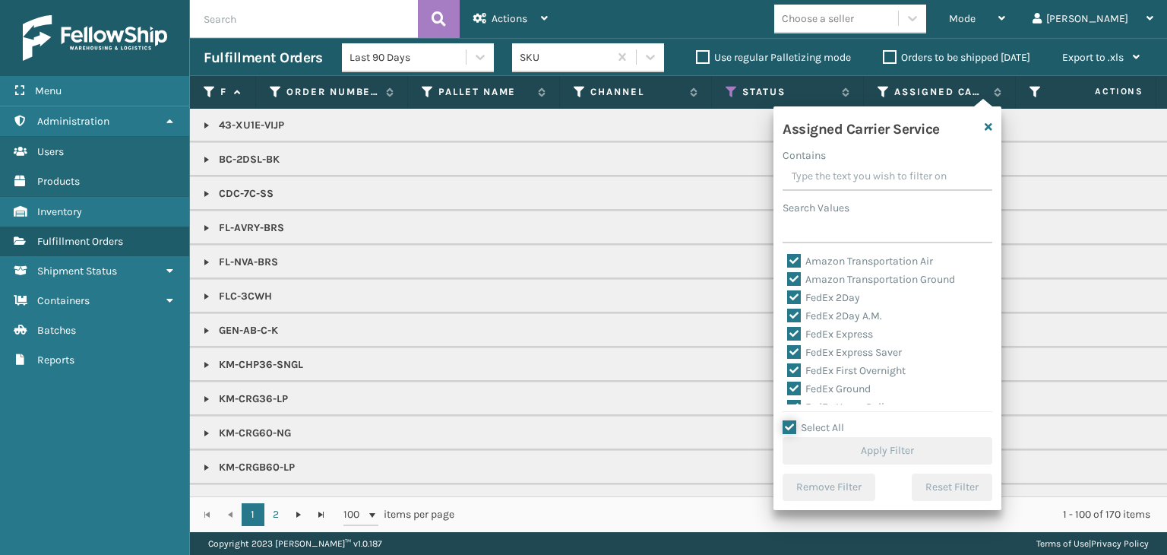
checkbox input "true"
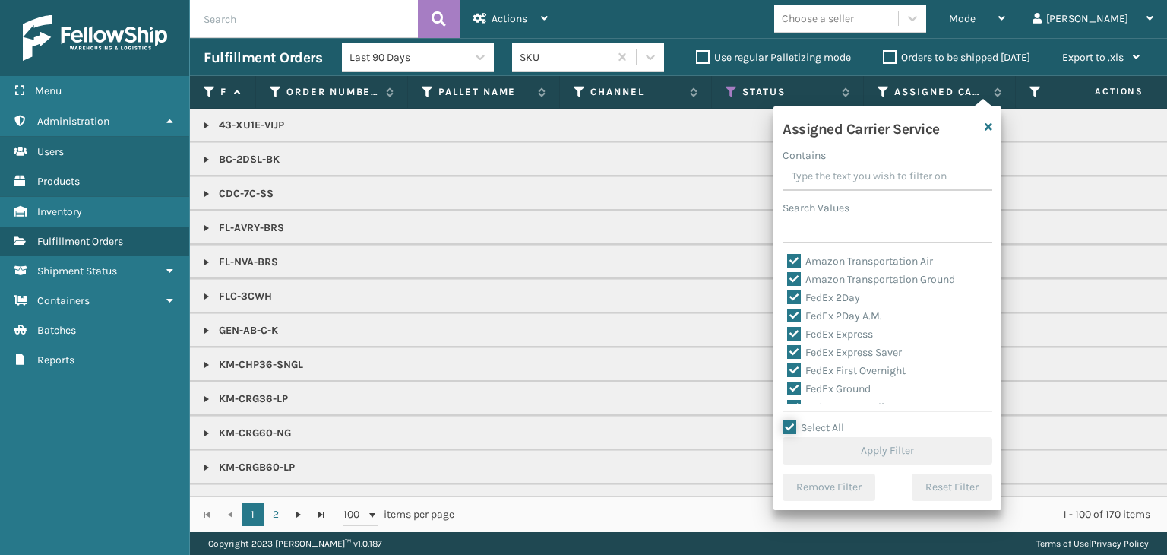
checkbox input "true"
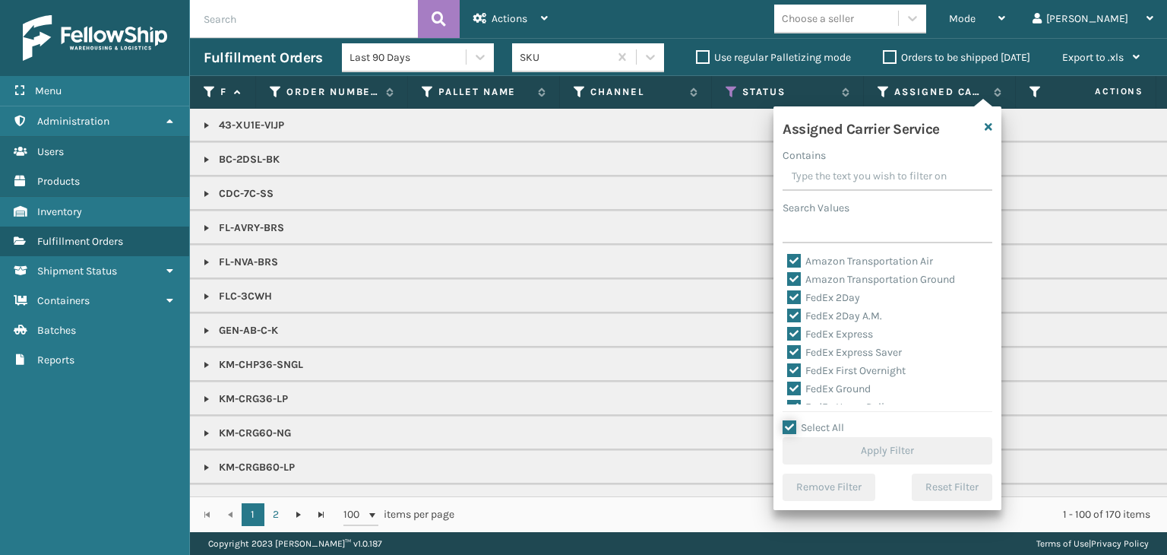
checkbox input "true"
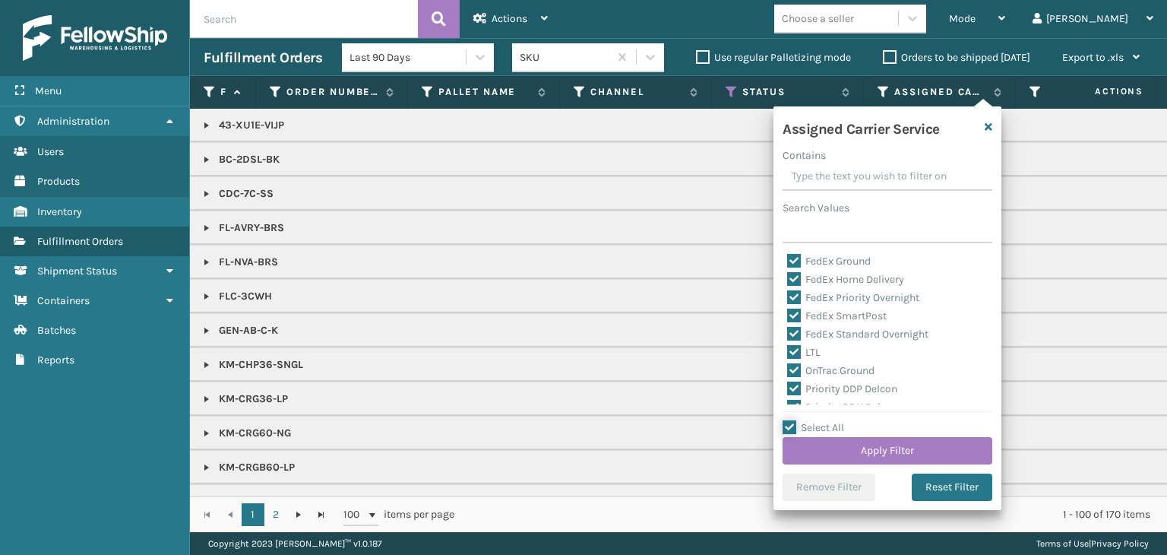
scroll to position [152, 0]
click at [817, 334] on label "LTL" at bounding box center [803, 327] width 33 height 13
click at [788, 329] on input "LTL" at bounding box center [787, 324] width 1 height 10
checkbox input "false"
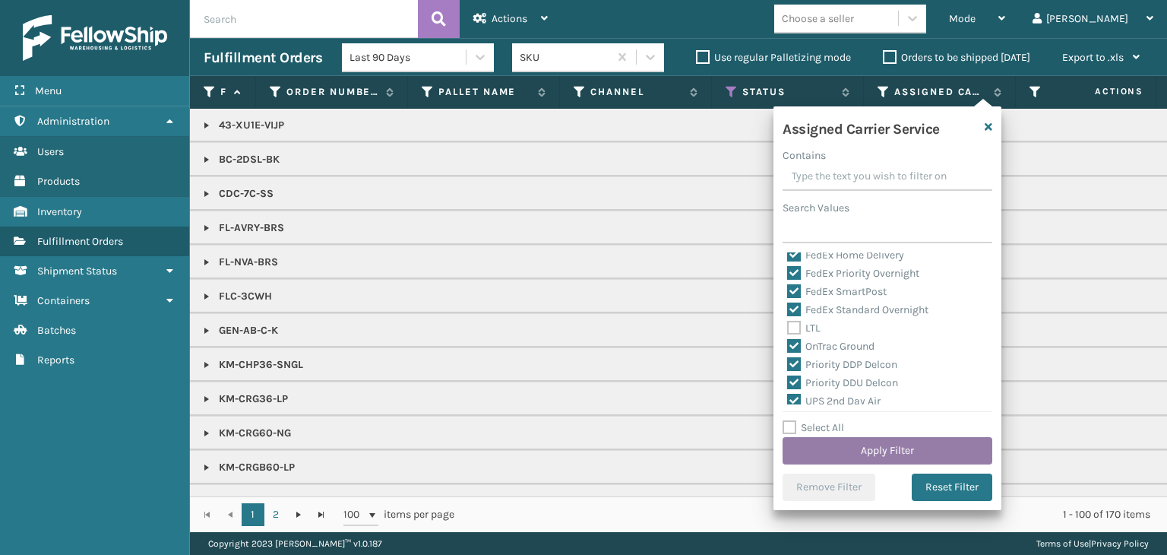
click at [869, 450] on button "Apply Filter" at bounding box center [888, 450] width 210 height 27
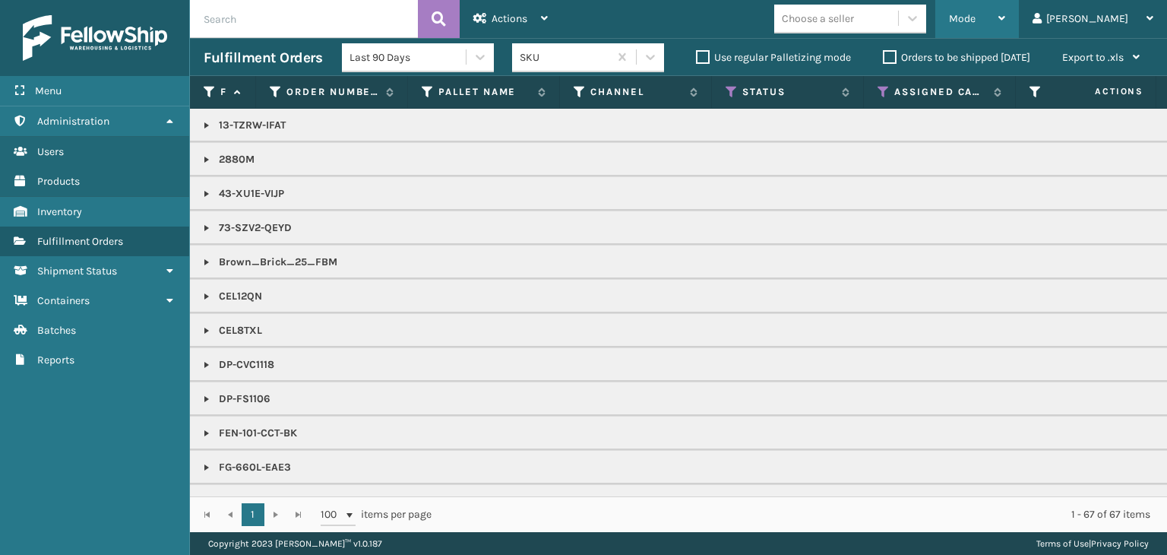
click at [1019, 18] on div "Mode Regular Mode Picking Mode Labeling Mode Exit Scan Mode" at bounding box center [978, 19] width 84 height 38
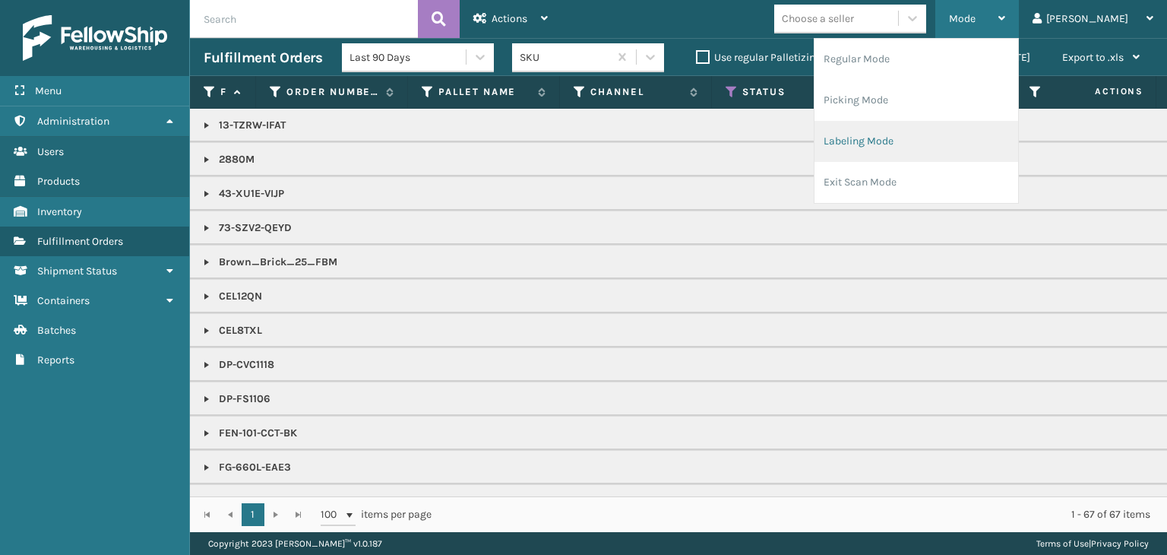
click at [908, 130] on li "Labeling Mode" at bounding box center [917, 141] width 204 height 41
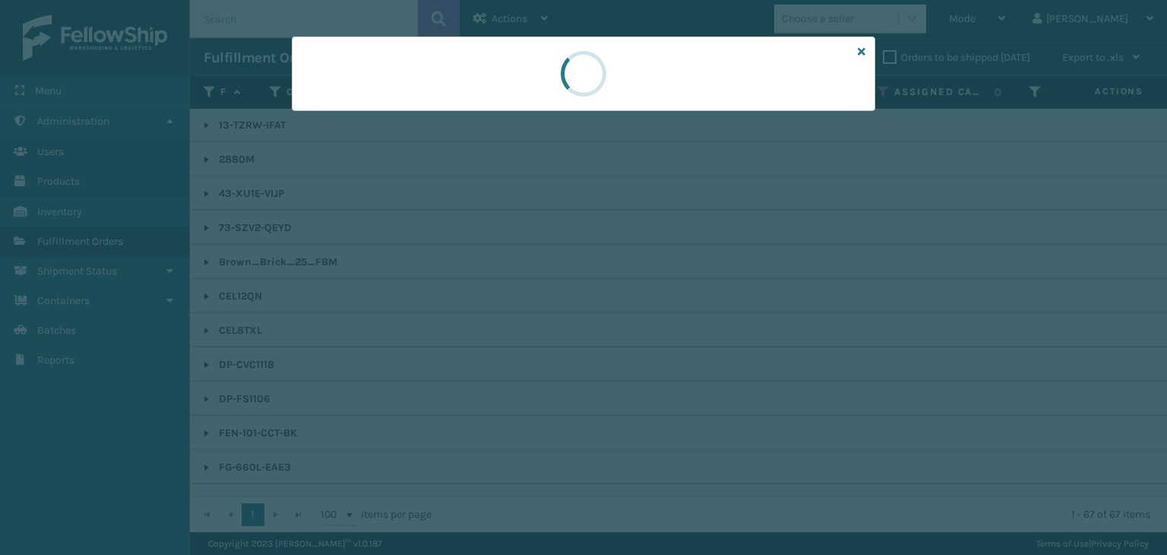
click at [364, 102] on div at bounding box center [584, 73] width 584 height 74
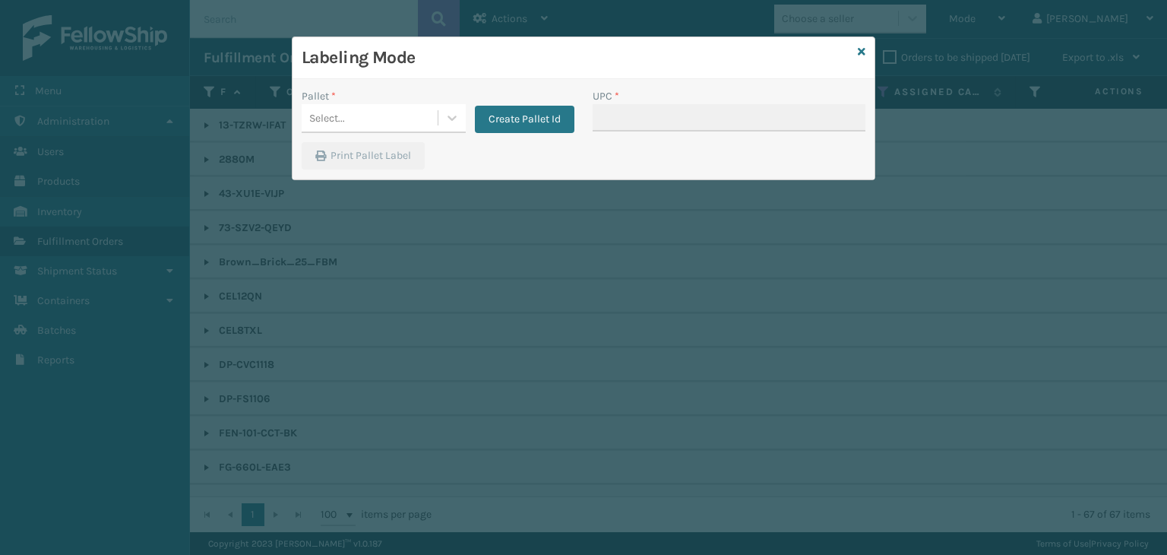
click at [345, 100] on div "Pallet *" at bounding box center [384, 96] width 164 height 16
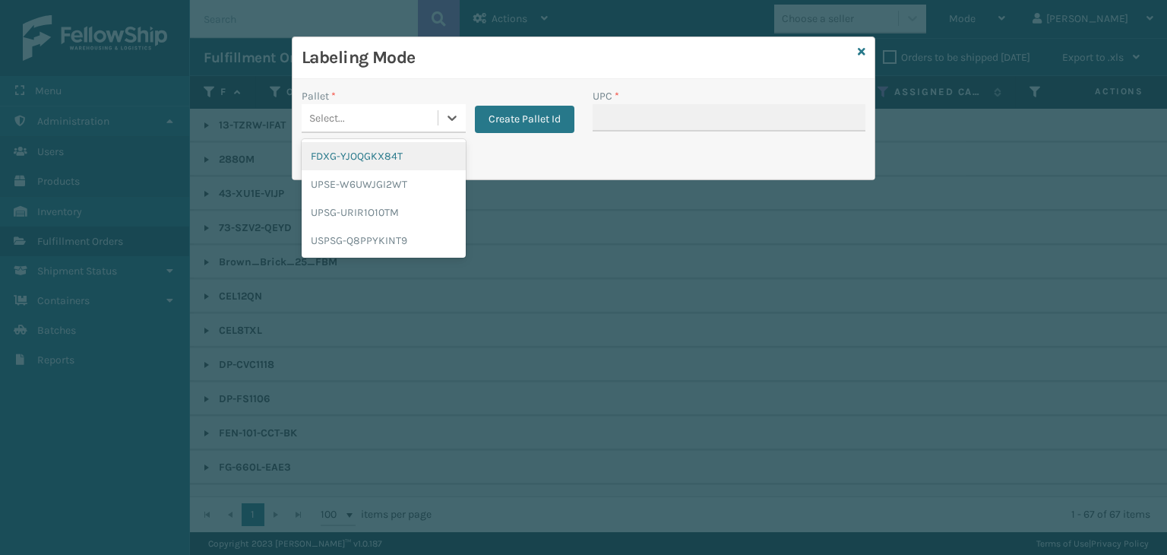
click at [351, 110] on div "Select..." at bounding box center [370, 118] width 136 height 25
click at [328, 220] on div "UPSG-URIR1O10TM" at bounding box center [384, 212] width 164 height 28
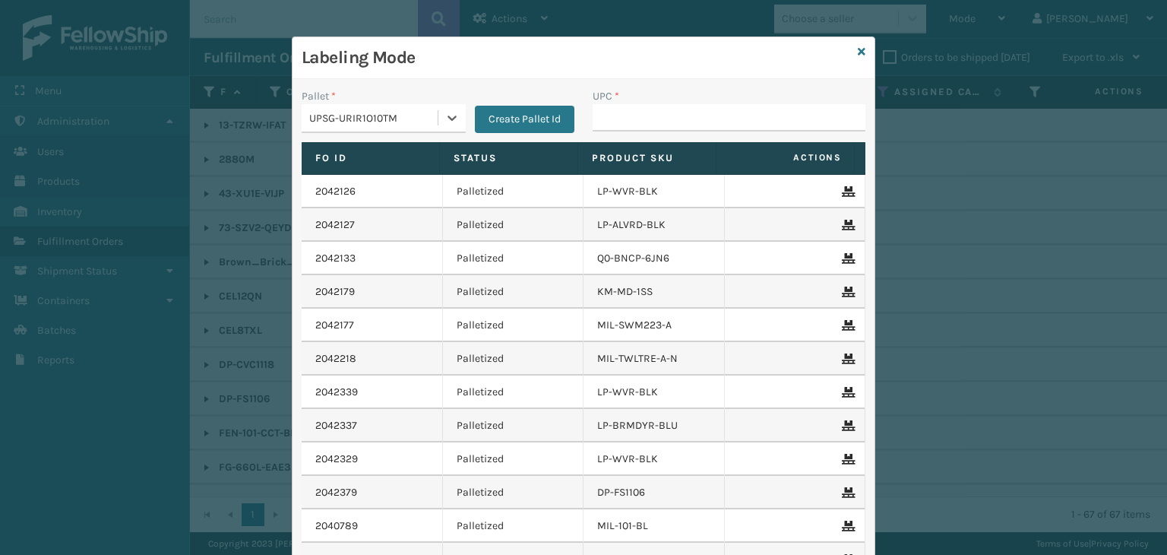
click at [415, 113] on div "UPSG-URIR1O10TM" at bounding box center [370, 118] width 136 height 25
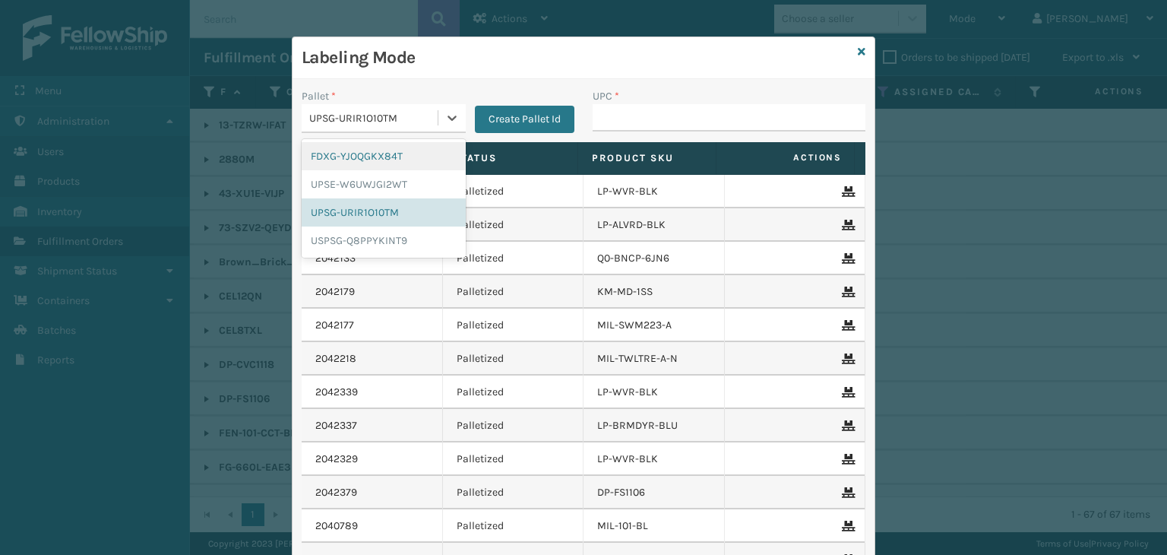
click at [372, 150] on div "FDXG-YJOQGKX84T" at bounding box center [384, 156] width 164 height 28
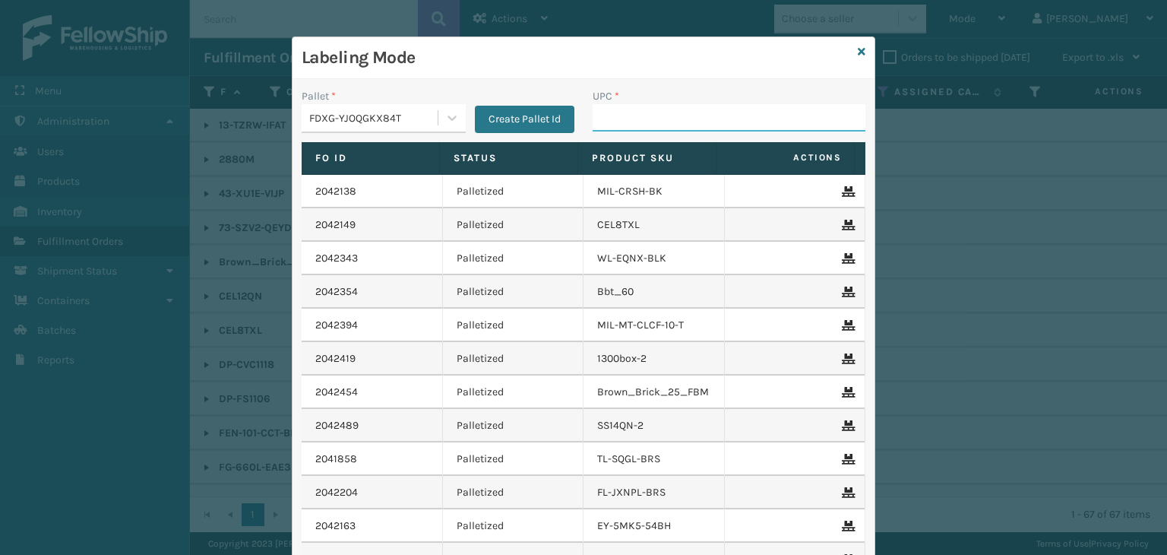
click at [616, 120] on input "UPC *" at bounding box center [729, 117] width 273 height 27
type input "850012486640"
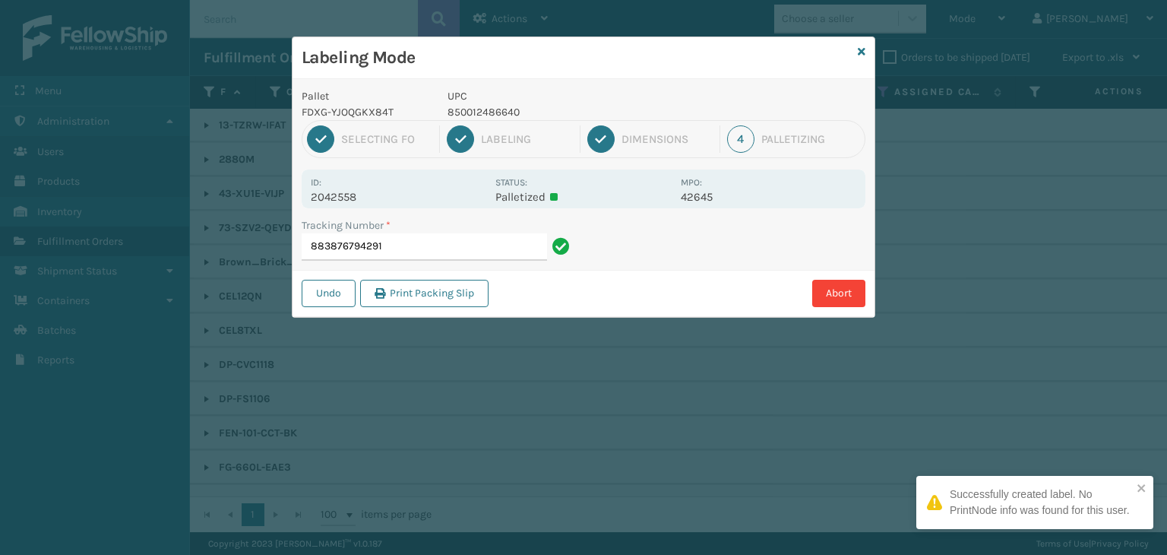
click at [487, 110] on p "850012486640" at bounding box center [560, 112] width 224 height 16
copy p "850012486640"
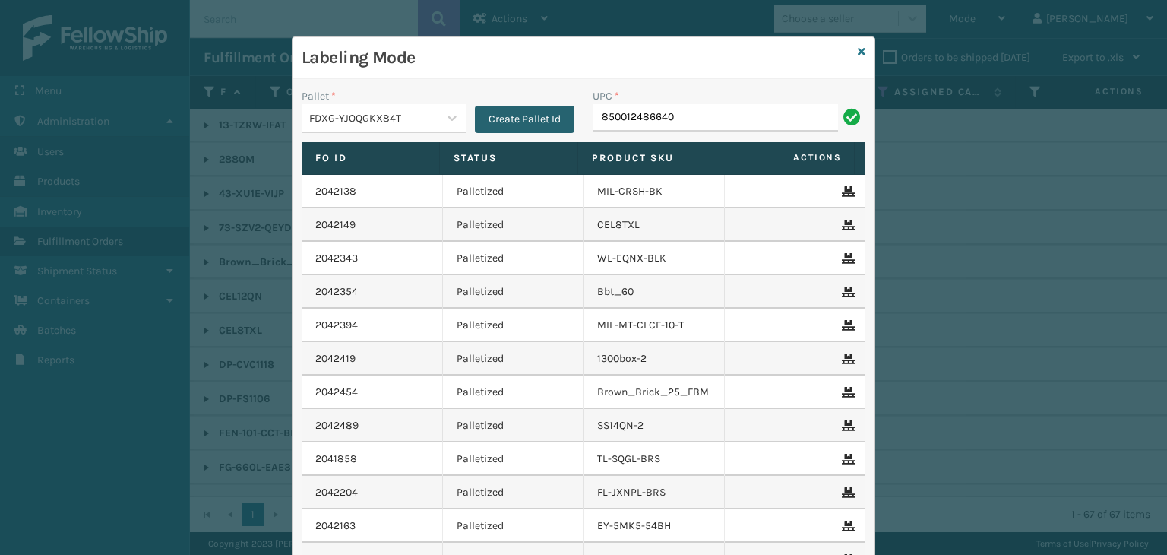
type input "850012486640"
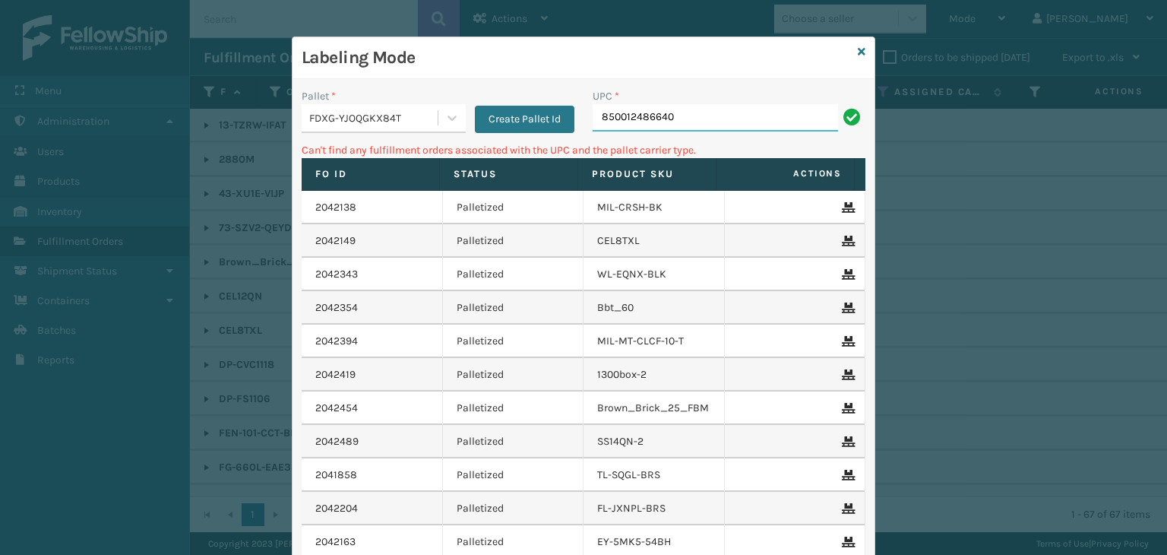
click at [643, 116] on input "850012486640" at bounding box center [715, 117] width 245 height 27
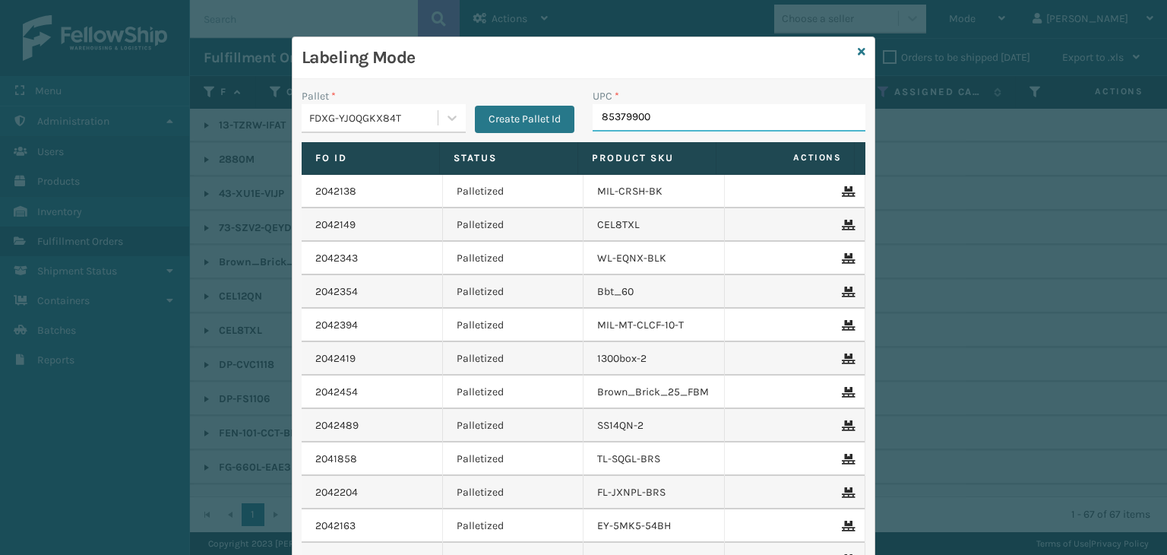
type input "853799005"
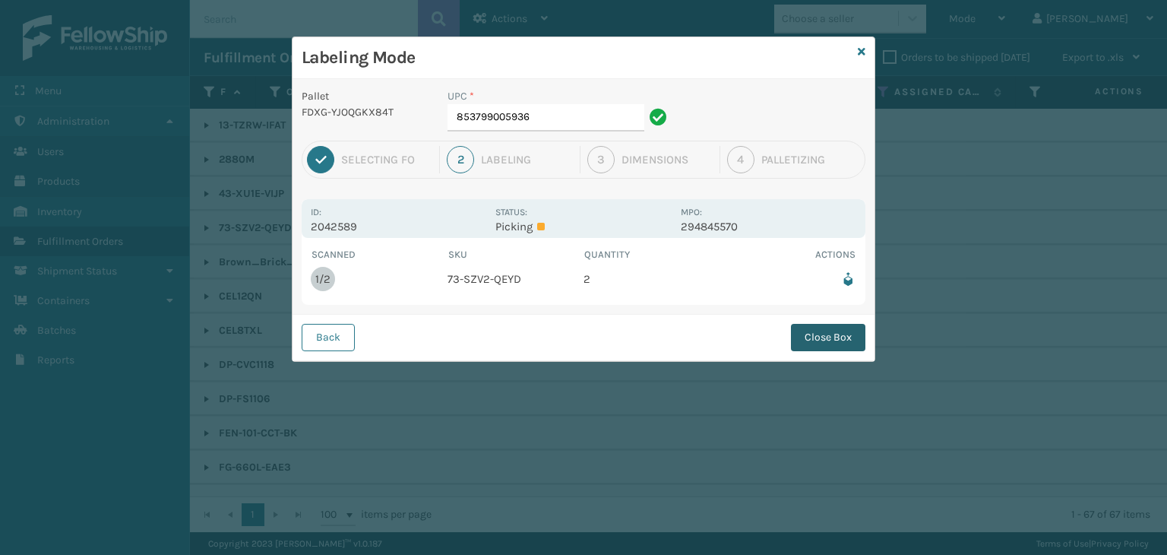
click at [832, 330] on button "Close Box" at bounding box center [828, 337] width 74 height 27
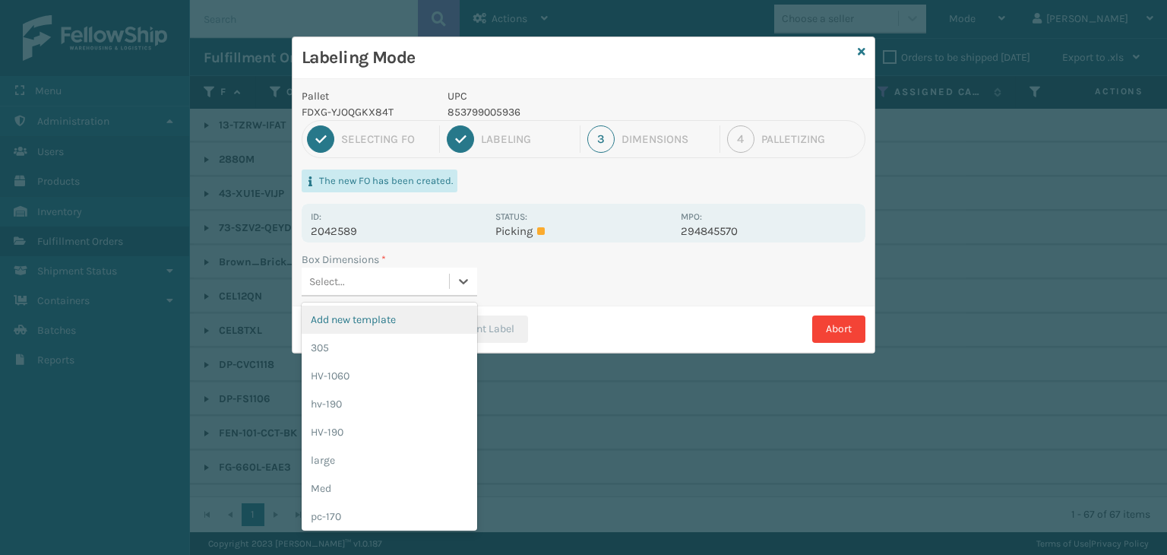
click at [447, 287] on div "Select..." at bounding box center [375, 281] width 147 height 25
drag, startPoint x: 415, startPoint y: 325, endPoint x: 419, endPoint y: 344, distance: 19.4
click at [416, 337] on div "Add new template 305 HV-1060 hv-190 HV-190 large Med pc-170 pc-175 PC-180 PC-28…" at bounding box center [390, 416] width 176 height 228
click at [420, 345] on div "305" at bounding box center [390, 348] width 176 height 28
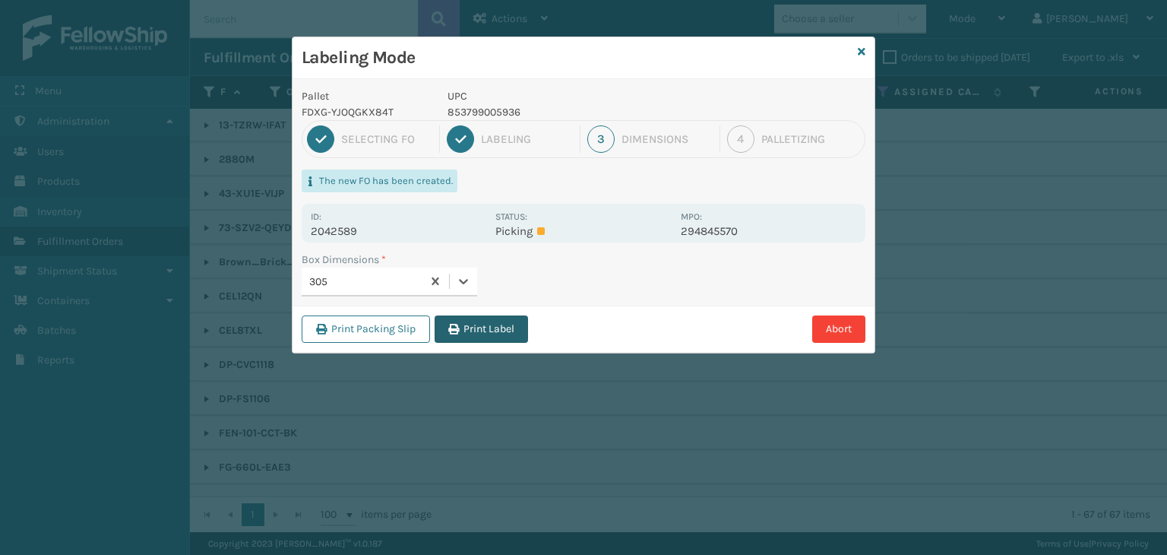
click at [480, 335] on button "Print Label" at bounding box center [481, 328] width 93 height 27
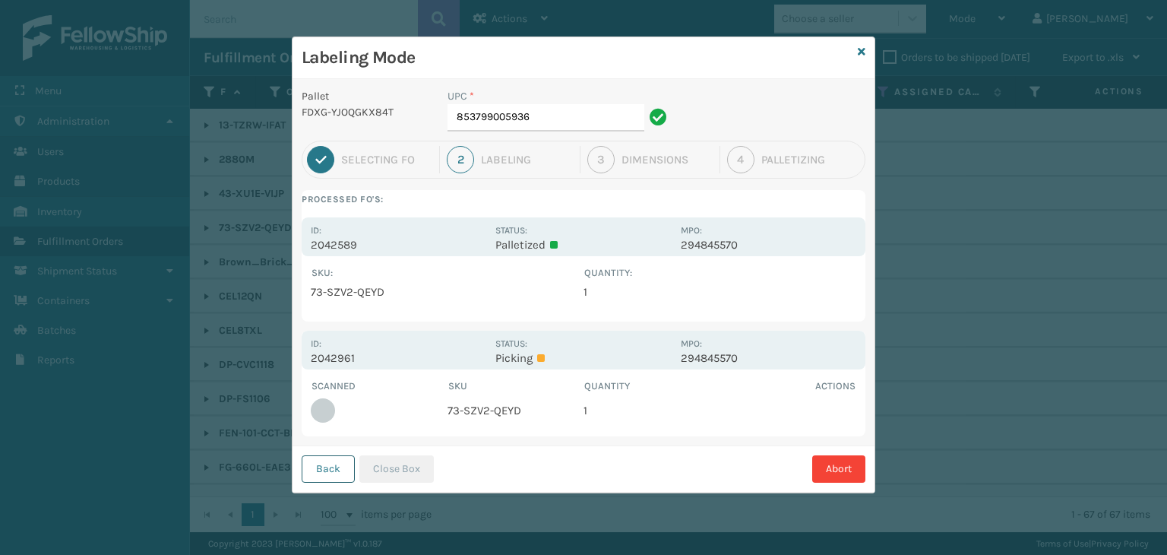
click at [318, 472] on button "Back" at bounding box center [328, 468] width 53 height 27
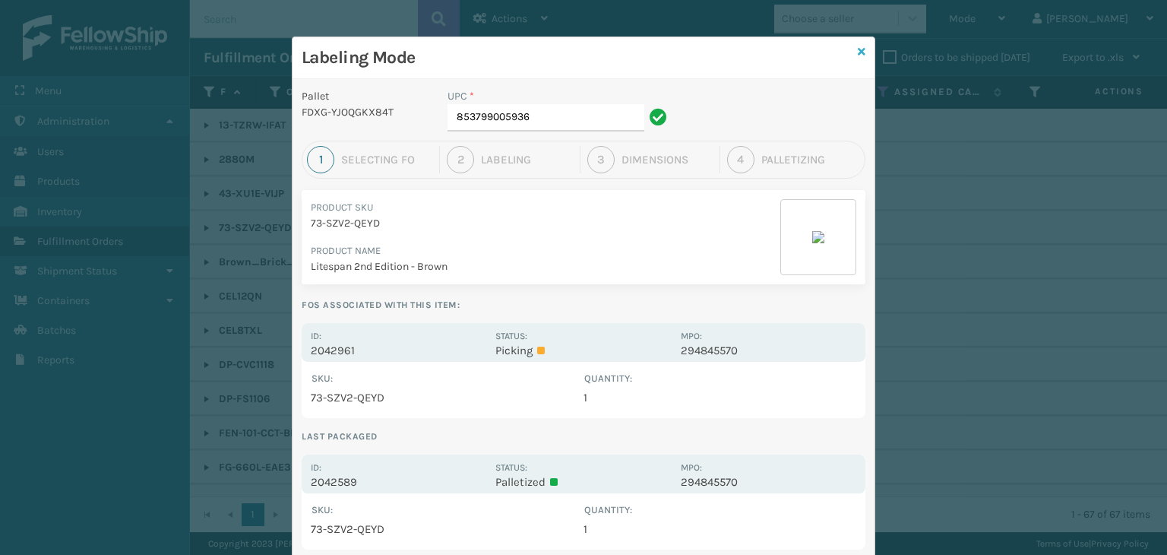
click at [858, 47] on icon at bounding box center [862, 51] width 8 height 11
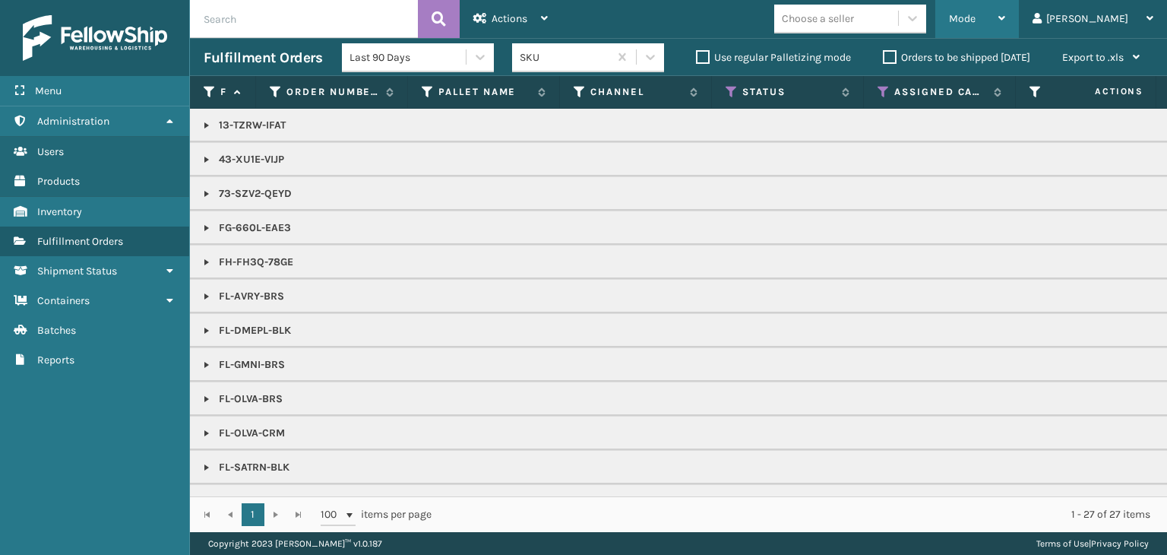
click at [1005, 12] on div "Mode" at bounding box center [977, 19] width 56 height 38
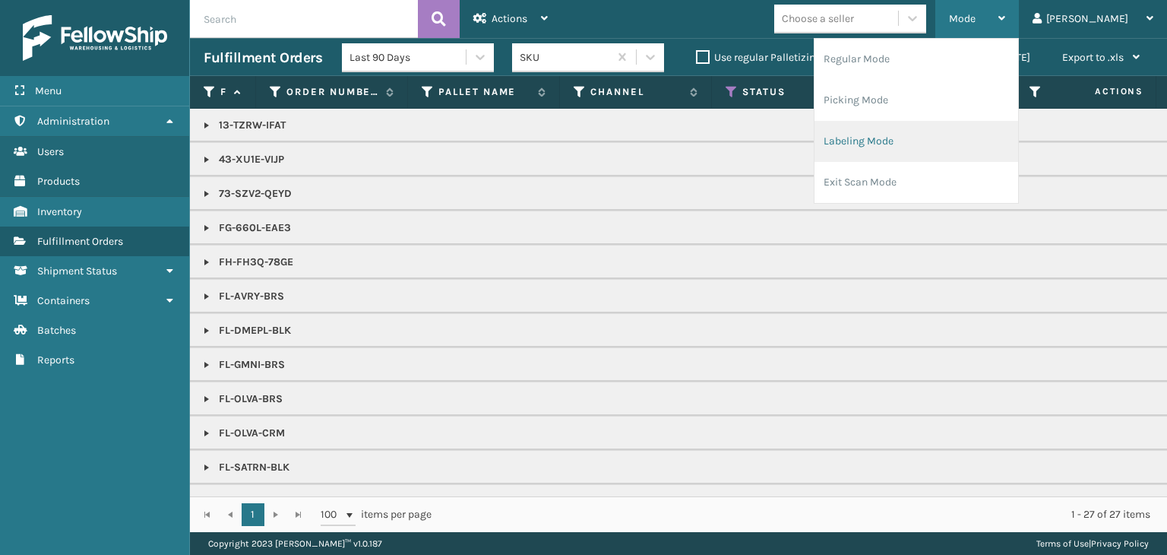
click at [885, 135] on li "Labeling Mode" at bounding box center [917, 141] width 204 height 41
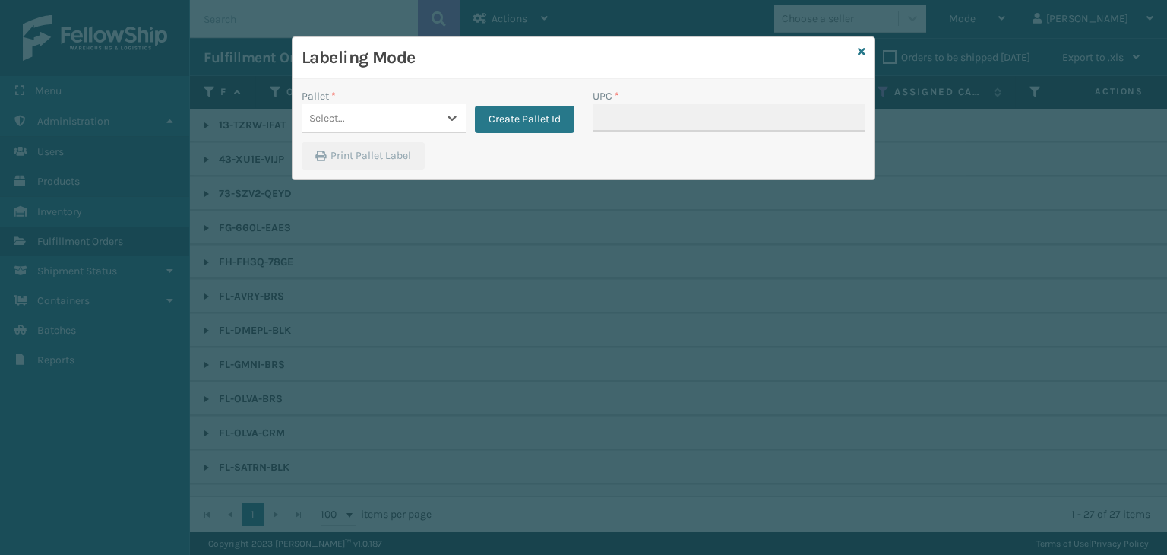
click at [388, 129] on div "Select..." at bounding box center [370, 118] width 136 height 25
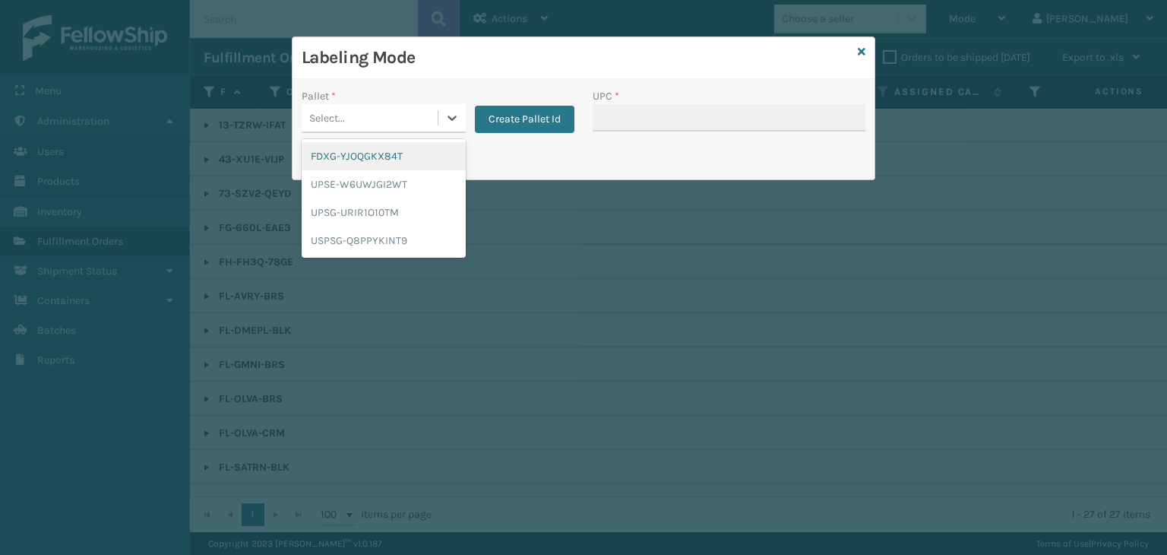
click at [348, 149] on div "FDXG-YJOQGKX84T" at bounding box center [384, 156] width 164 height 28
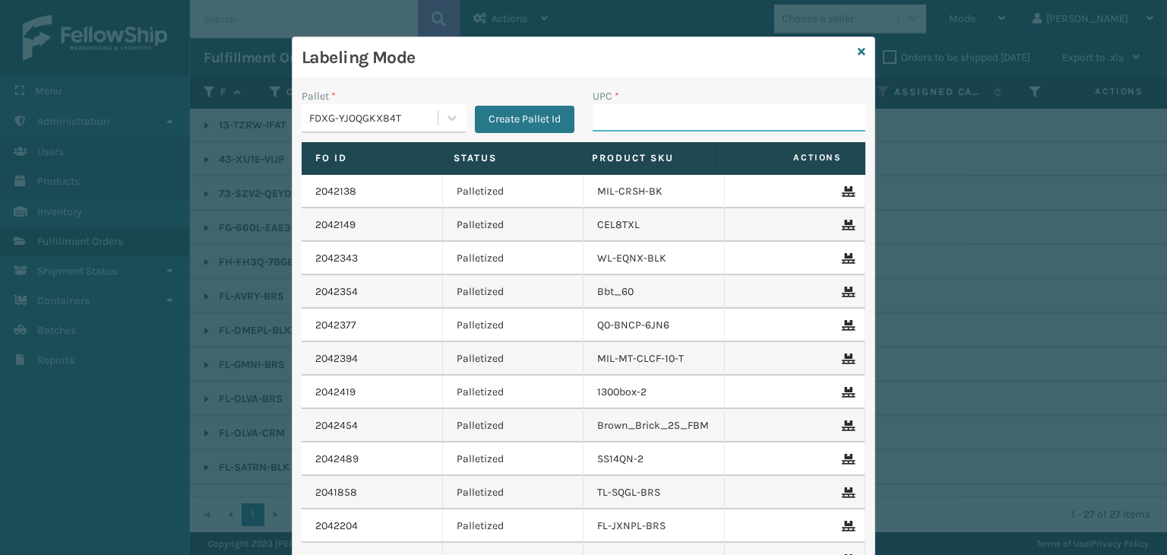
drag, startPoint x: 618, startPoint y: 125, endPoint x: 591, endPoint y: 122, distance: 27.5
click at [617, 125] on input "UPC *" at bounding box center [729, 117] width 273 height 27
drag, startPoint x: 632, startPoint y: 122, endPoint x: 621, endPoint y: 80, distance: 43.3
click at [632, 116] on input "UPC *" at bounding box center [729, 117] width 273 height 27
type input "858100007906"
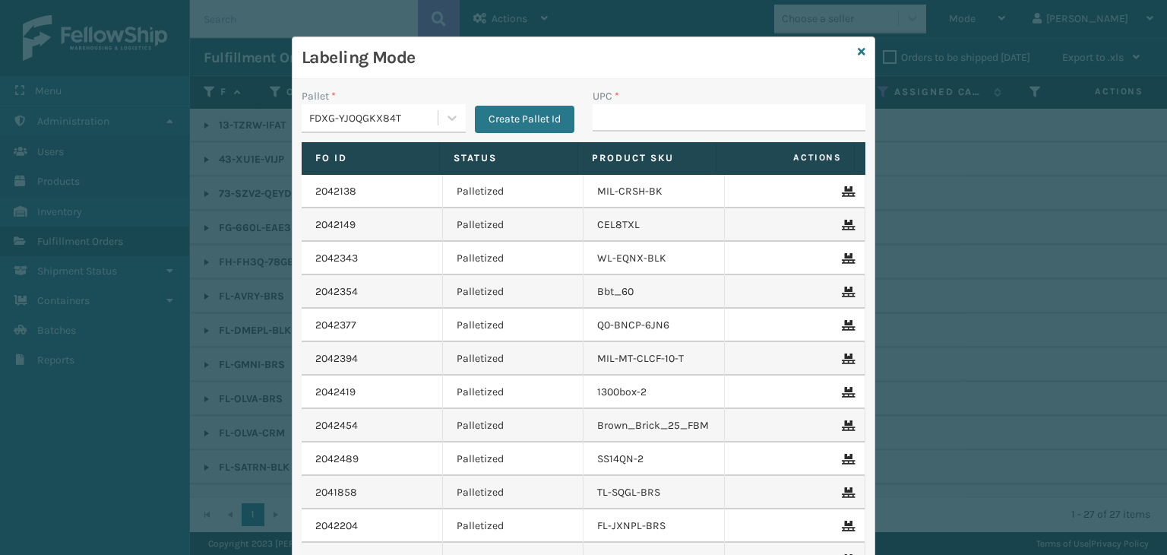
click at [620, 128] on input "UPC *" at bounding box center [729, 117] width 273 height 27
click at [631, 120] on input "UPC *" at bounding box center [729, 117] width 273 height 27
type input "858100007906"
type input "850012486312"
click at [634, 112] on input "UPC *" at bounding box center [729, 117] width 273 height 27
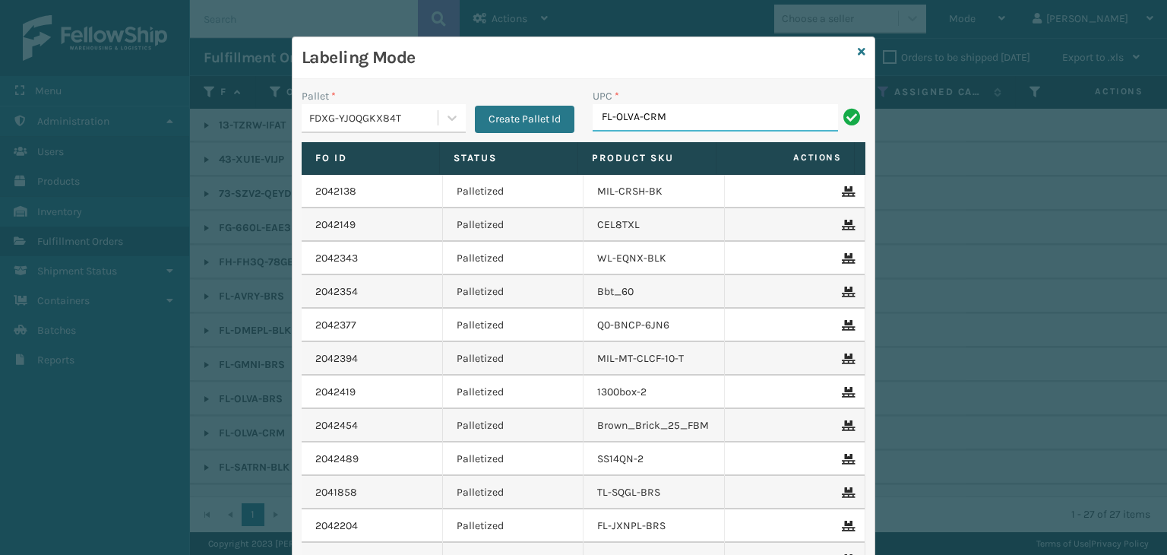
type input "FL-OLVA-CRM"
type input "857899006473"
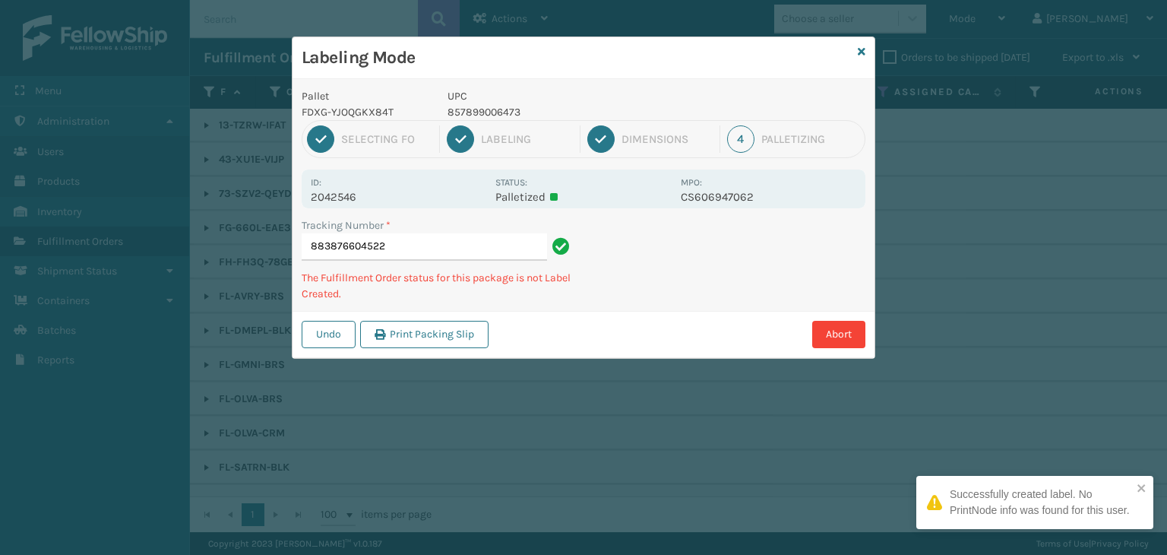
click at [502, 107] on p "857899006473" at bounding box center [560, 112] width 224 height 16
click at [499, 108] on p "857899006473" at bounding box center [560, 112] width 224 height 16
click at [499, 109] on p "857899006473" at bounding box center [560, 112] width 224 height 16
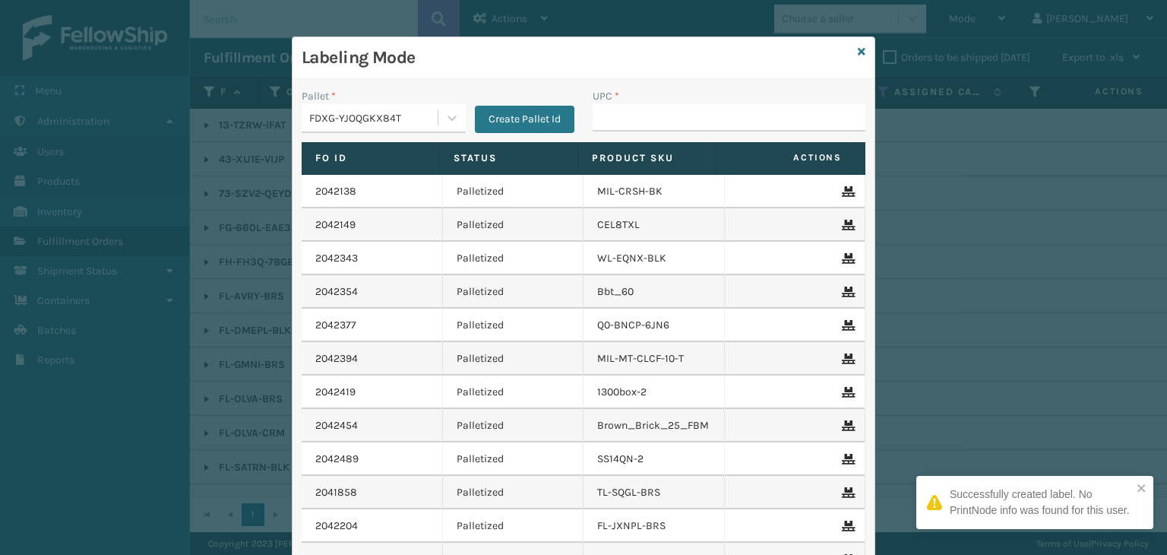
click at [499, 109] on button "Create Pallet Id" at bounding box center [525, 119] width 100 height 27
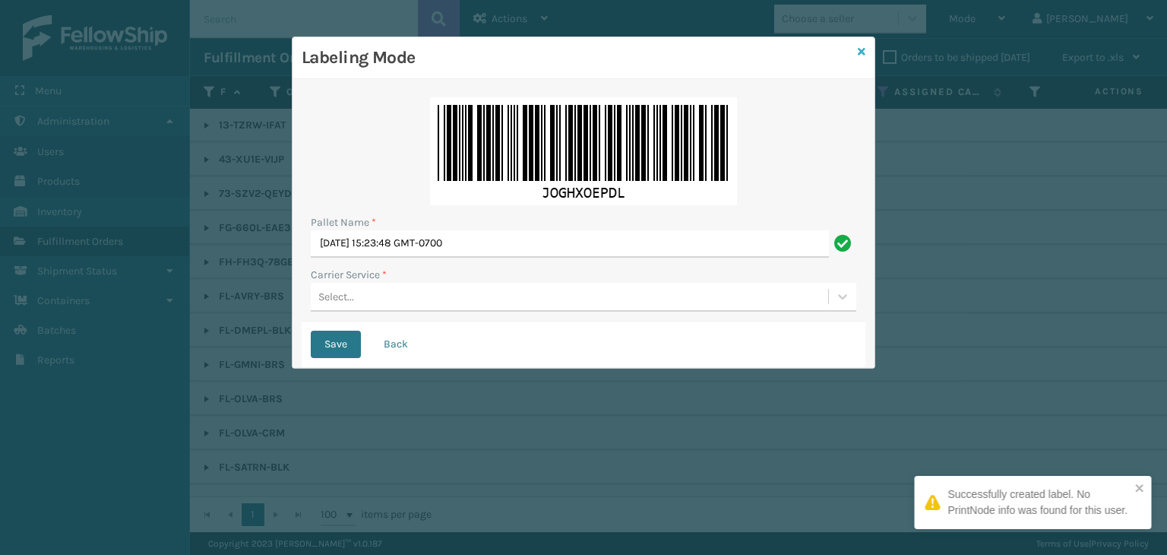
click at [864, 51] on icon at bounding box center [862, 51] width 8 height 11
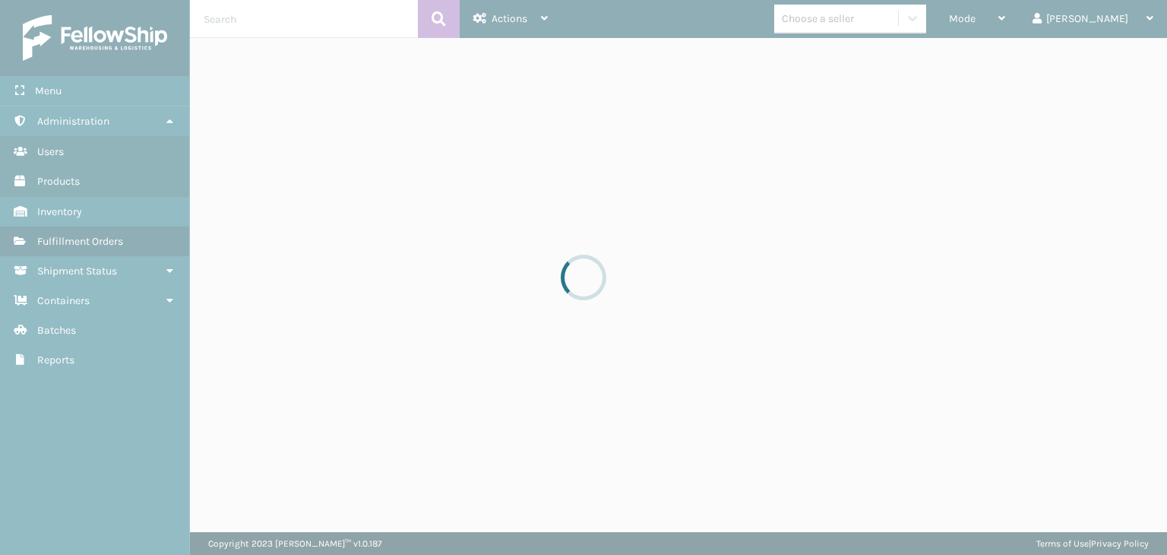
click at [1025, 13] on div at bounding box center [583, 277] width 1167 height 555
click at [1017, 17] on div at bounding box center [583, 277] width 1167 height 555
click at [1009, 31] on div at bounding box center [583, 277] width 1167 height 555
click at [1007, 31] on div at bounding box center [583, 277] width 1167 height 555
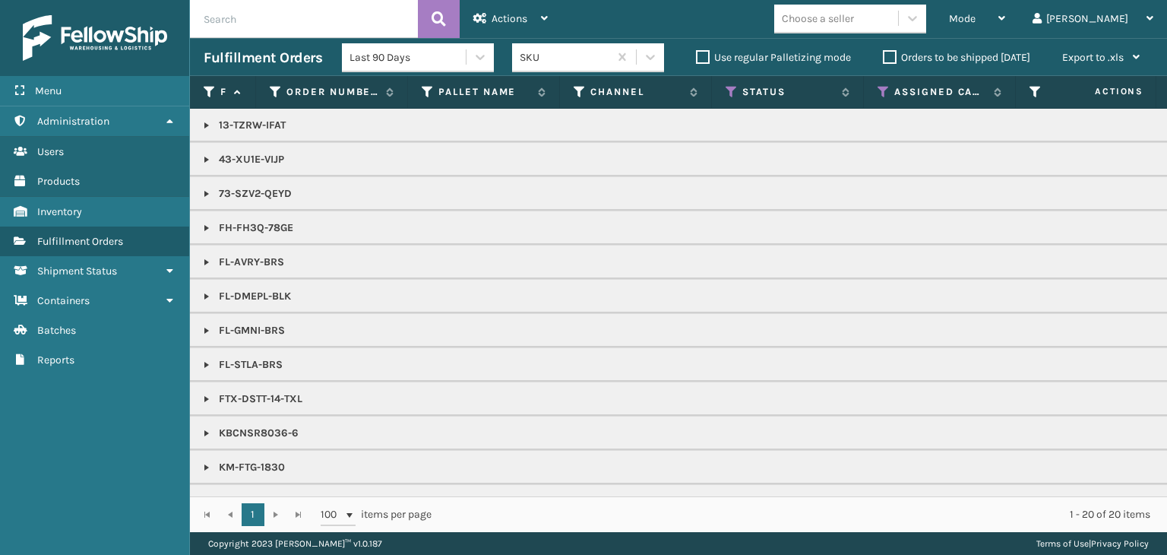
click at [976, 22] on span "Mode" at bounding box center [962, 18] width 27 height 13
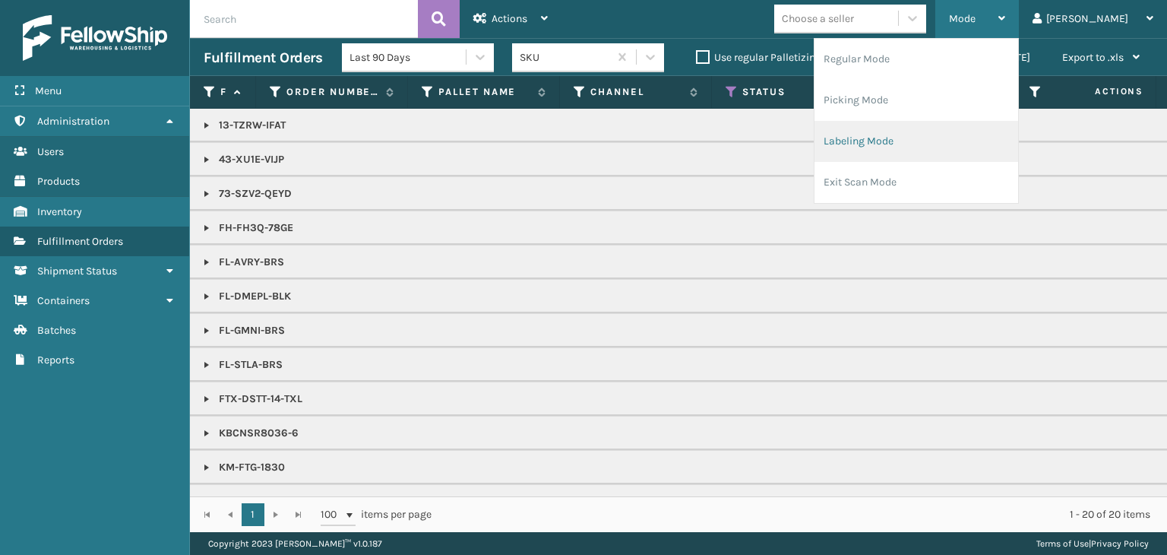
click at [901, 135] on li "Labeling Mode" at bounding box center [917, 141] width 204 height 41
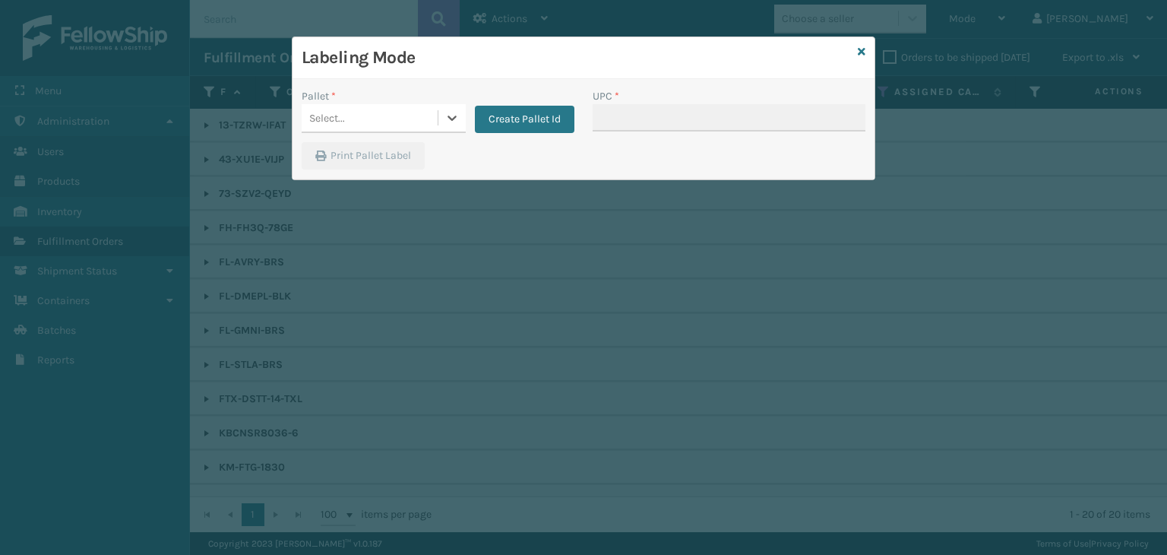
click at [363, 112] on div "Select..." at bounding box center [370, 118] width 136 height 25
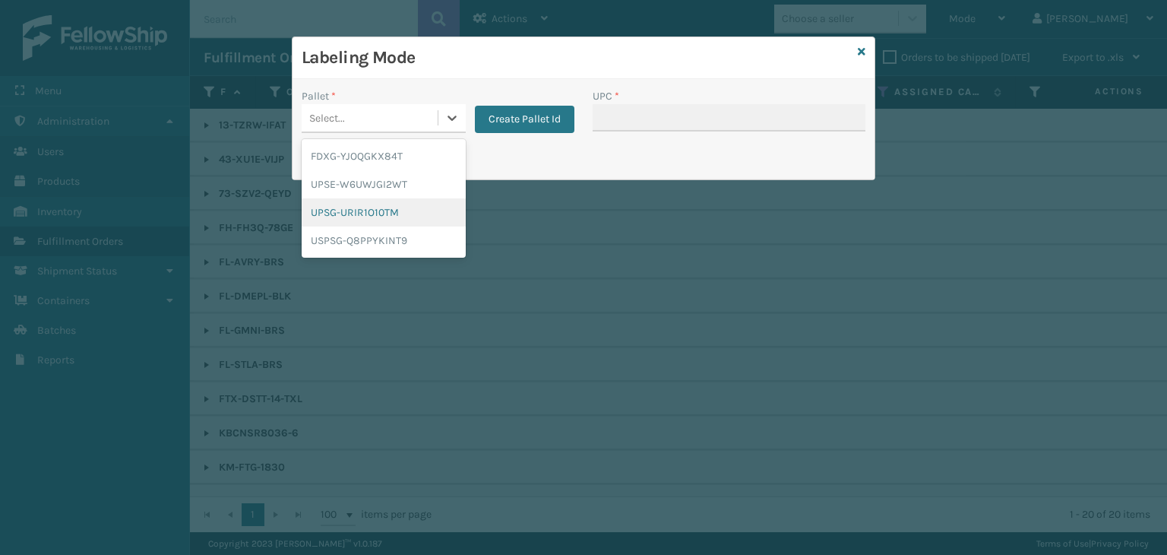
click at [349, 222] on div "UPSG-URIR1O10TM" at bounding box center [384, 212] width 164 height 28
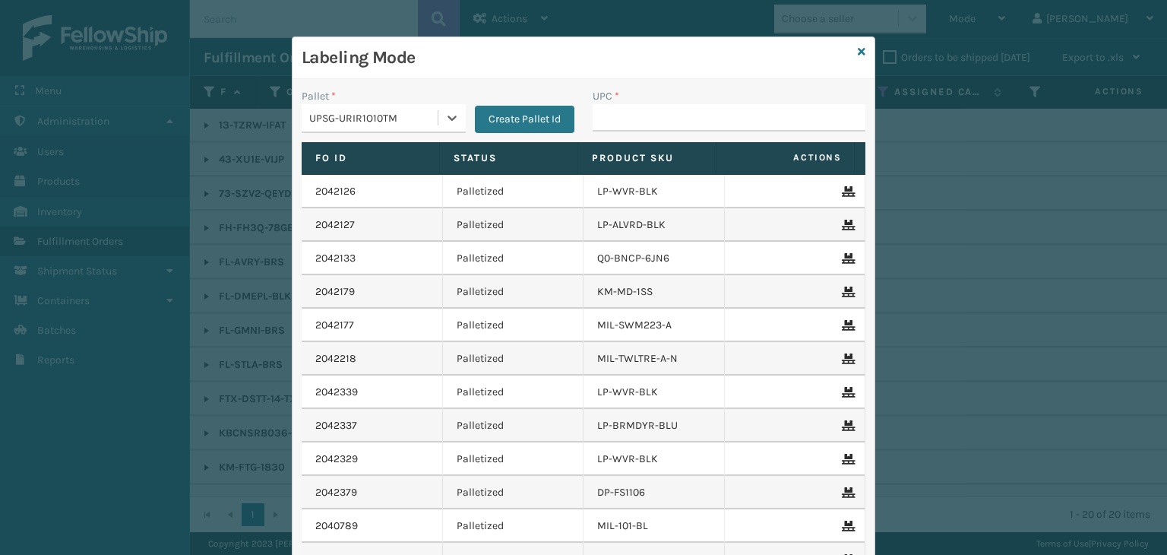
click at [316, 119] on div "UPSG-URIR1O10TM" at bounding box center [374, 118] width 130 height 16
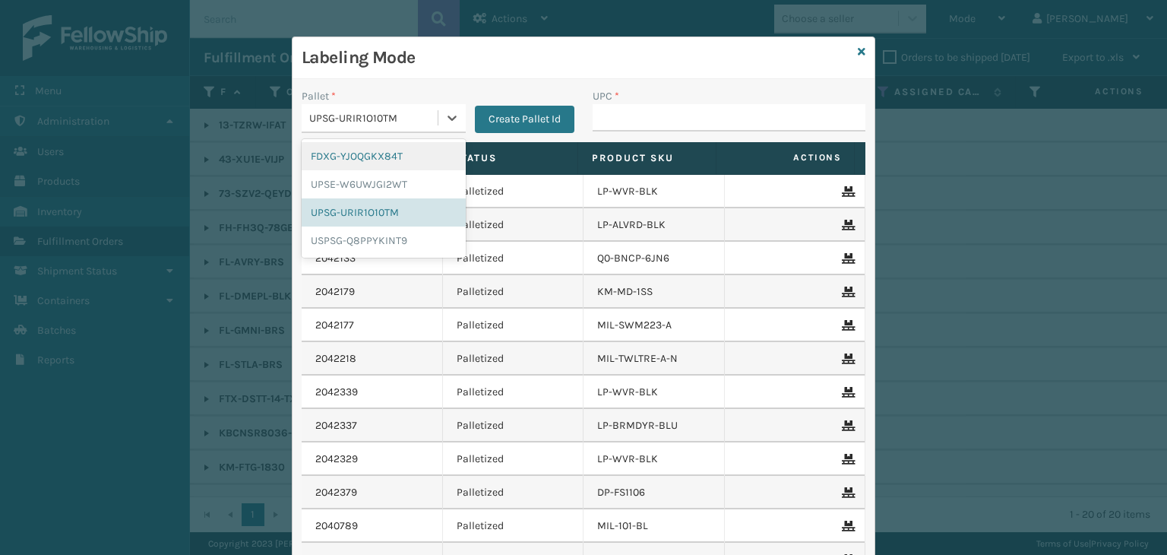
click at [335, 154] on div "FDXG-YJOQGKX84T" at bounding box center [384, 156] width 164 height 28
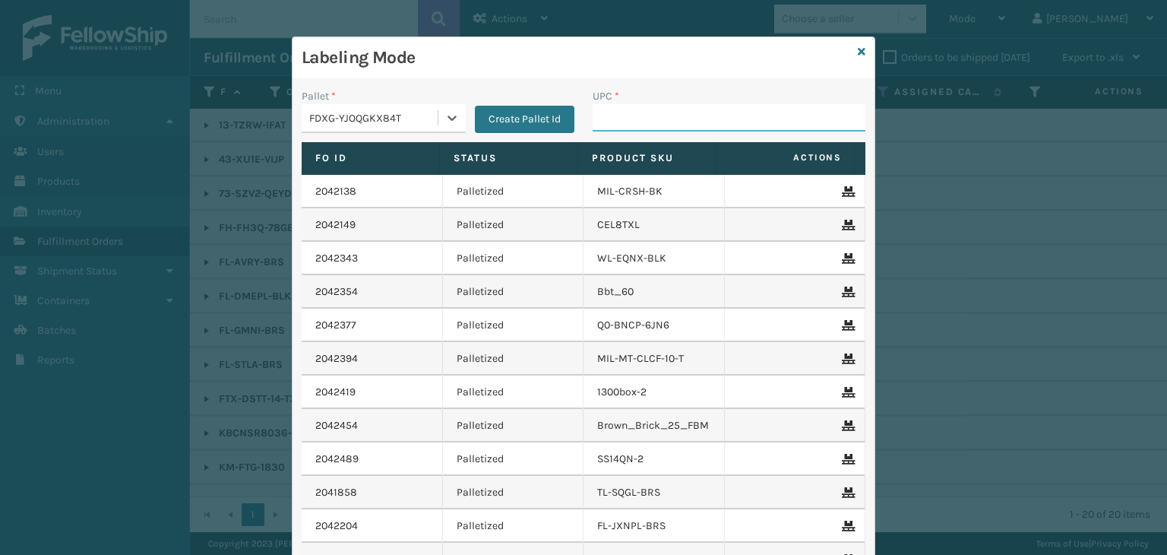
drag, startPoint x: 702, startPoint y: 117, endPoint x: 708, endPoint y: 107, distance: 11.2
click at [702, 117] on input "UPC *" at bounding box center [729, 117] width 273 height 27
type input "857899006473"
type input "853913008"
click at [860, 49] on icon at bounding box center [862, 51] width 8 height 11
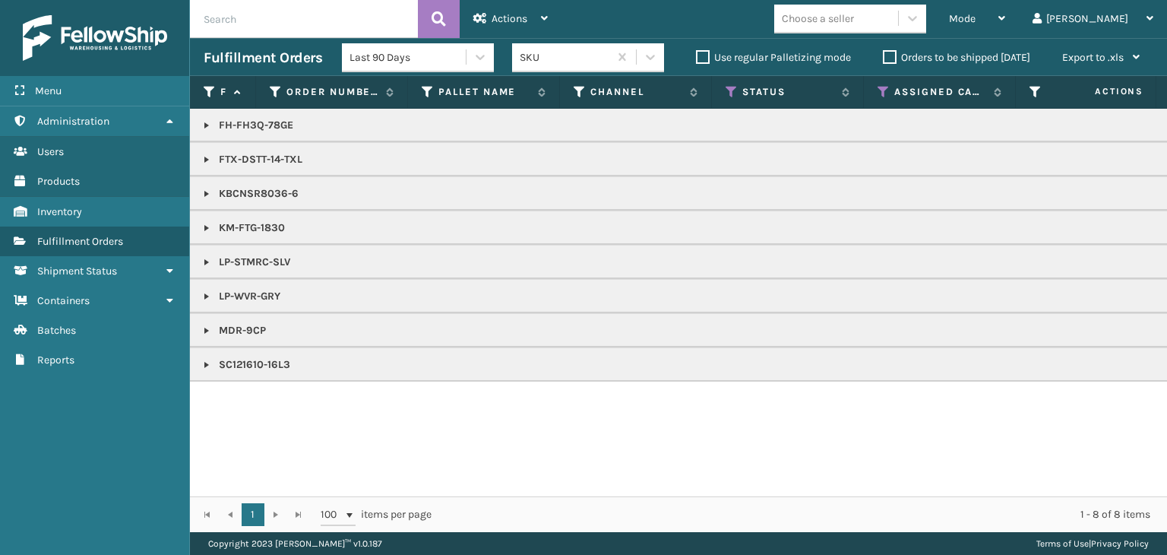
click at [248, 121] on p "FH-FH3Q-78GE" at bounding box center [1171, 125] width 1935 height 15
click at [261, 197] on p "KBCNSR8036-6" at bounding box center [1171, 193] width 1935 height 15
click at [239, 191] on p "KBCNSR8036-6" at bounding box center [1171, 193] width 1935 height 15
click at [256, 167] on td "FTX-DSTT-14-TXL" at bounding box center [1171, 159] width 1962 height 34
click at [251, 293] on p "LP-WVR-GRY" at bounding box center [1171, 296] width 1935 height 15
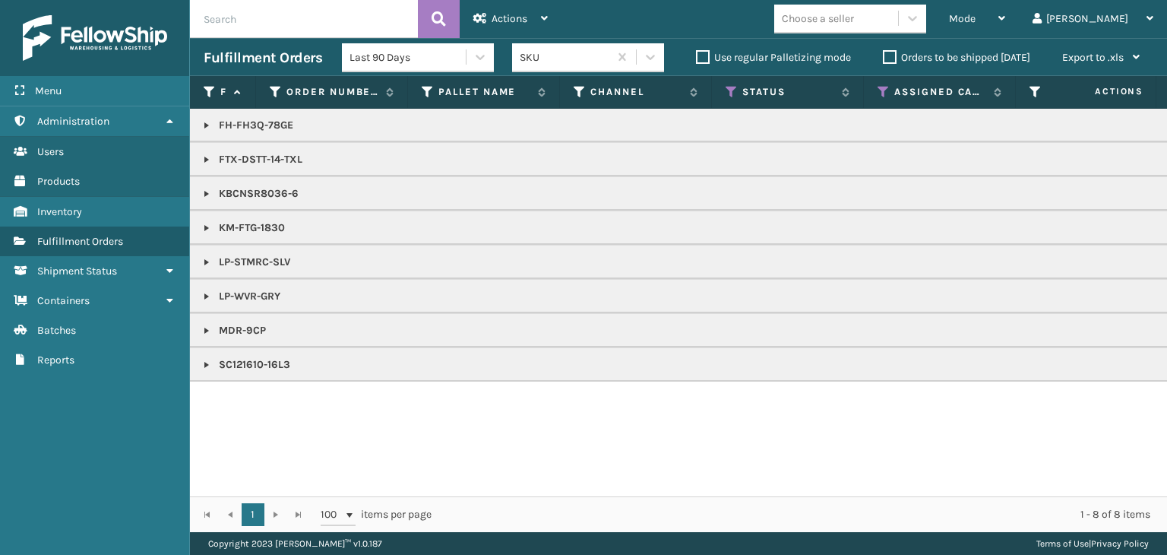
click at [261, 267] on p "LP-STMRC-SLV" at bounding box center [1171, 262] width 1935 height 15
click at [252, 345] on td "MDR-9CP" at bounding box center [1171, 330] width 1962 height 34
click at [255, 360] on p "SC121610-16L3" at bounding box center [1171, 364] width 1935 height 15
drag, startPoint x: 222, startPoint y: 356, endPoint x: 314, endPoint y: 378, distance: 94.7
click at [314, 378] on td "SC121610-16L3" at bounding box center [1171, 364] width 1962 height 34
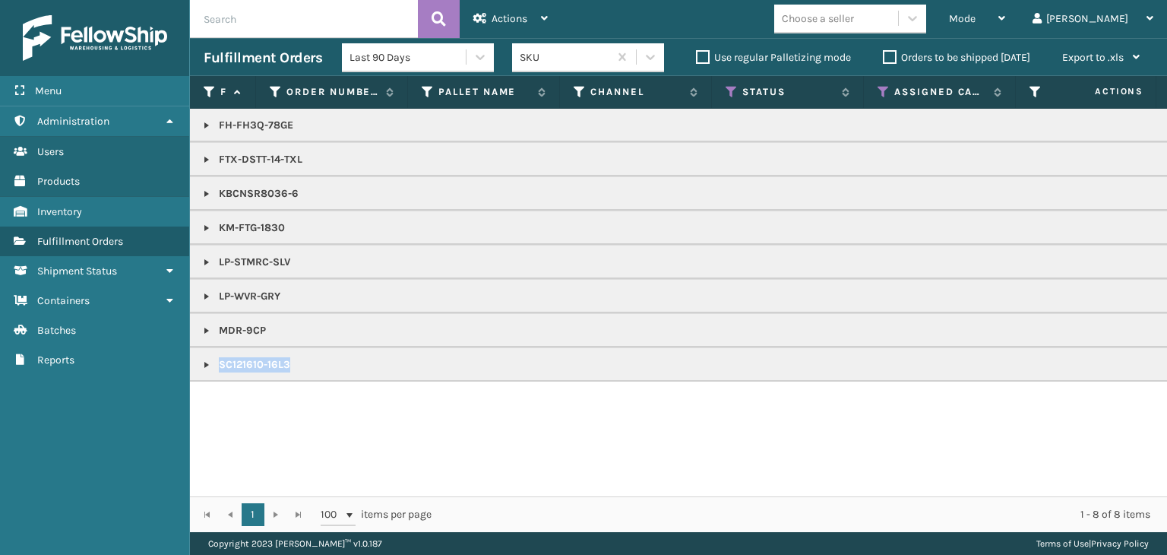
click at [202, 365] on link at bounding box center [207, 365] width 12 height 12
click at [204, 365] on link at bounding box center [207, 365] width 12 height 12
click at [239, 205] on td "KBCNSR8036-6" at bounding box center [1171, 193] width 1962 height 34
click at [231, 198] on p "KBCNSR8036-6" at bounding box center [1171, 193] width 1935 height 15
click at [204, 195] on link at bounding box center [207, 194] width 12 height 12
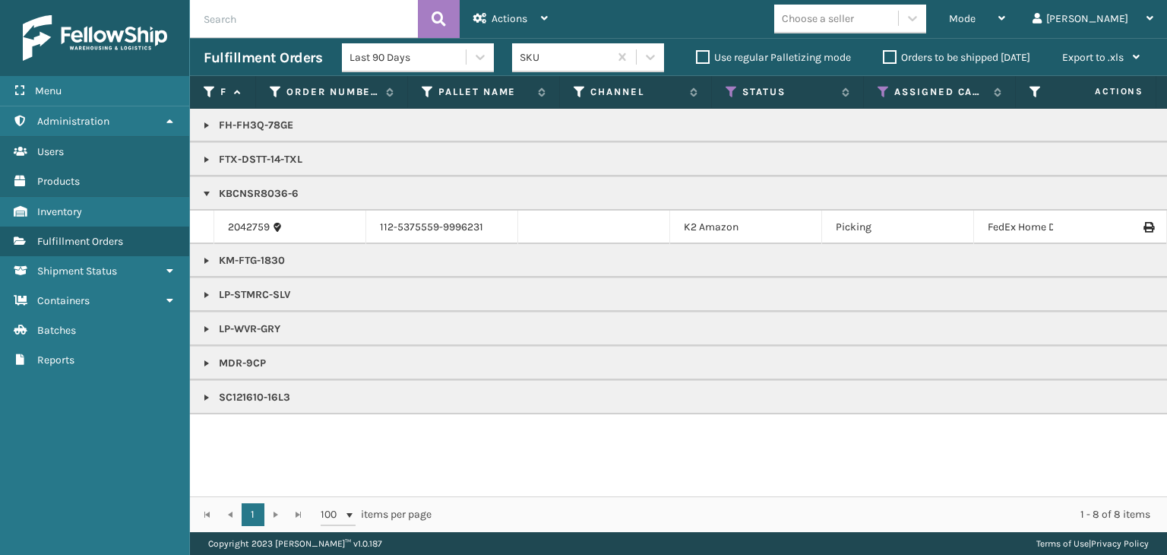
click at [205, 196] on link at bounding box center [207, 194] width 12 height 12
